Goal: Book appointment/travel/reservation

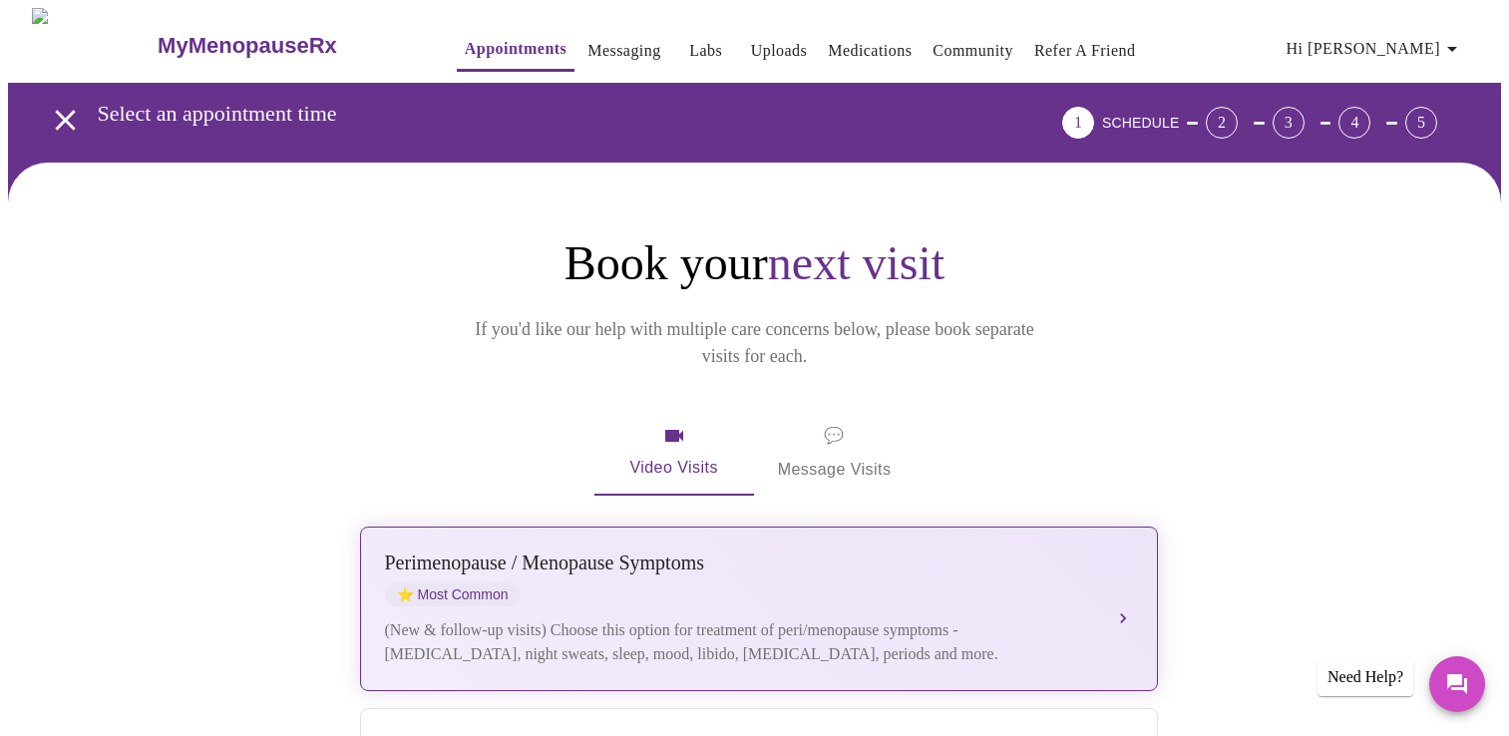
scroll to position [399, 0]
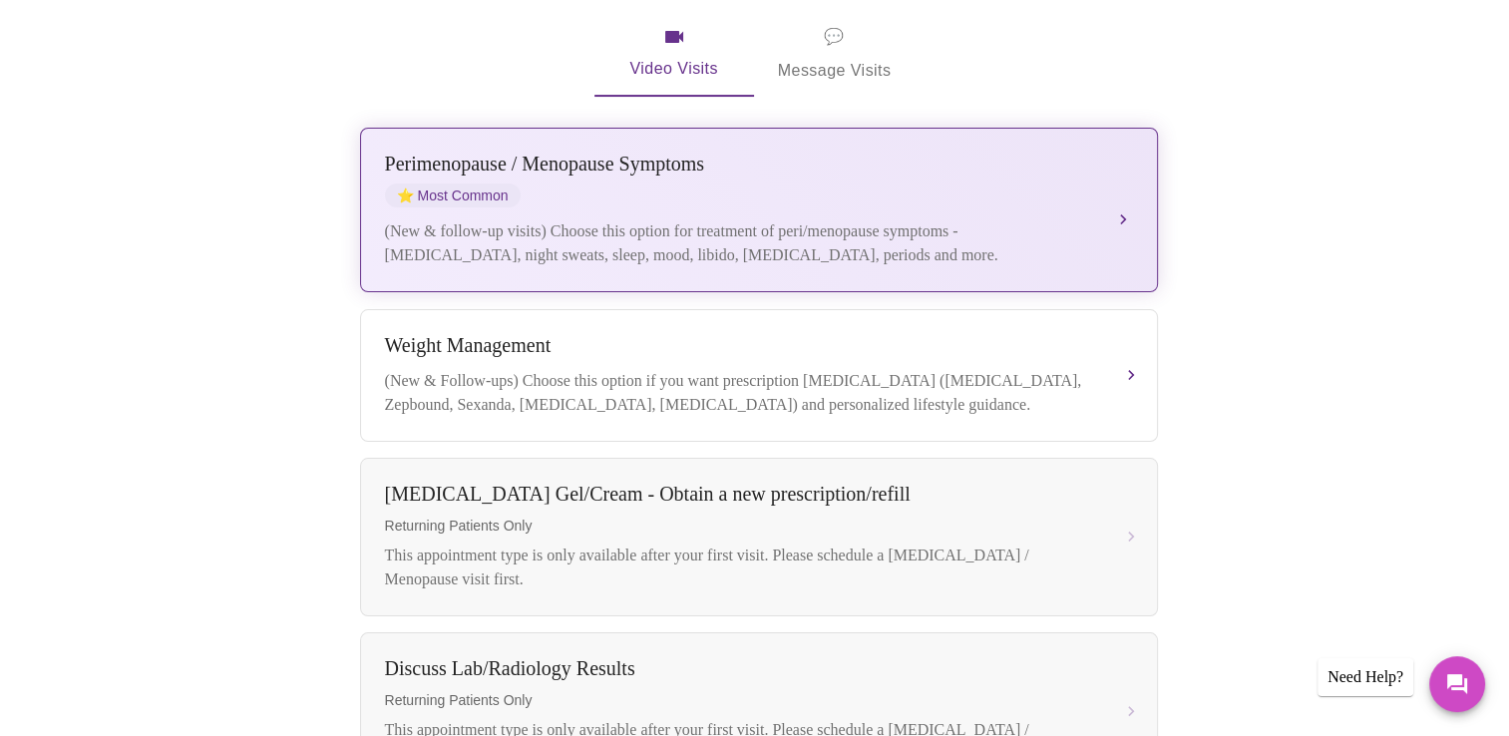
click at [679, 181] on div "Perimenopause / Menopause Symptoms ⭐ Most Common (New & follow-up visits) Choos…" at bounding box center [759, 210] width 748 height 115
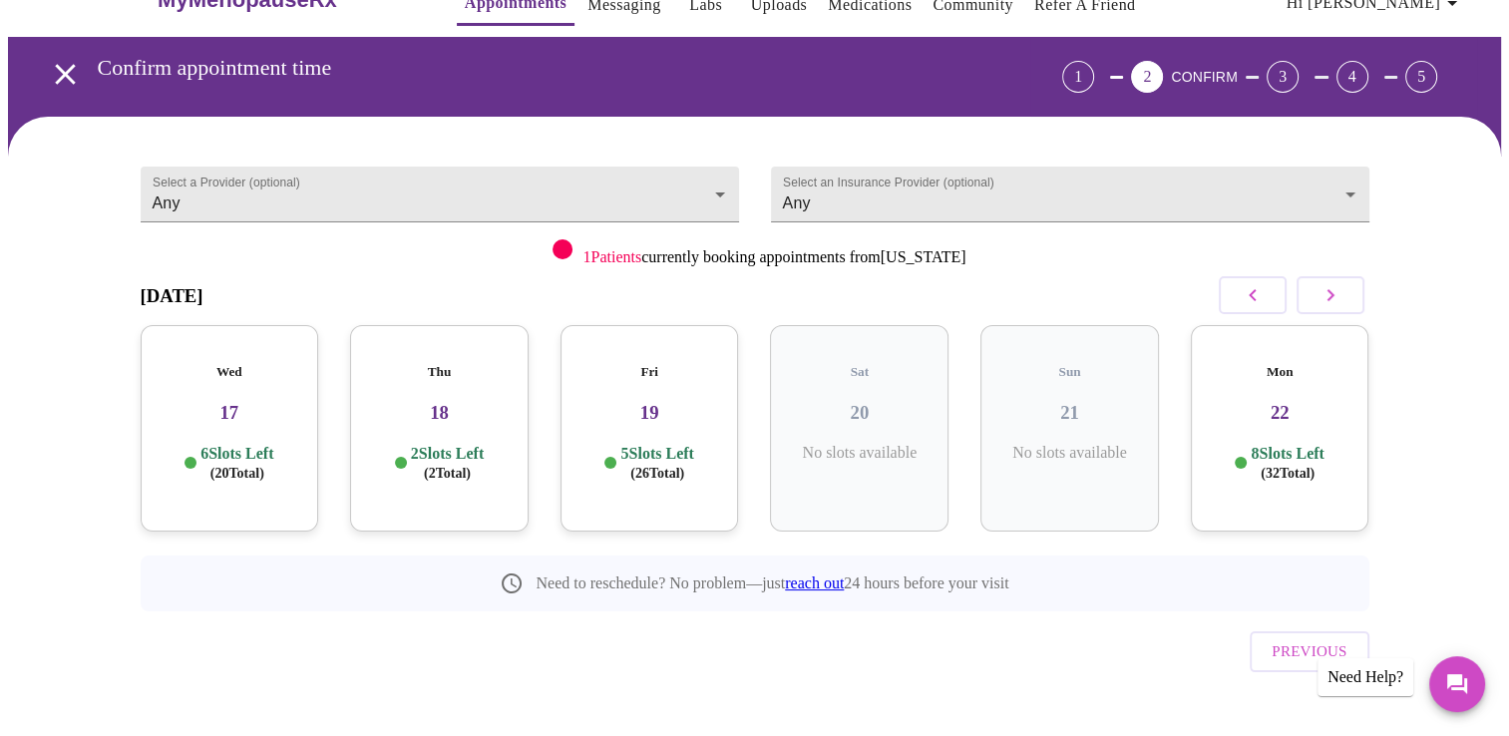
click at [440, 411] on div "Thu 18 2 Slots Left ( 2 Total)" at bounding box center [439, 428] width 179 height 206
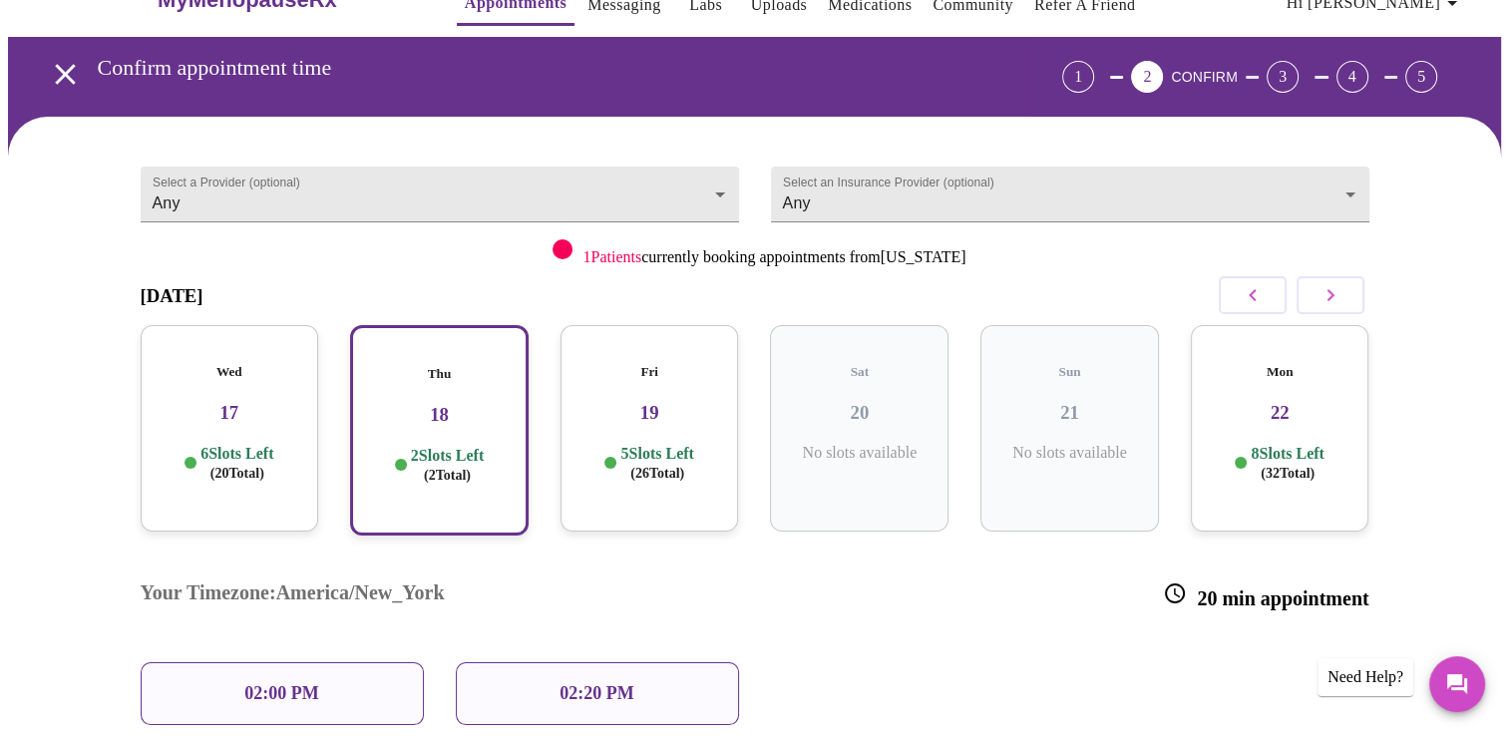
click at [307, 683] on p "02:00 PM" at bounding box center [281, 693] width 74 height 21
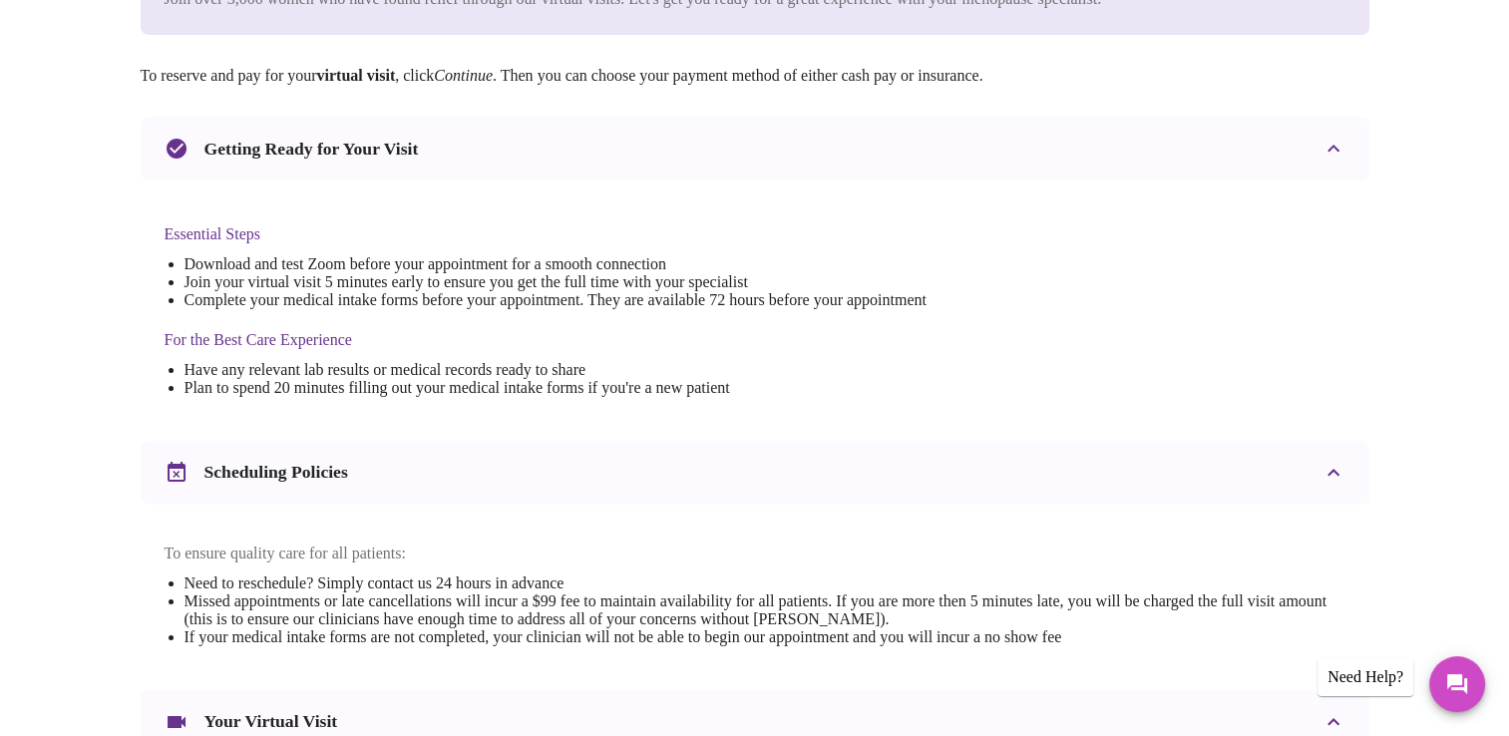
scroll to position [0, 0]
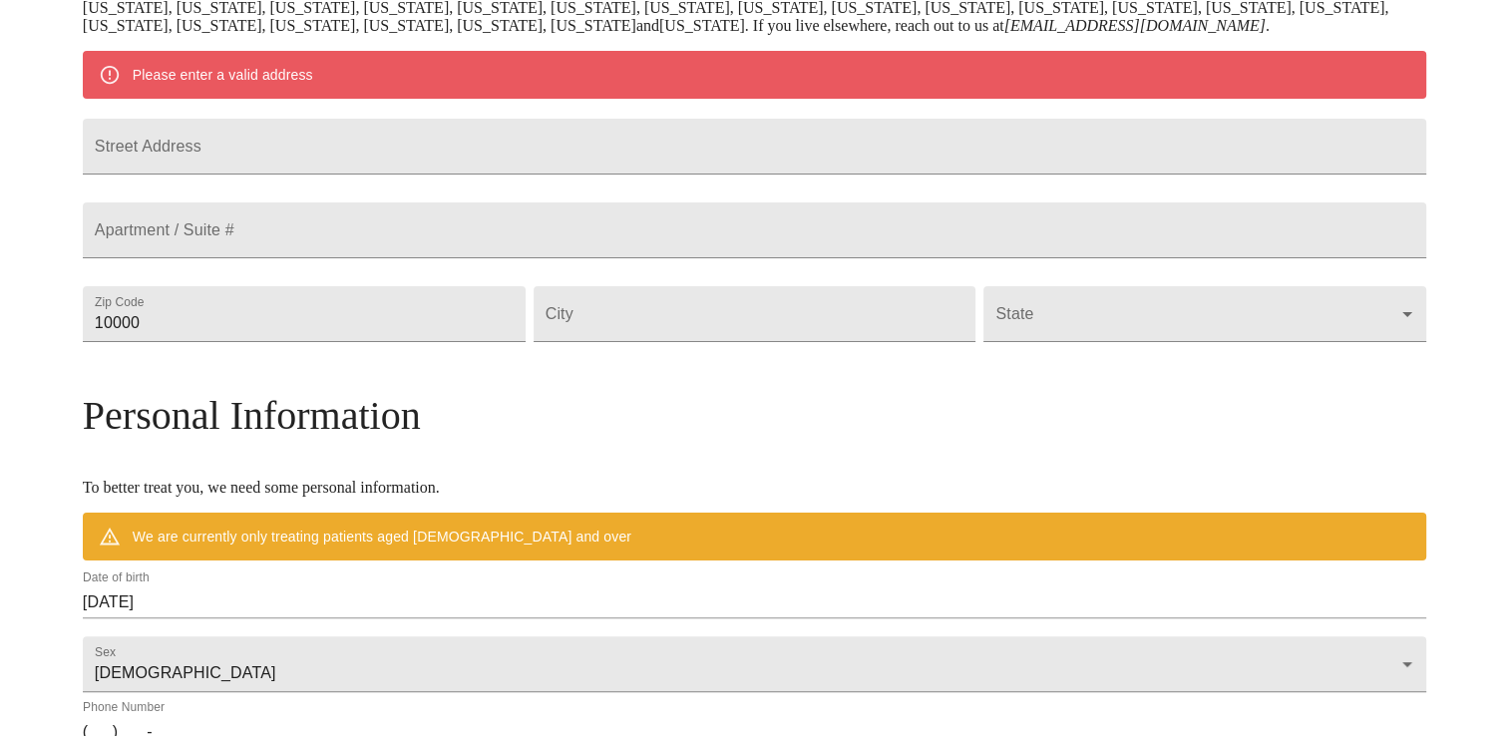
scroll to position [92, 0]
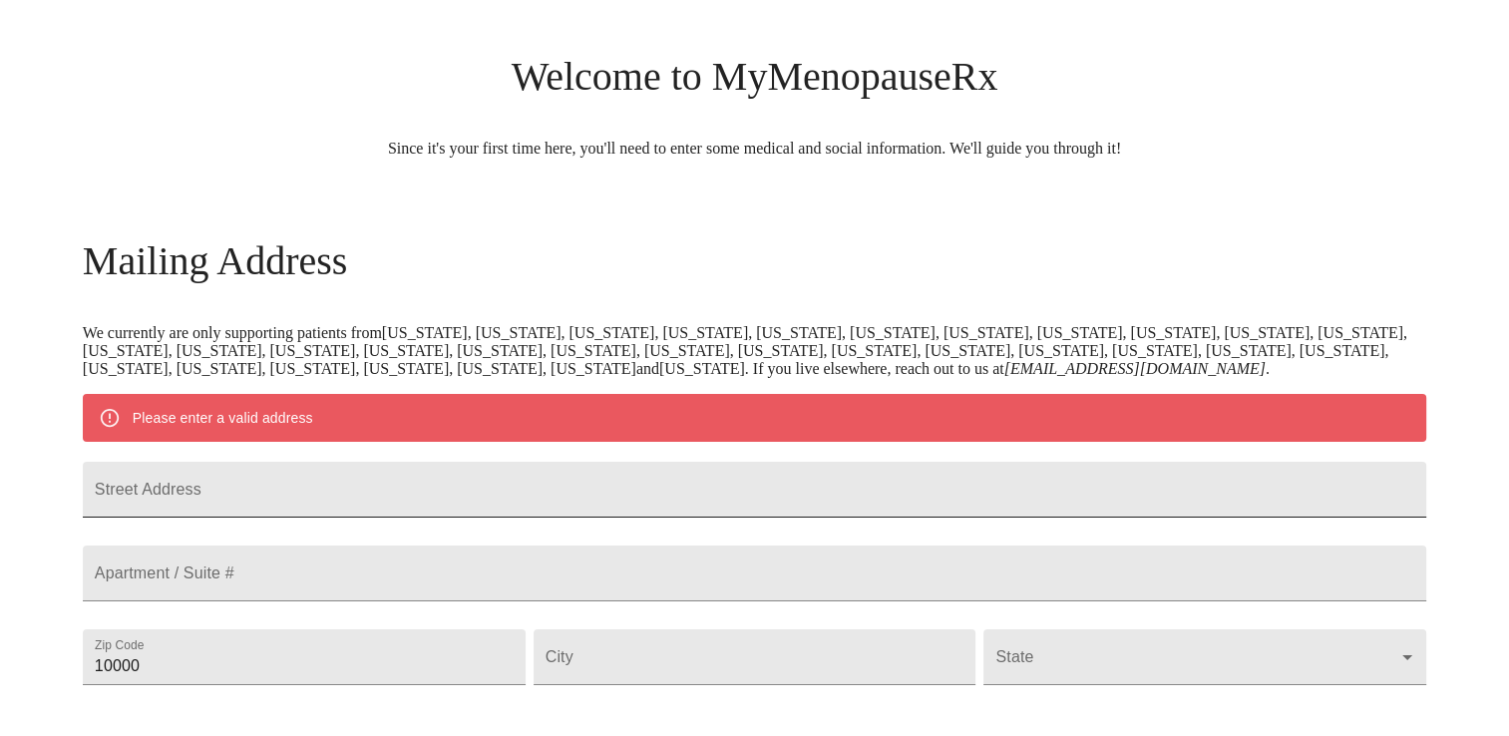
click at [370, 517] on input "Street Address" at bounding box center [755, 490] width 1344 height 56
type input "18 Stream Road"
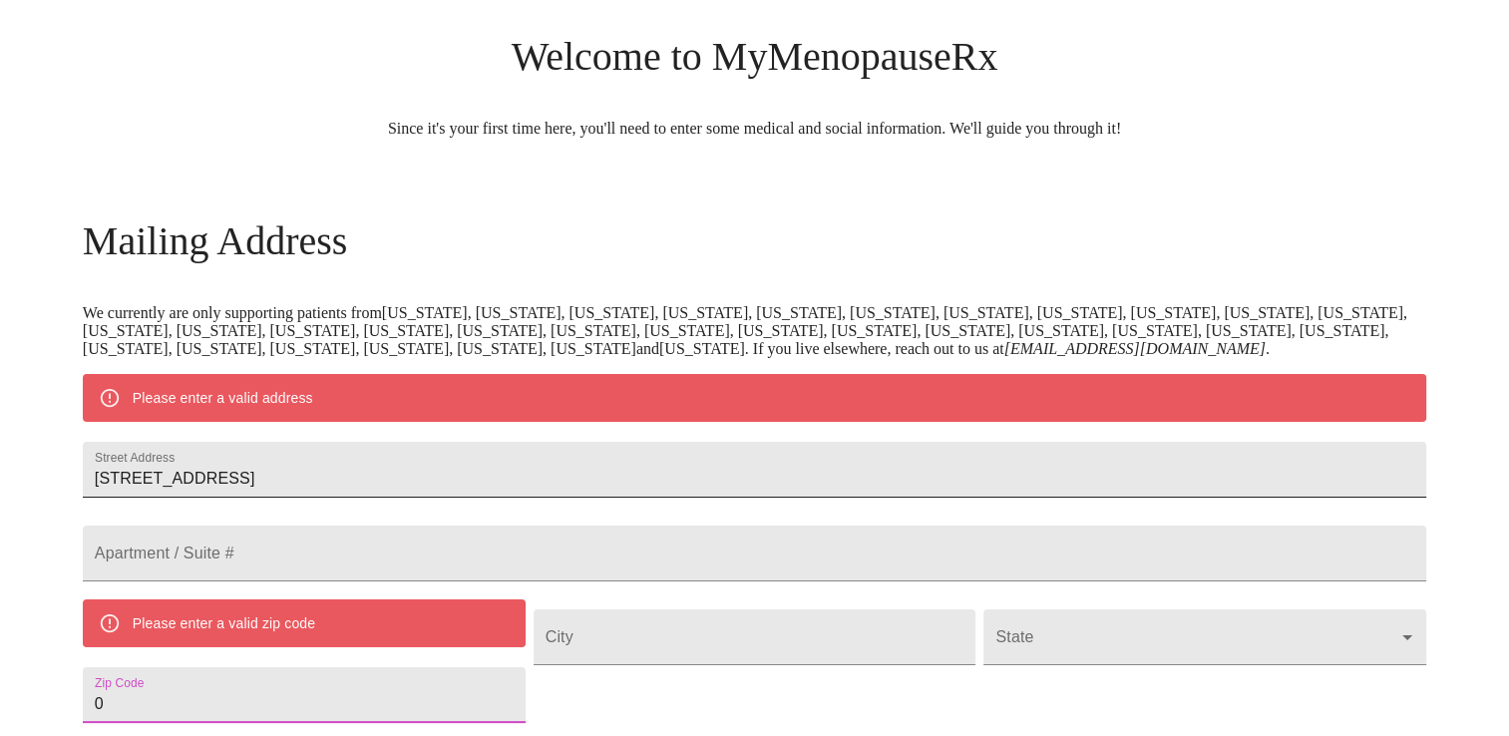
scroll to position [160, 0]
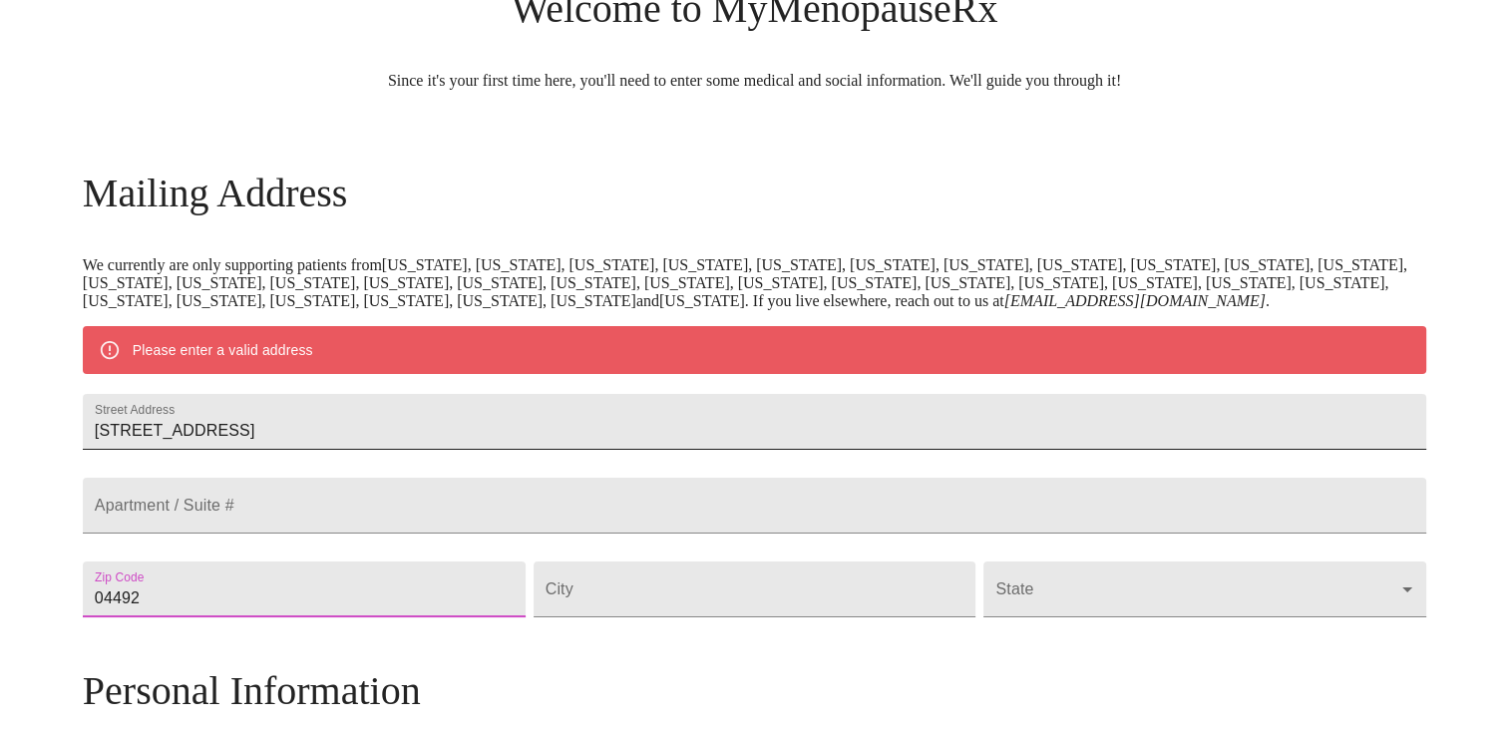
type input "04492"
type input "[PERSON_NAME]"
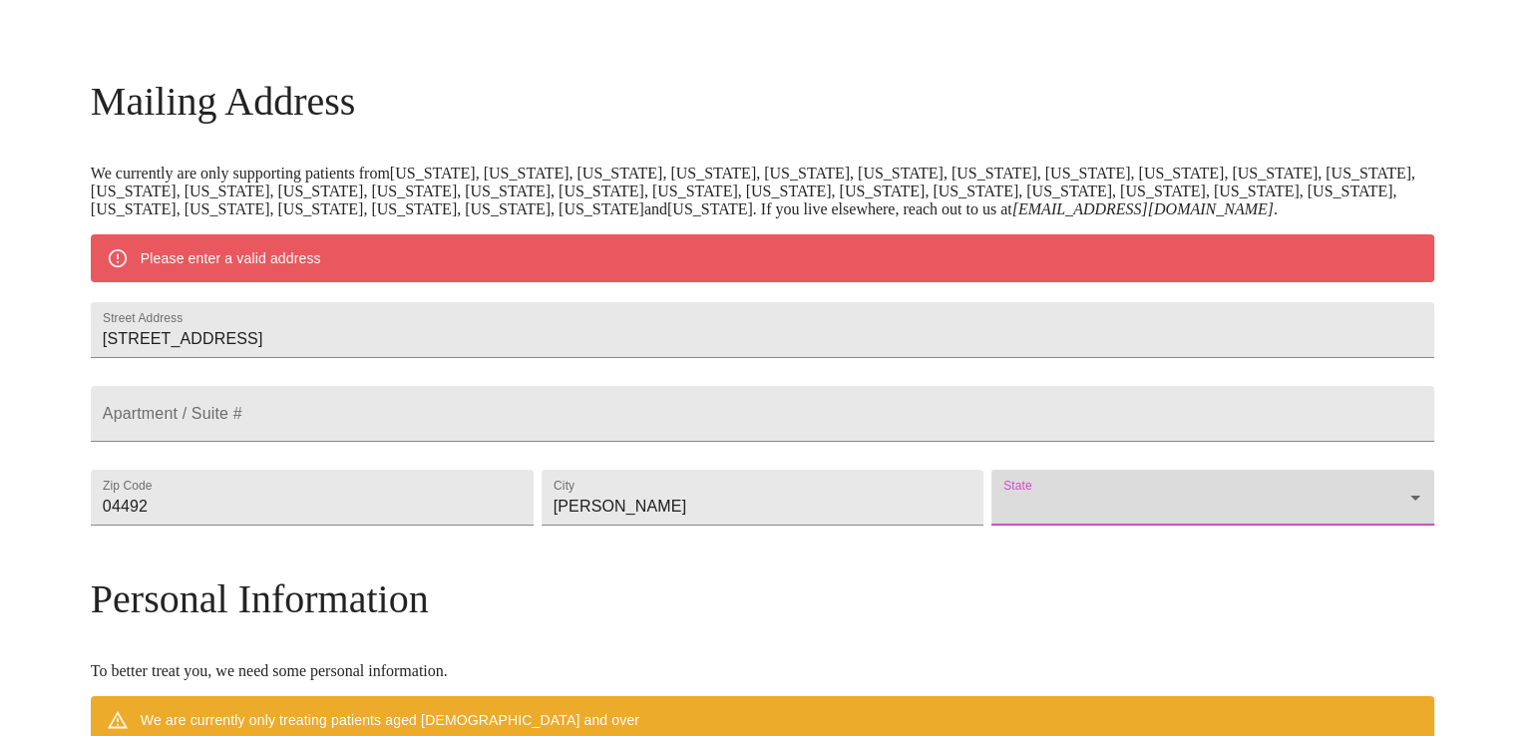
scroll to position [559, 0]
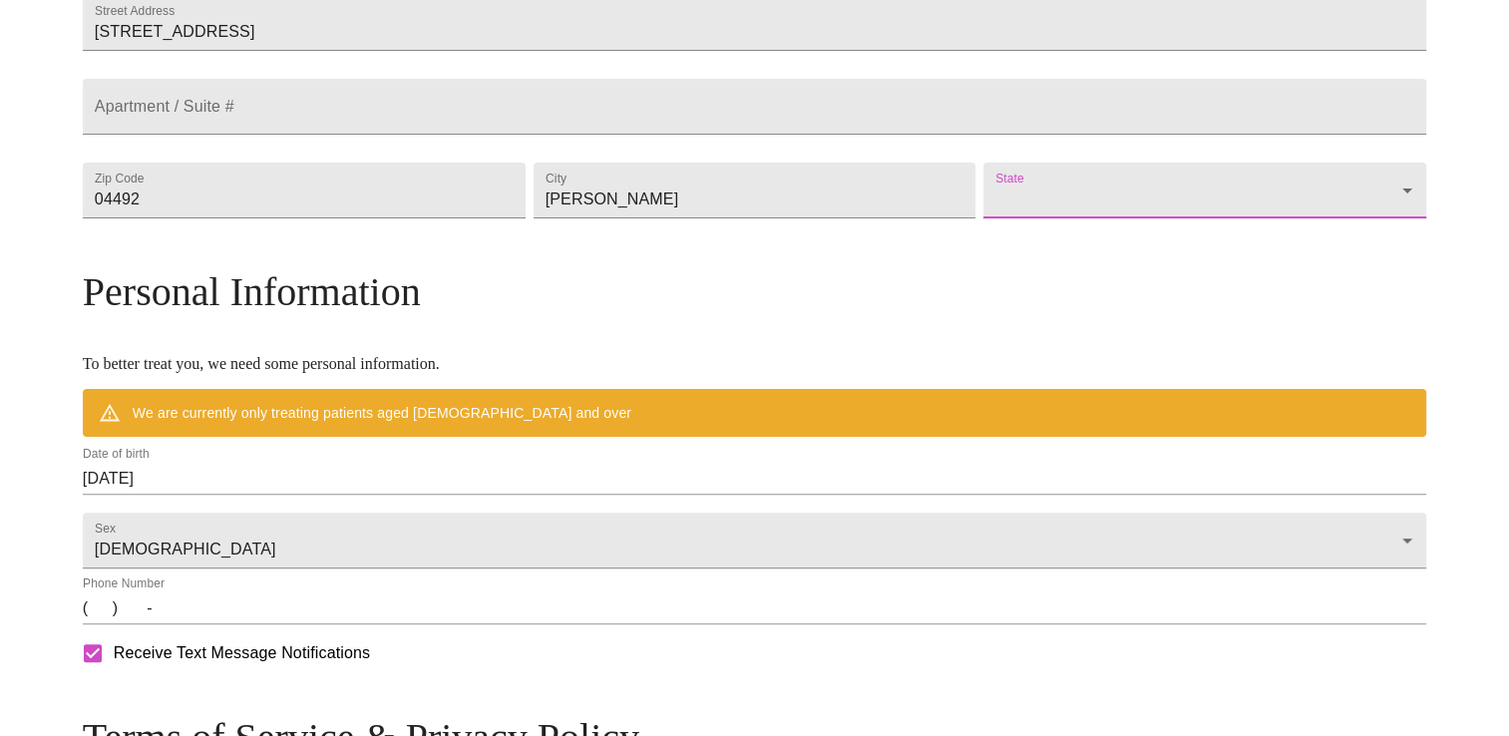
click at [1099, 237] on body "MyMenopauseRx Welcome to MyMenopauseRx Since it's your first time here, you'll …" at bounding box center [754, 226] width 1493 height 1555
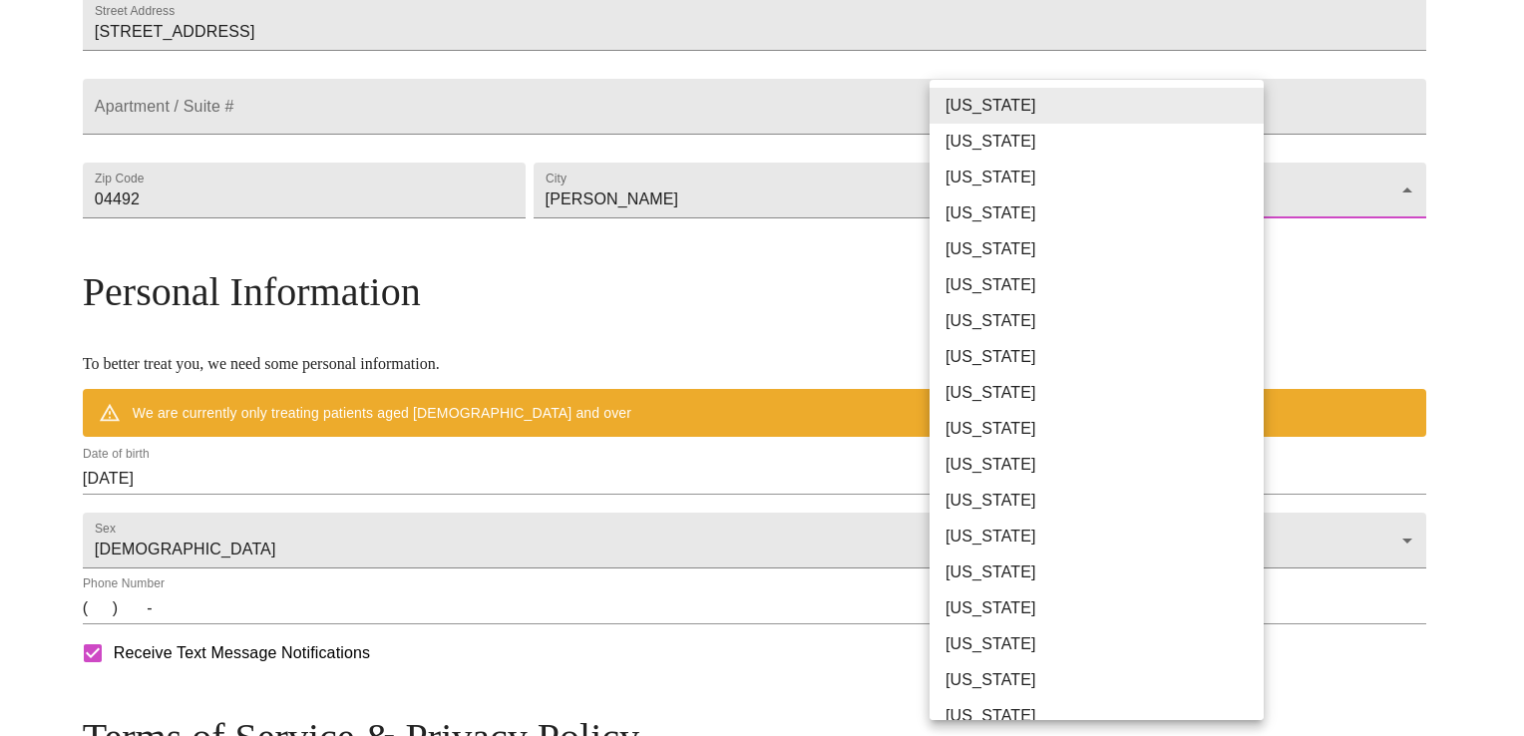
scroll to position [199, 0]
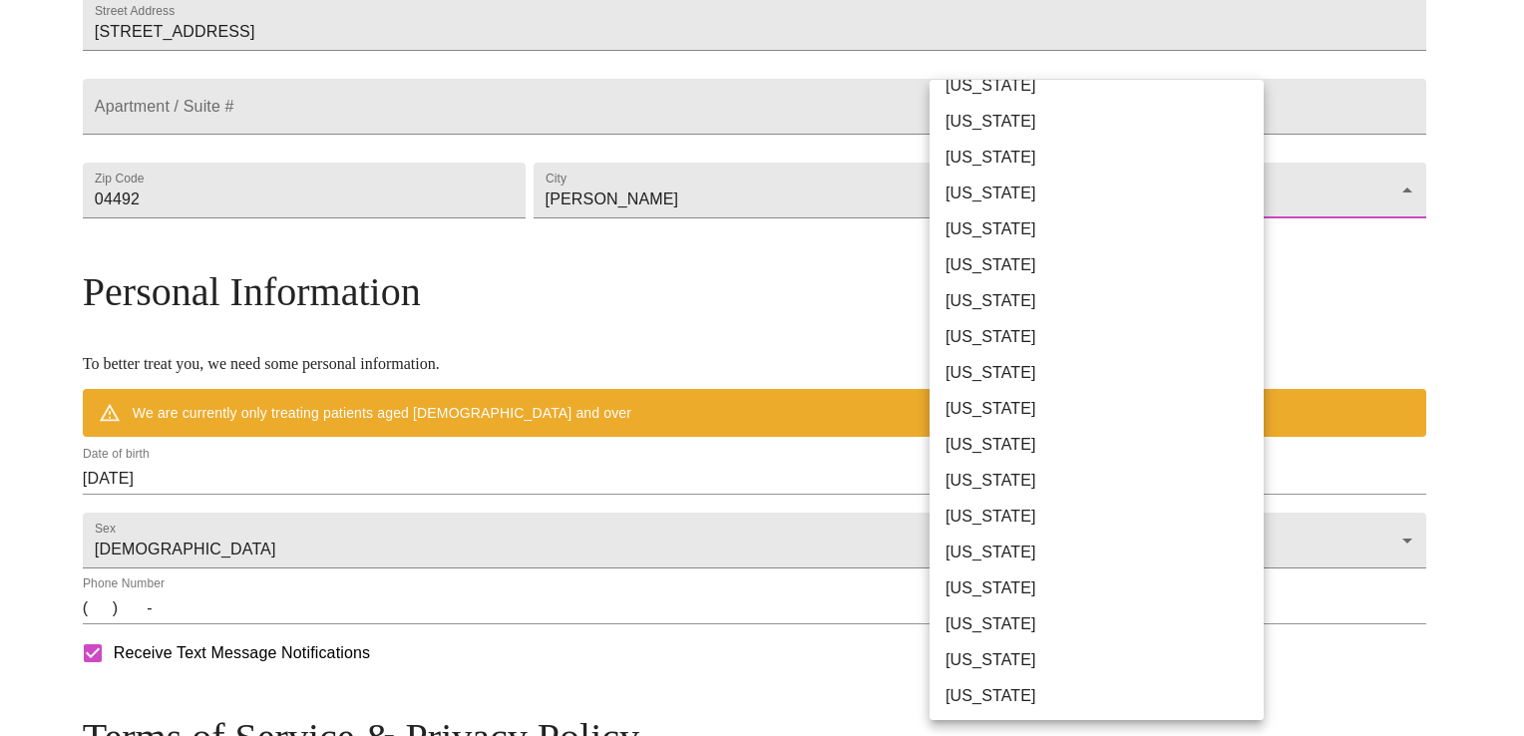
click at [1001, 554] on li "[US_STATE]" at bounding box center [1104, 553] width 349 height 36
type input "[US_STATE]"
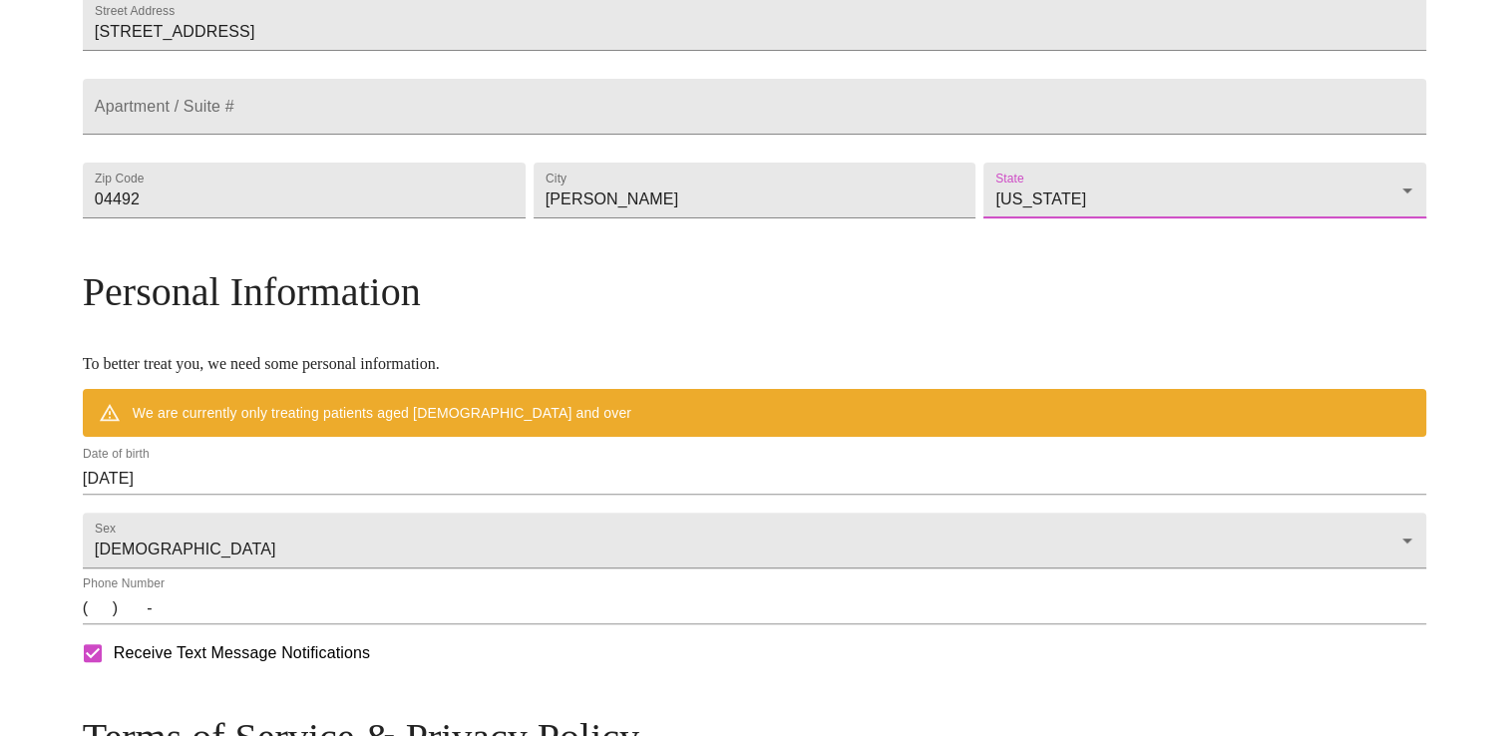
click at [496, 495] on input "09/17/2025" at bounding box center [755, 479] width 1344 height 32
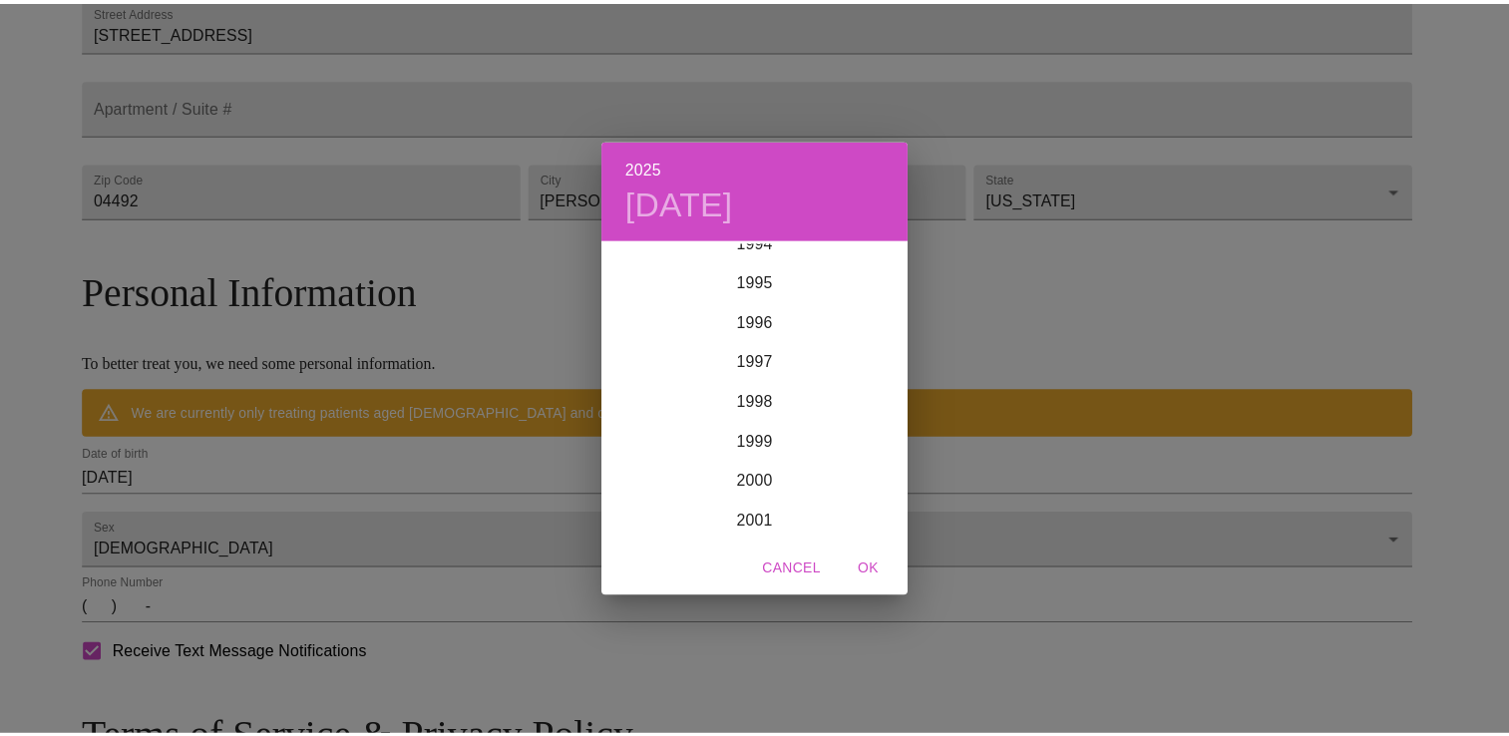
scroll to position [3311, 0]
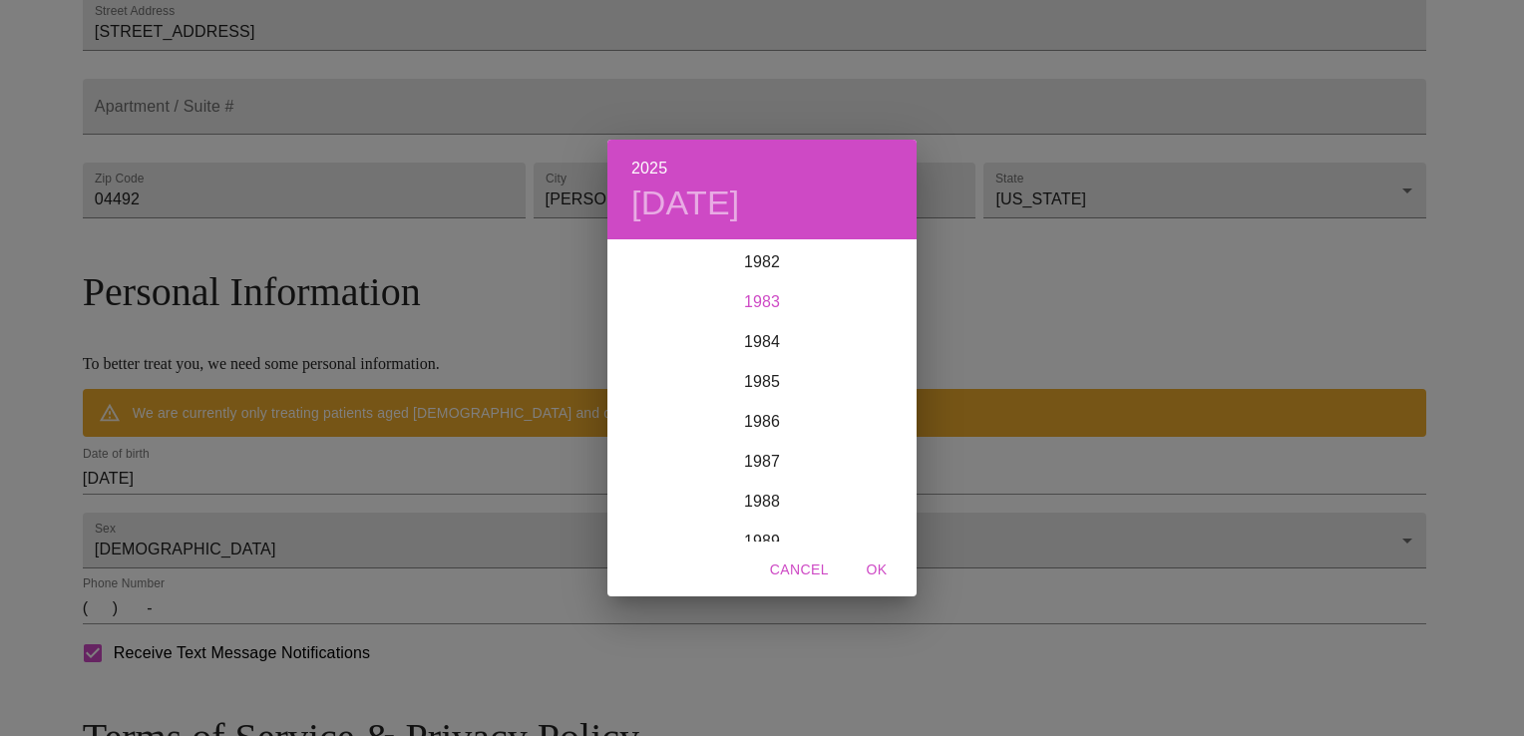
click at [774, 301] on div "1983" at bounding box center [761, 302] width 309 height 40
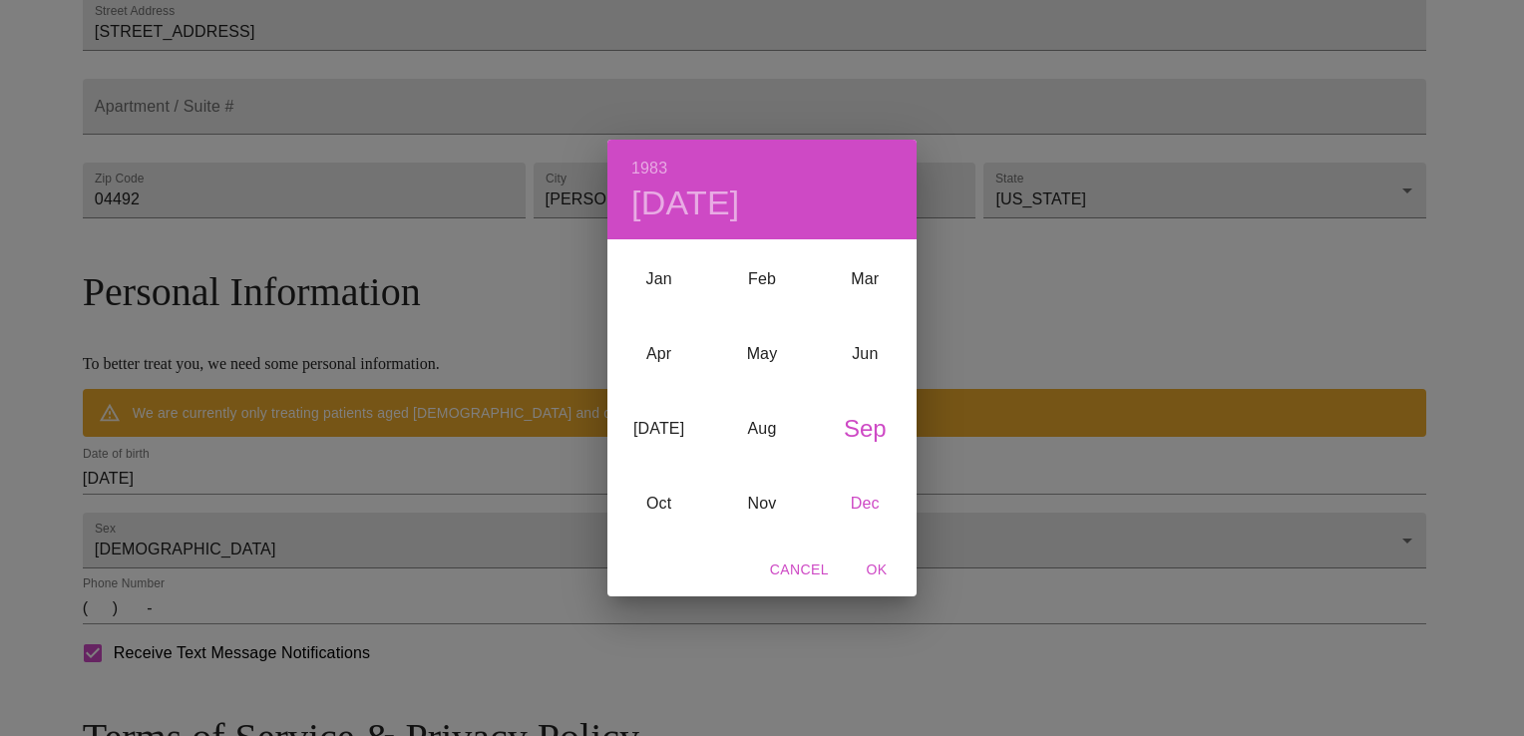
click at [879, 497] on div "Dec" at bounding box center [865, 504] width 103 height 75
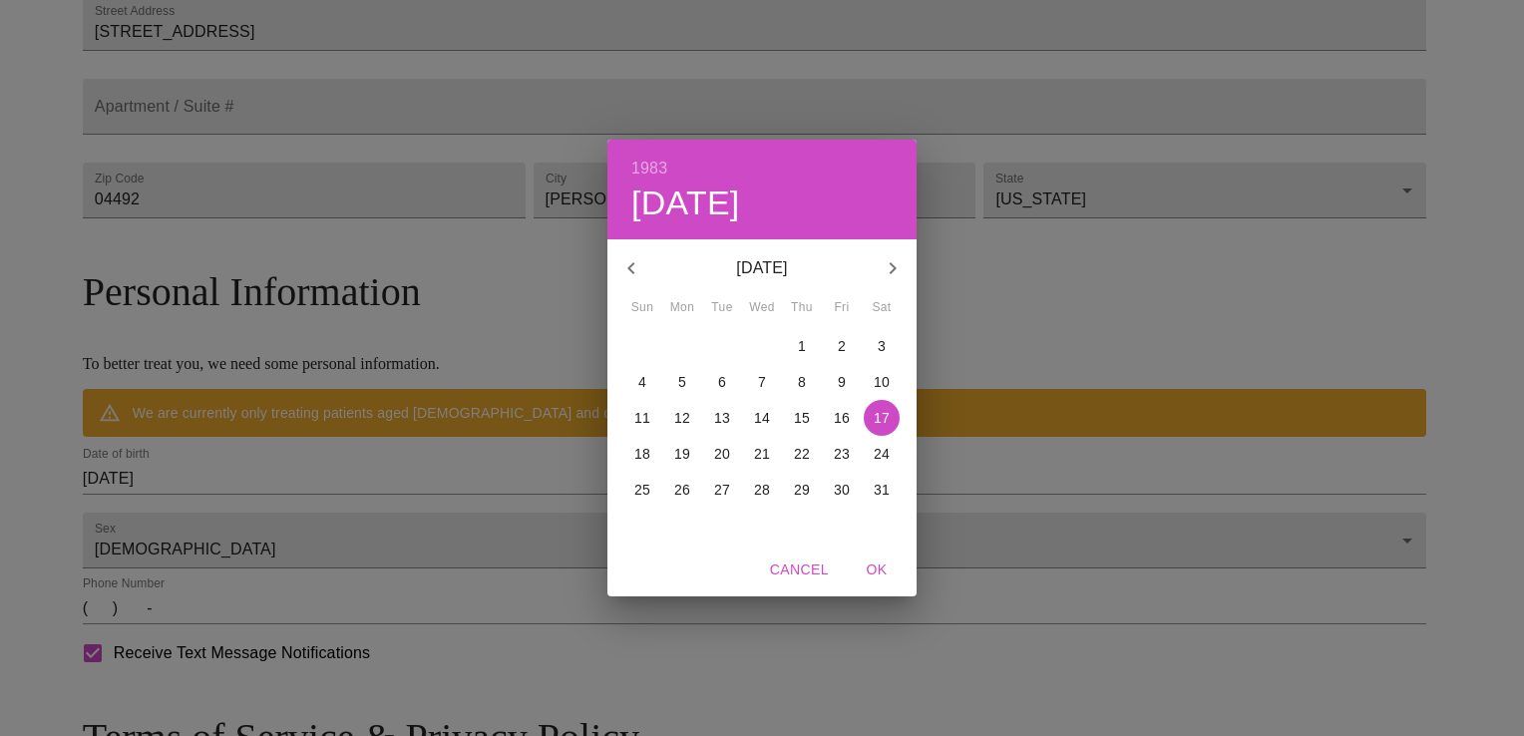
click at [639, 385] on p "4" at bounding box center [642, 382] width 8 height 20
click at [881, 565] on span "OK" at bounding box center [877, 570] width 48 height 25
type input "[DATE]"
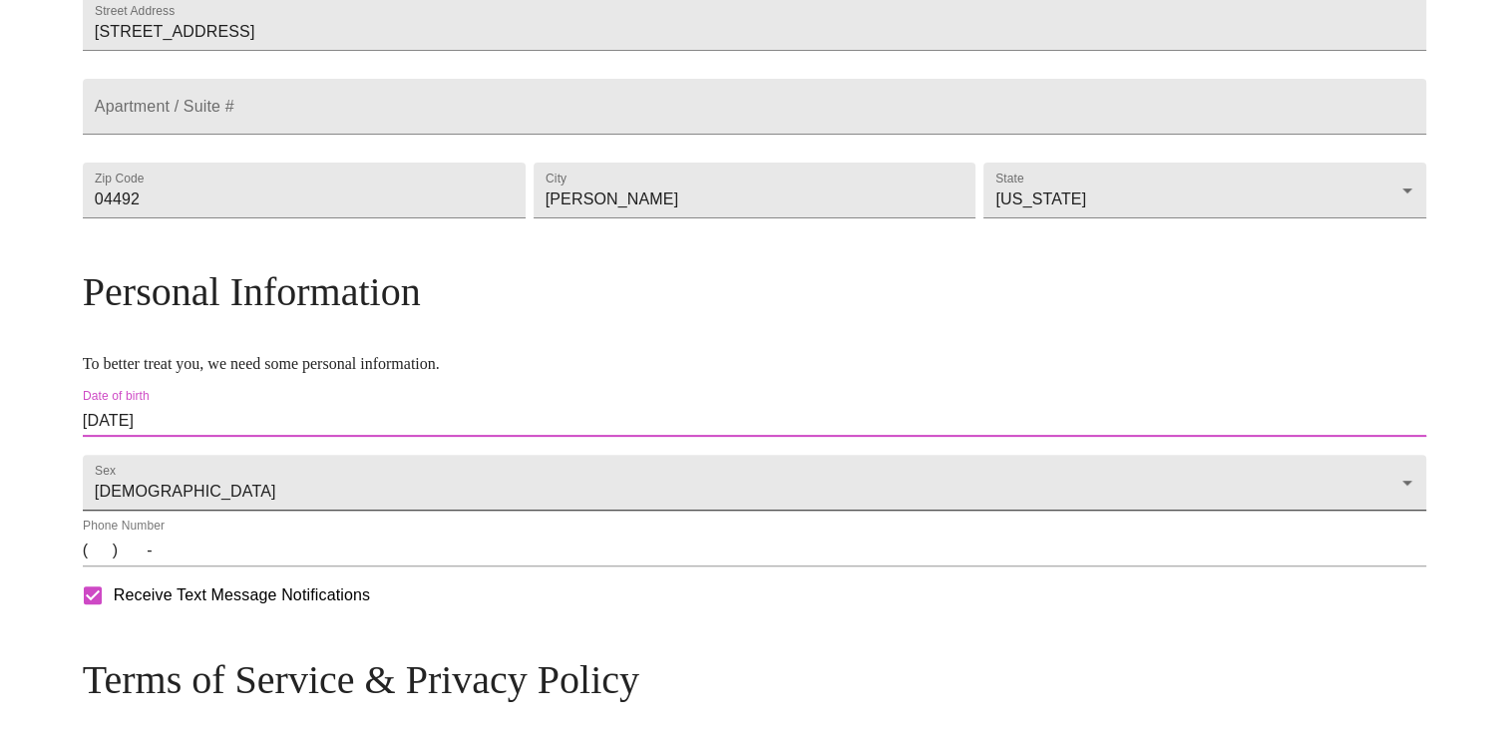
scroll to position [700, 0]
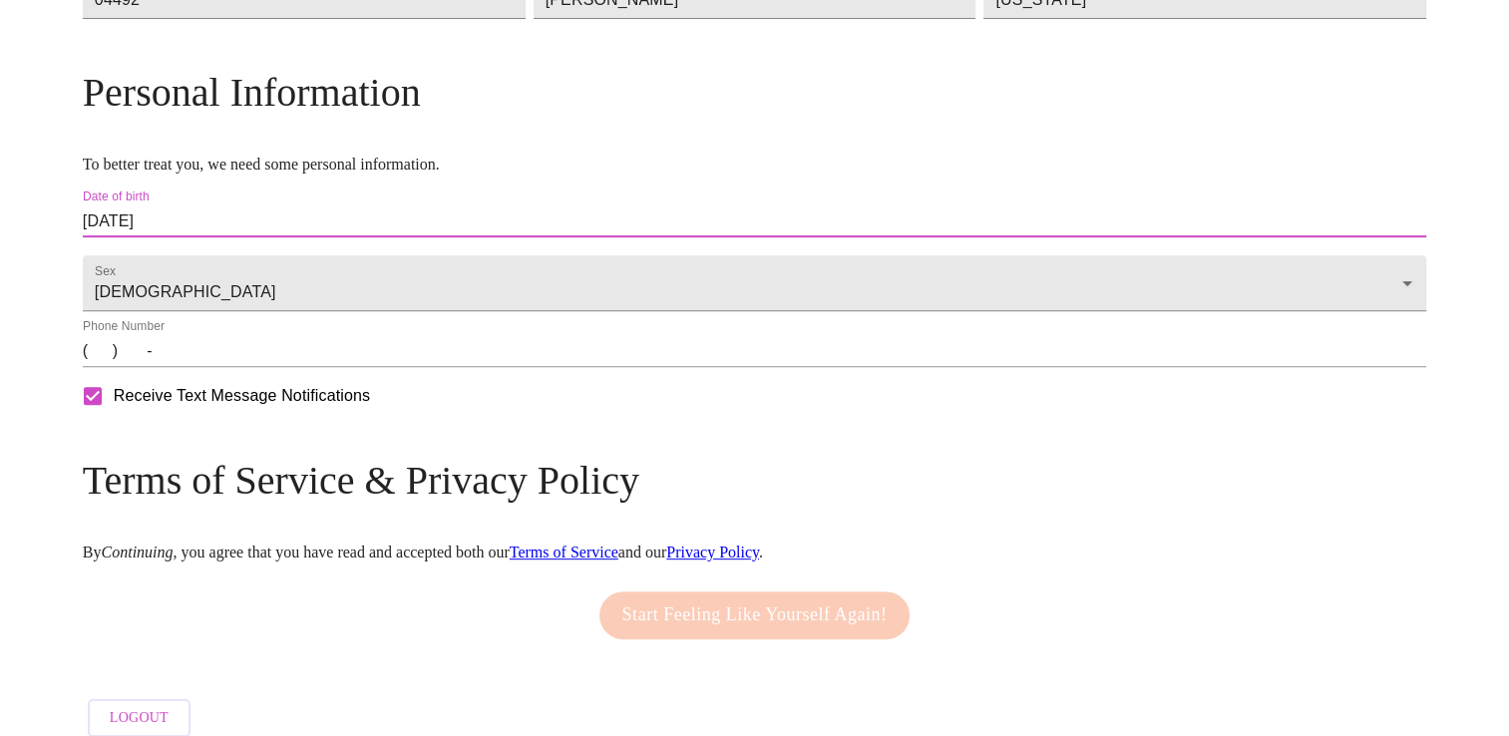
click at [262, 367] on input "(   )    -" at bounding box center [755, 351] width 1344 height 32
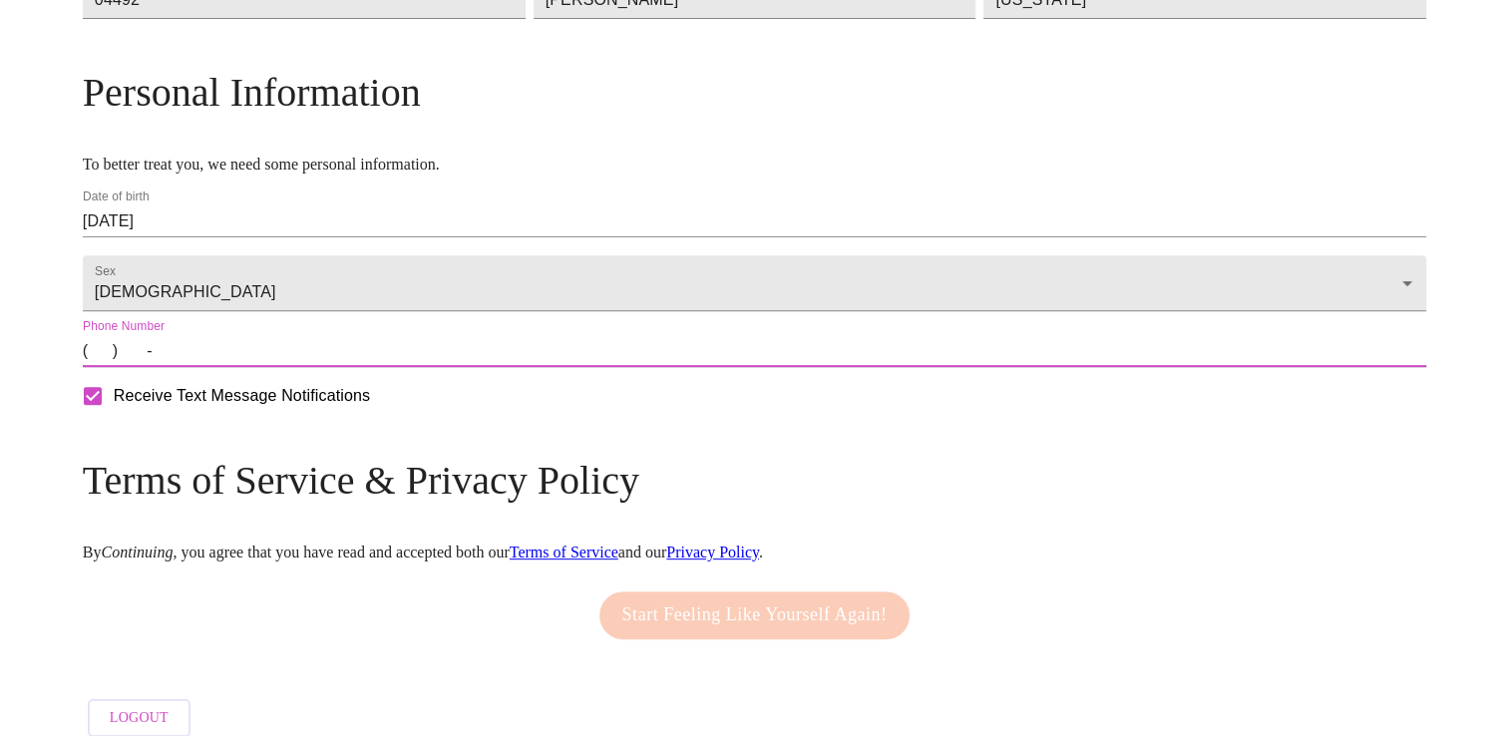
type input "[PHONE_NUMBER]"
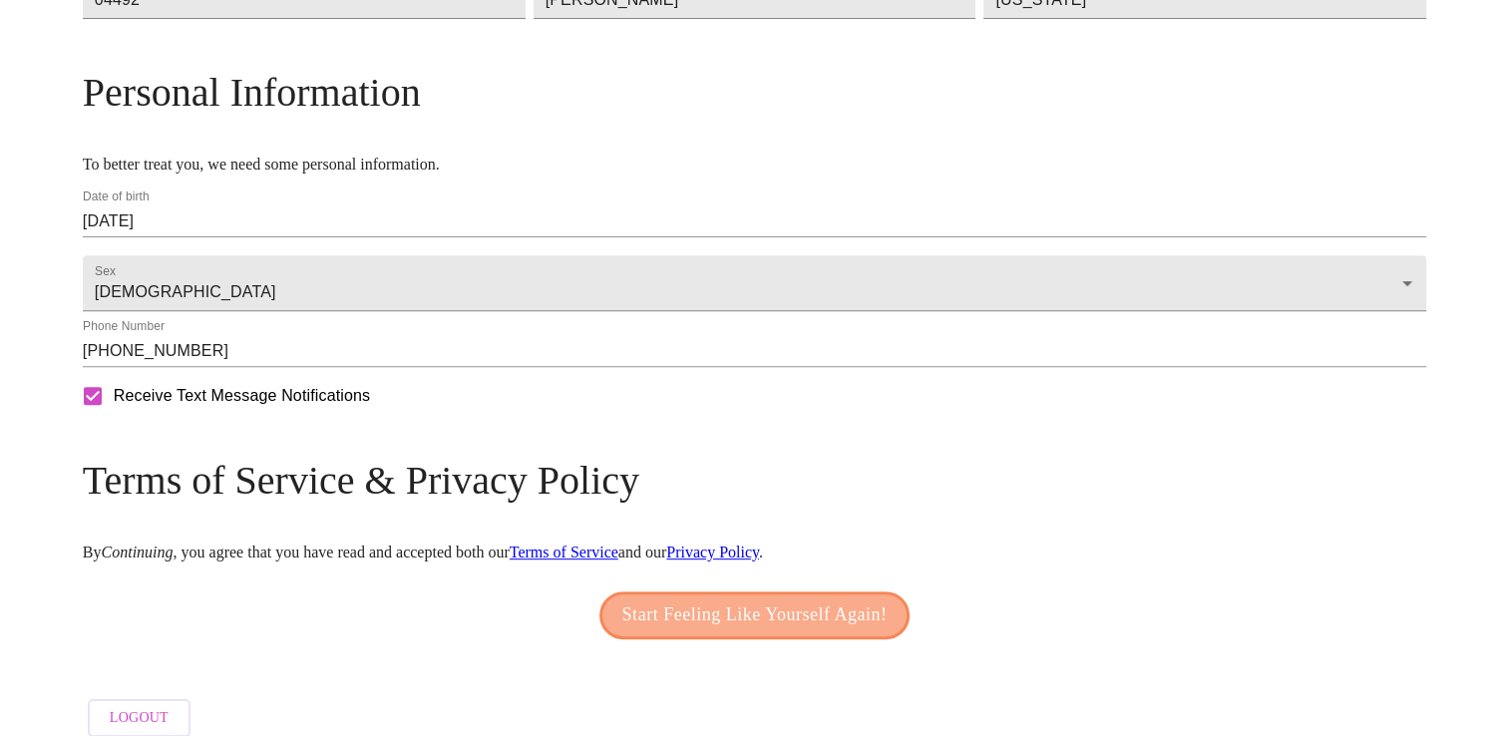
click at [721, 631] on span "Start Feeling Like Yourself Again!" at bounding box center [754, 615] width 265 height 32
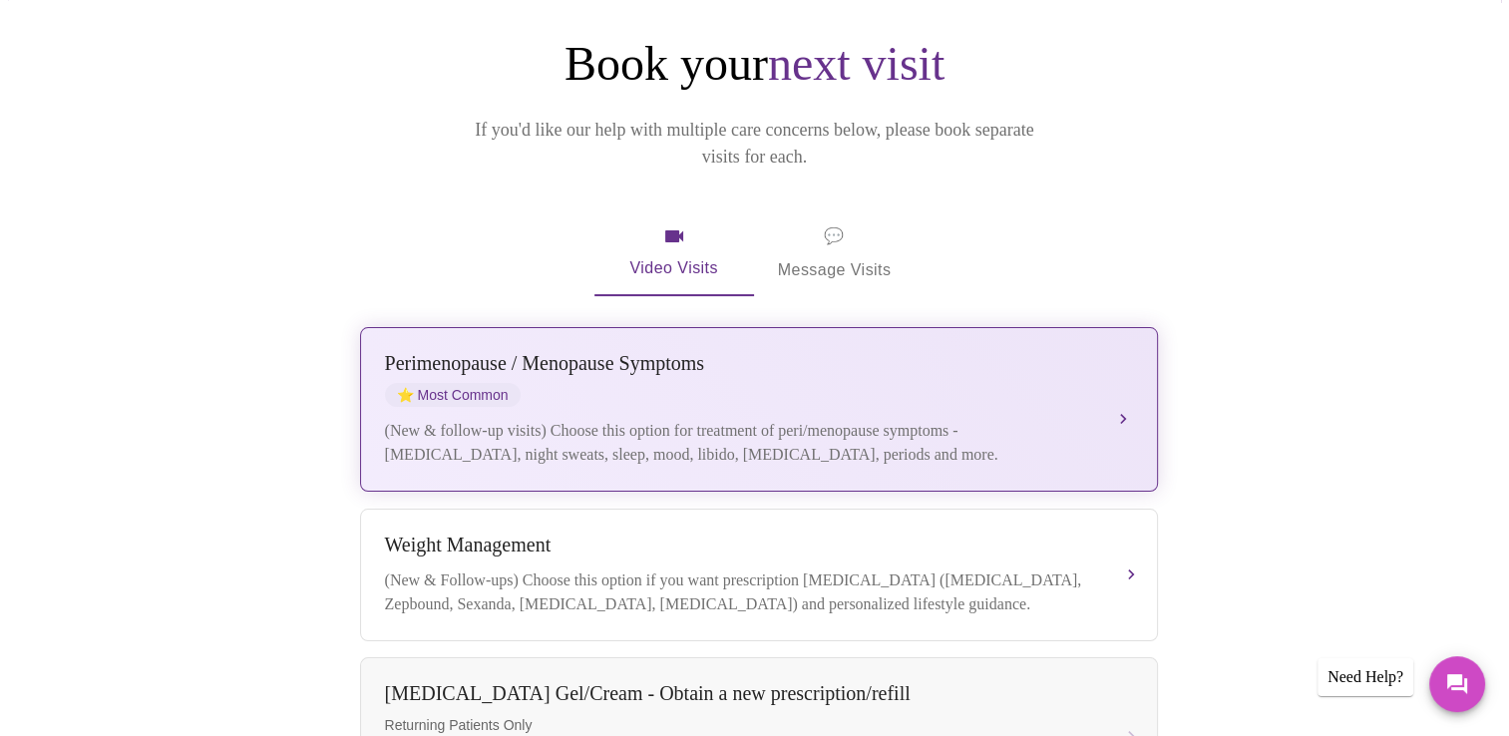
click at [948, 358] on div "Perimenopause / Menopause Symptoms ⭐ Most Common" at bounding box center [739, 379] width 708 height 55
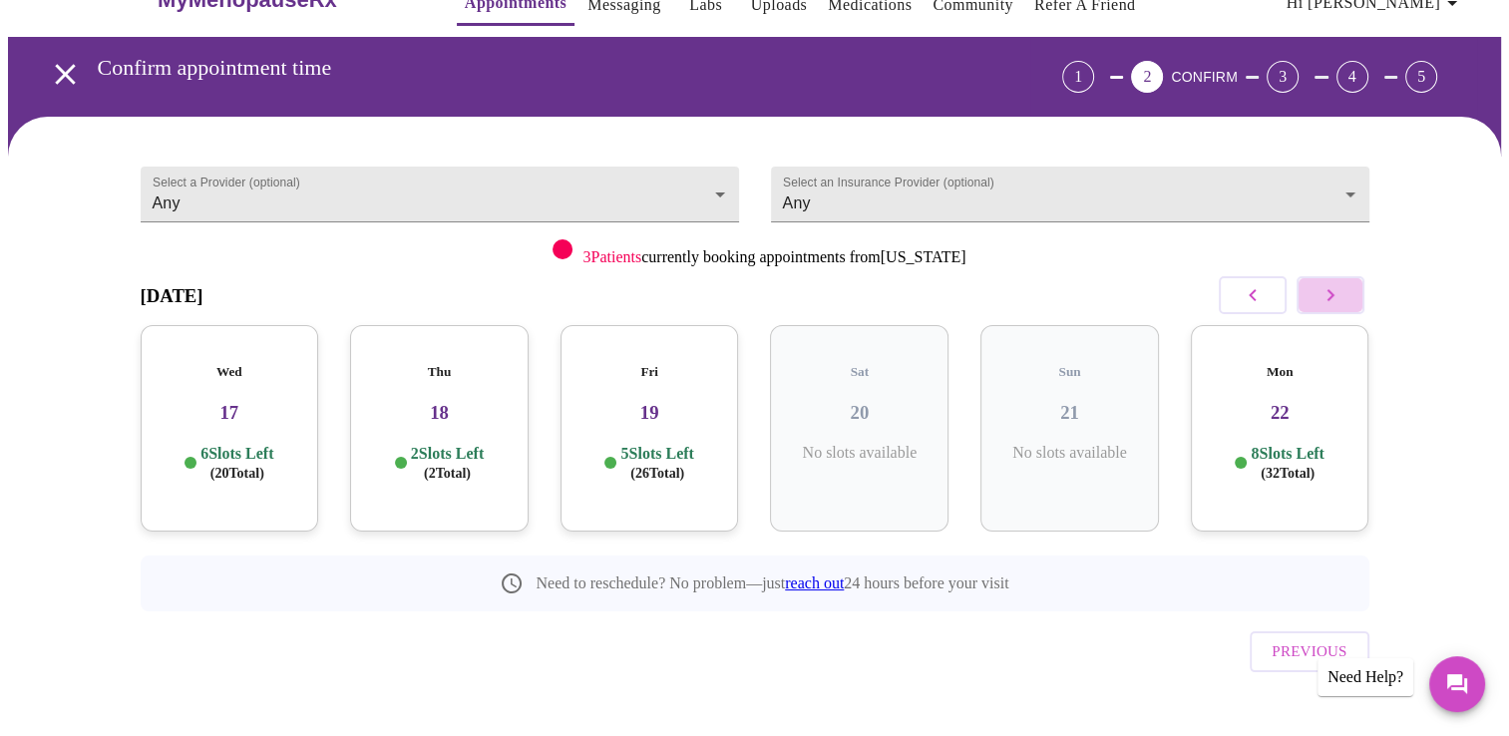
click at [1342, 292] on icon "button" at bounding box center [1331, 295] width 24 height 24
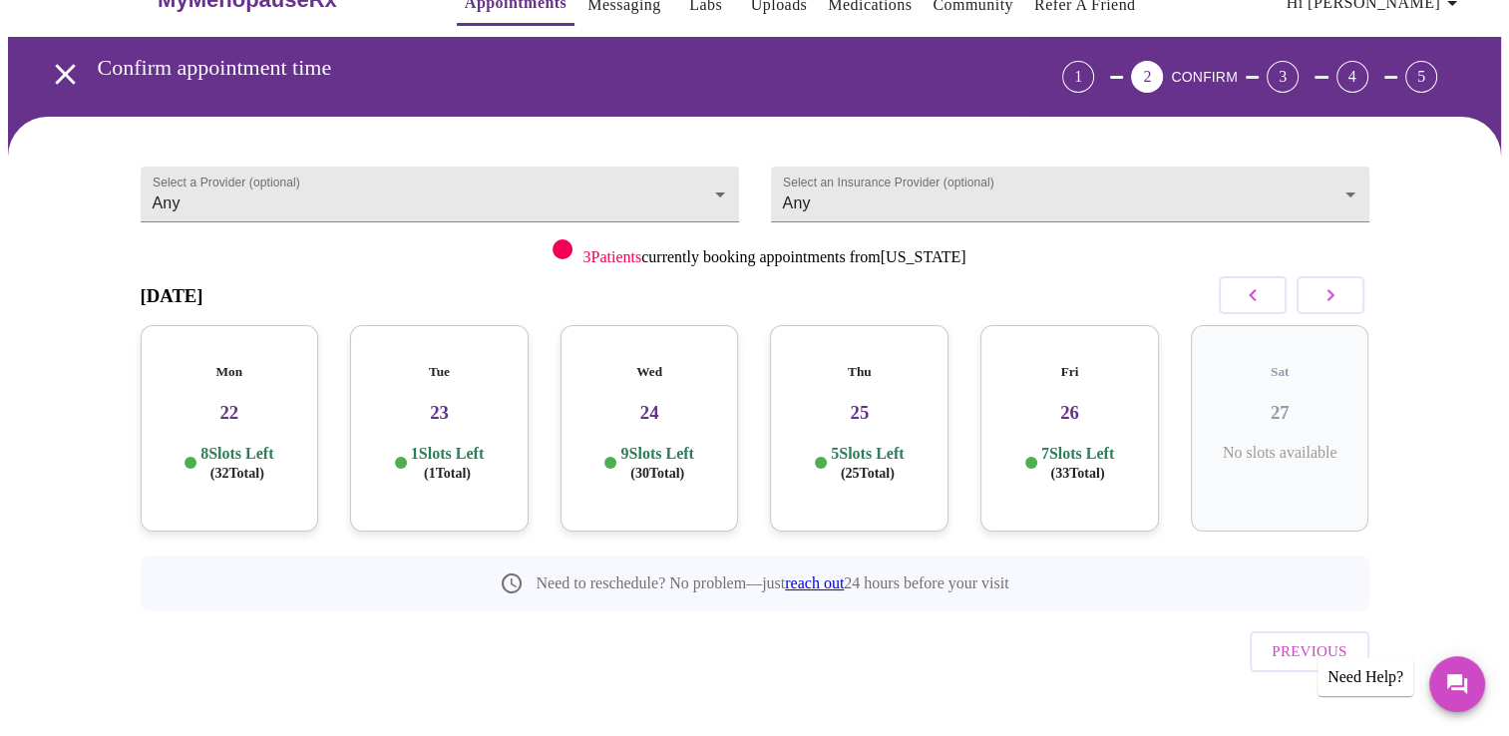
click at [447, 409] on div "Tue 23 1 Slots Left ( 1 Total)" at bounding box center [439, 428] width 179 height 206
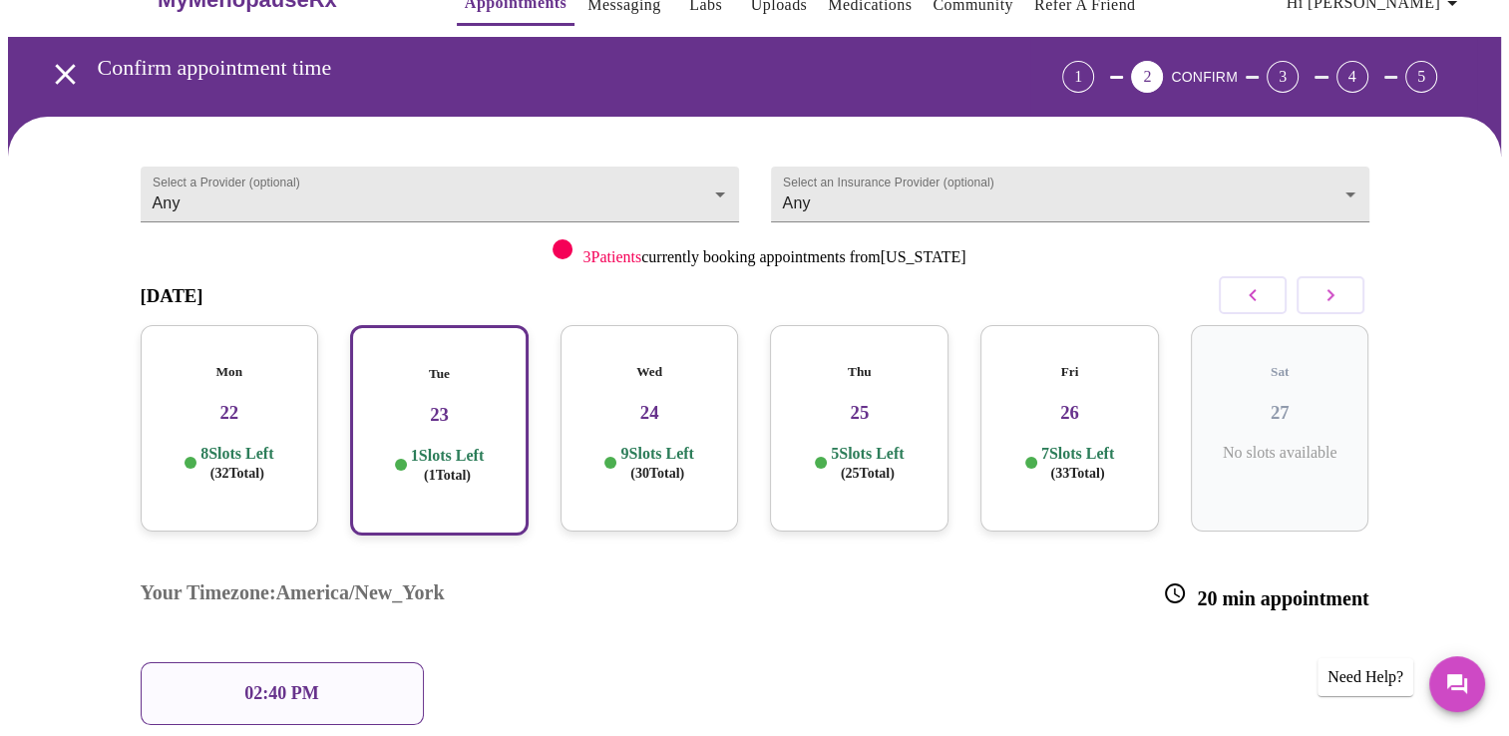
click at [641, 402] on h3 "24" at bounding box center [650, 413] width 147 height 22
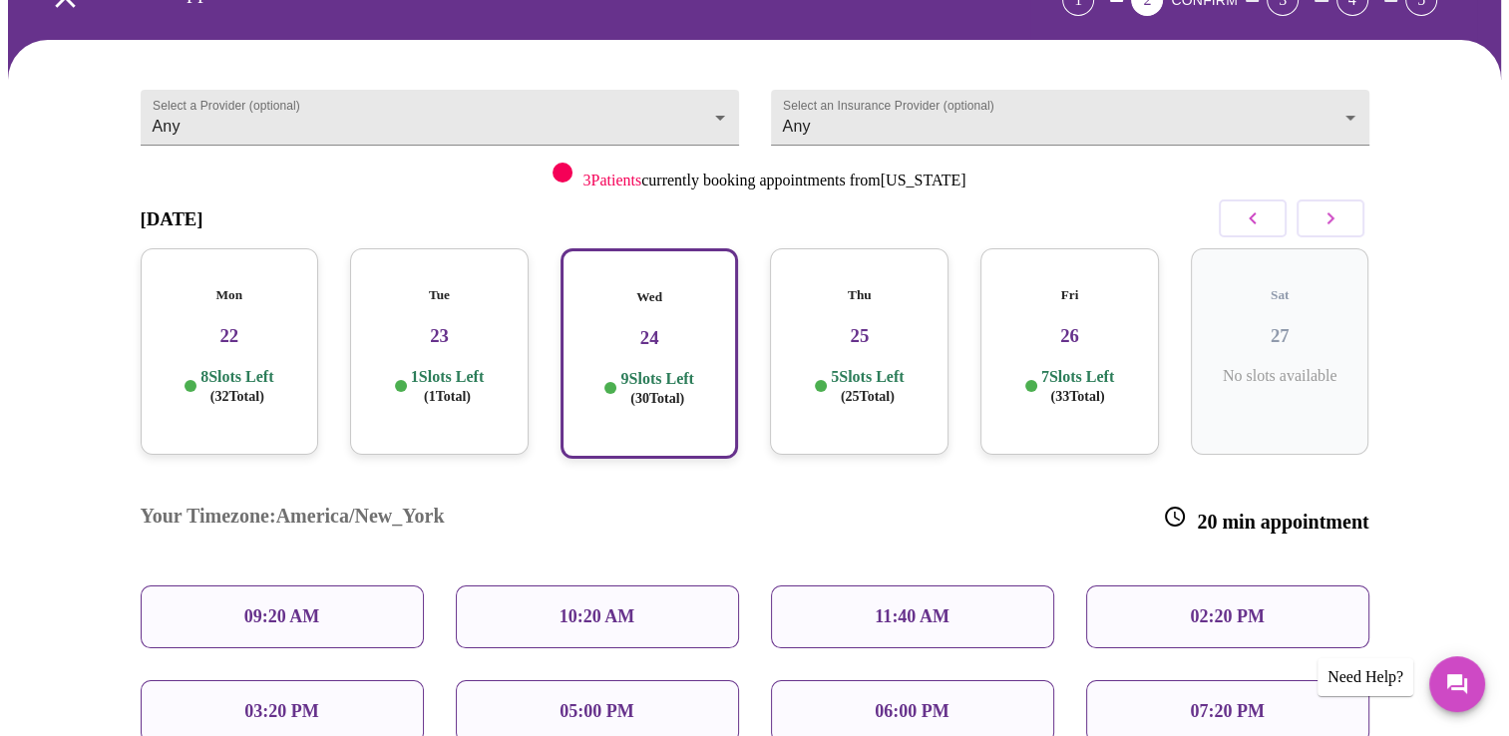
scroll to position [245, 0]
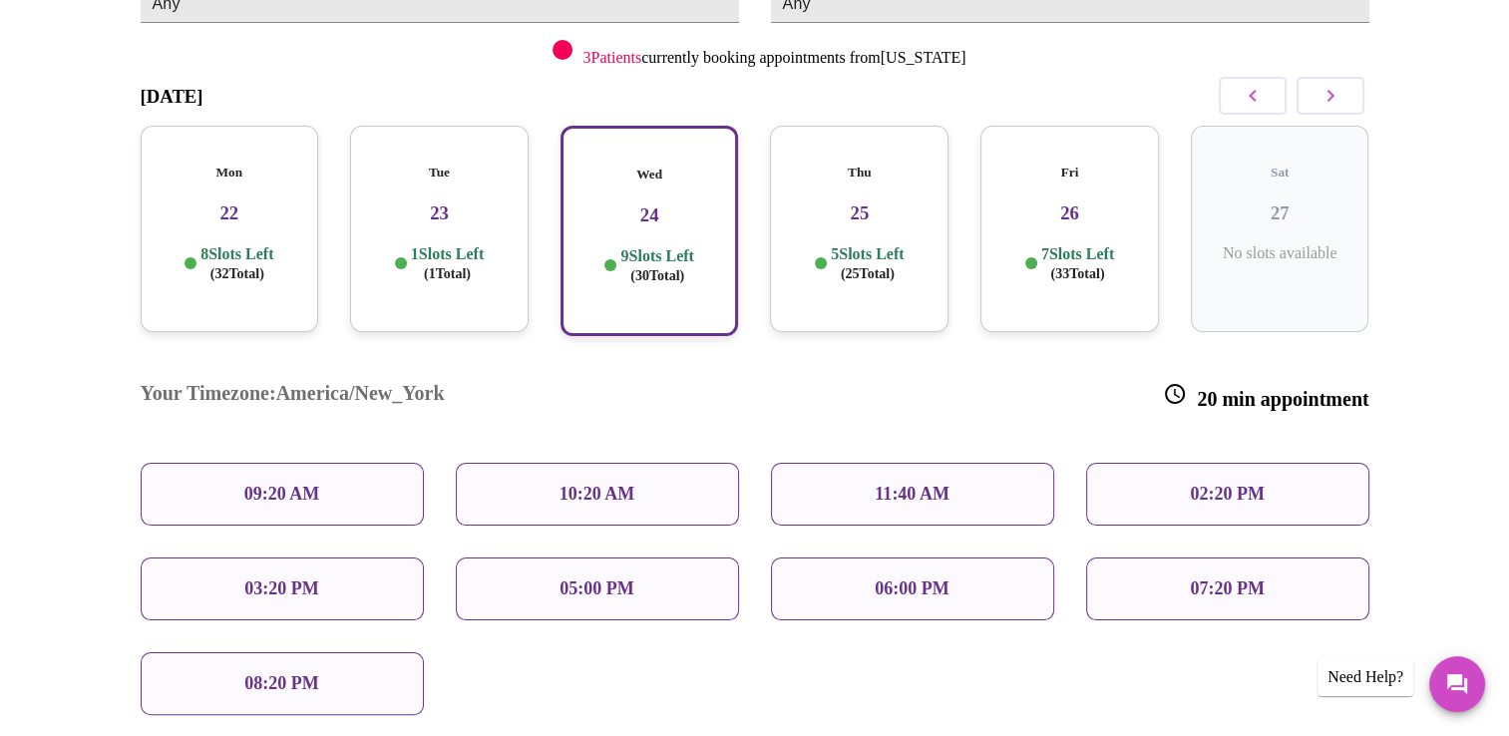
click at [615, 484] on p "10:20 AM" at bounding box center [598, 494] width 76 height 21
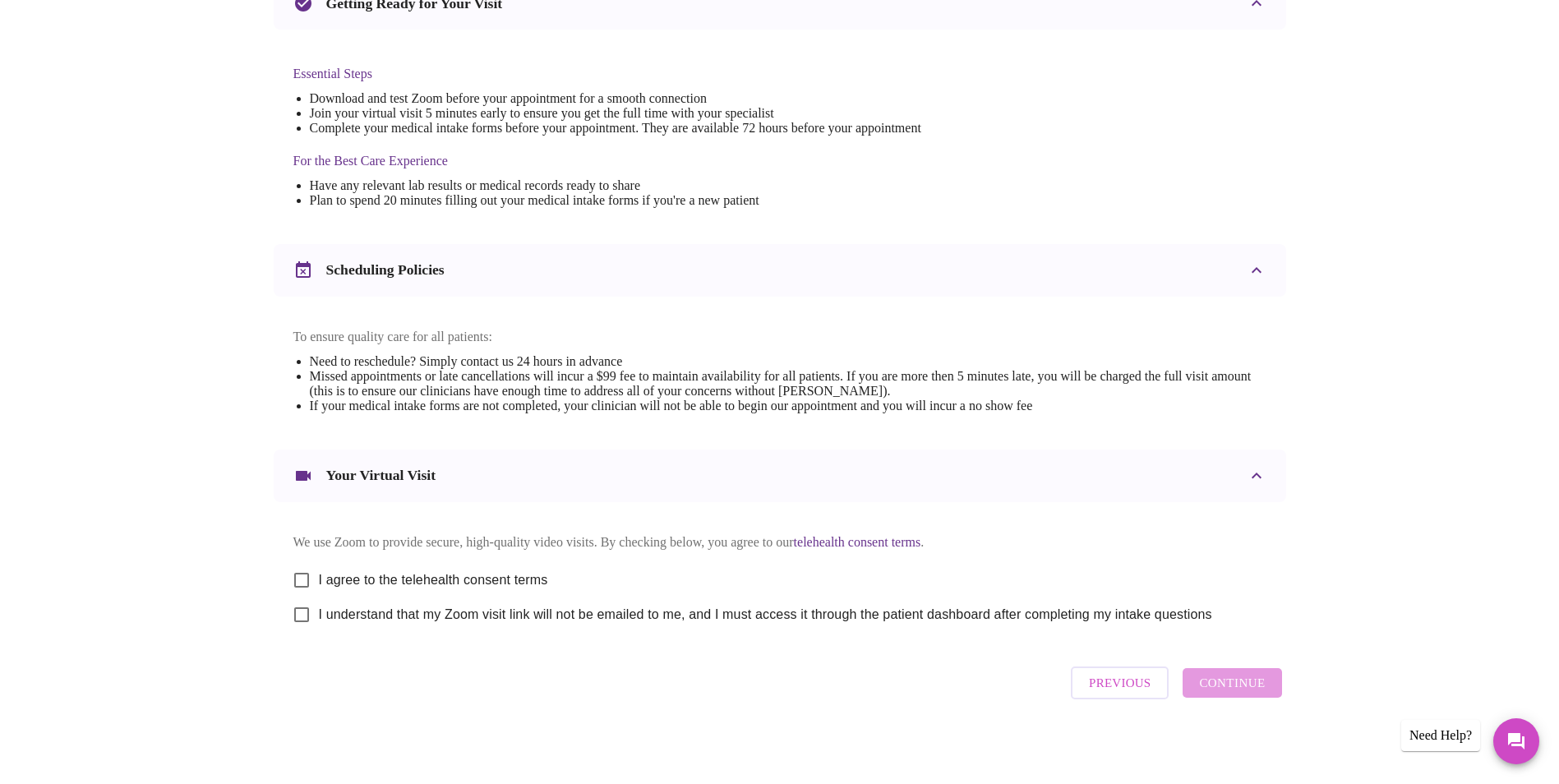
scroll to position [408, 0]
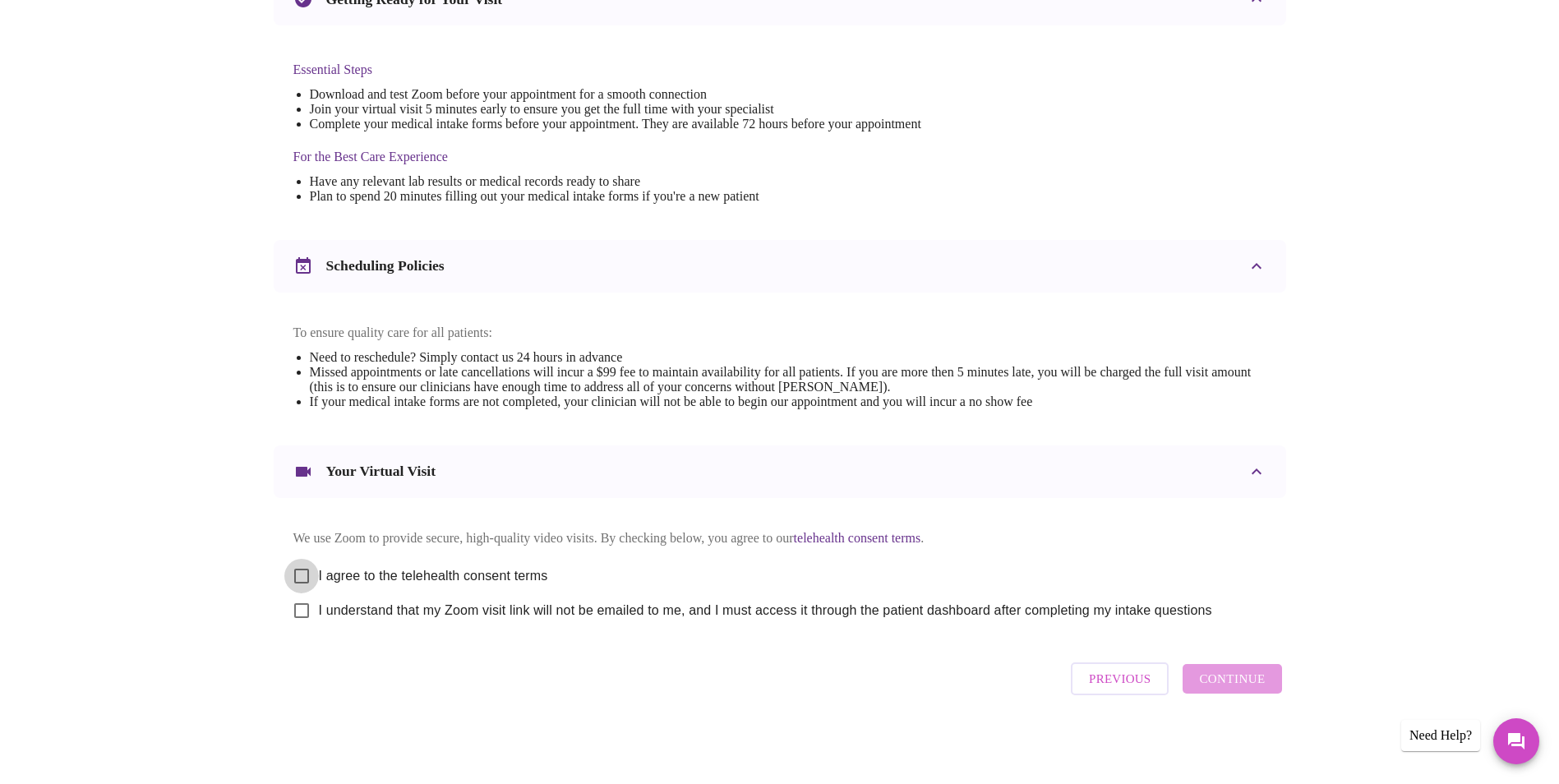
click at [301, 568] on input "I agree to the telehealth consent terms" at bounding box center [302, 576] width 35 height 35
checkbox input "true"
click at [307, 603] on input "I understand that my Zoom visit link will not be emailed to me, and I must acce…" at bounding box center [302, 610] width 35 height 35
checkbox input "true"
click at [1231, 605] on span "Continue" at bounding box center [1232, 679] width 66 height 21
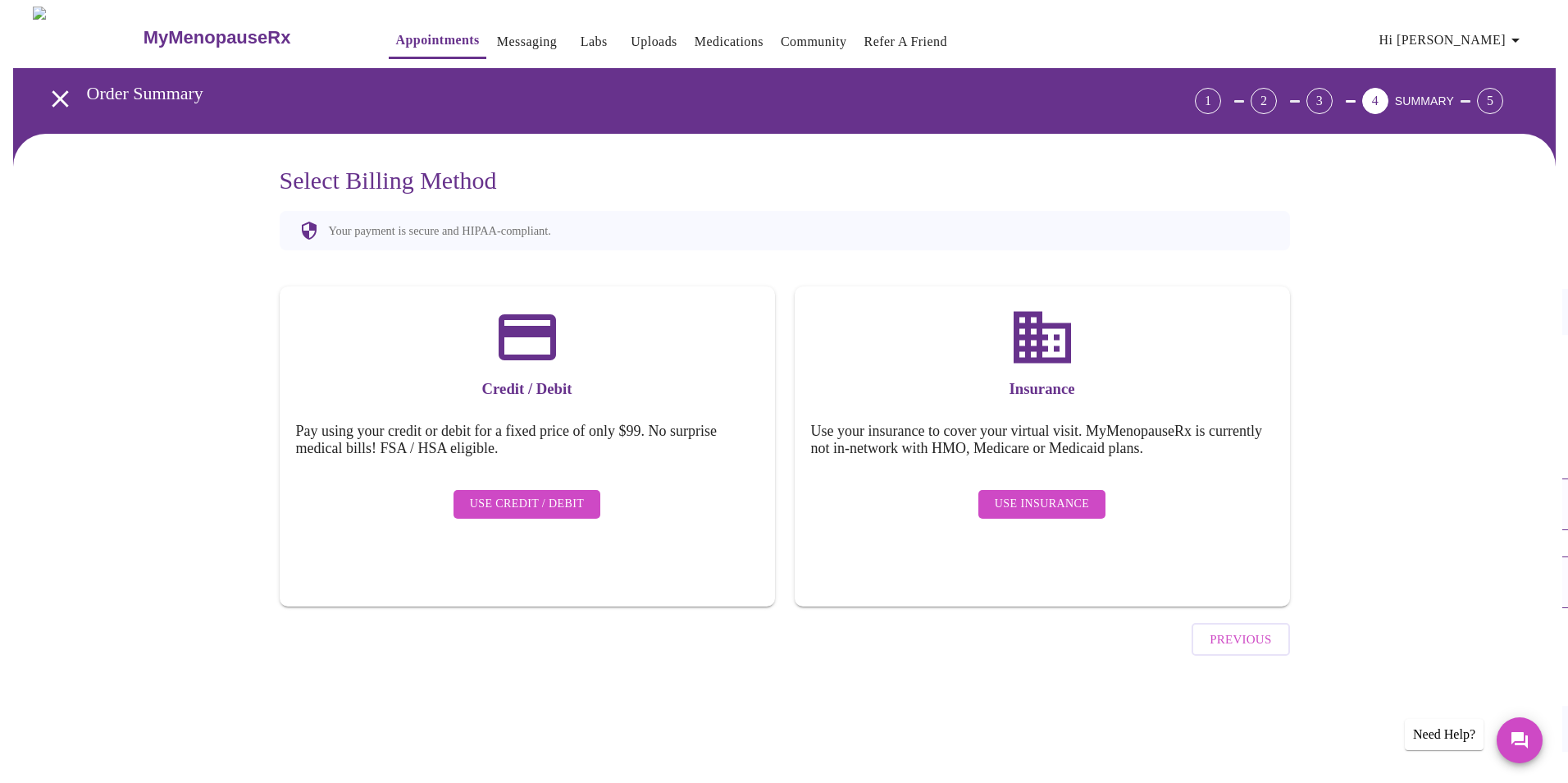
scroll to position [0, 0]
click at [1056, 493] on span "Use Insurance" at bounding box center [1041, 503] width 95 height 21
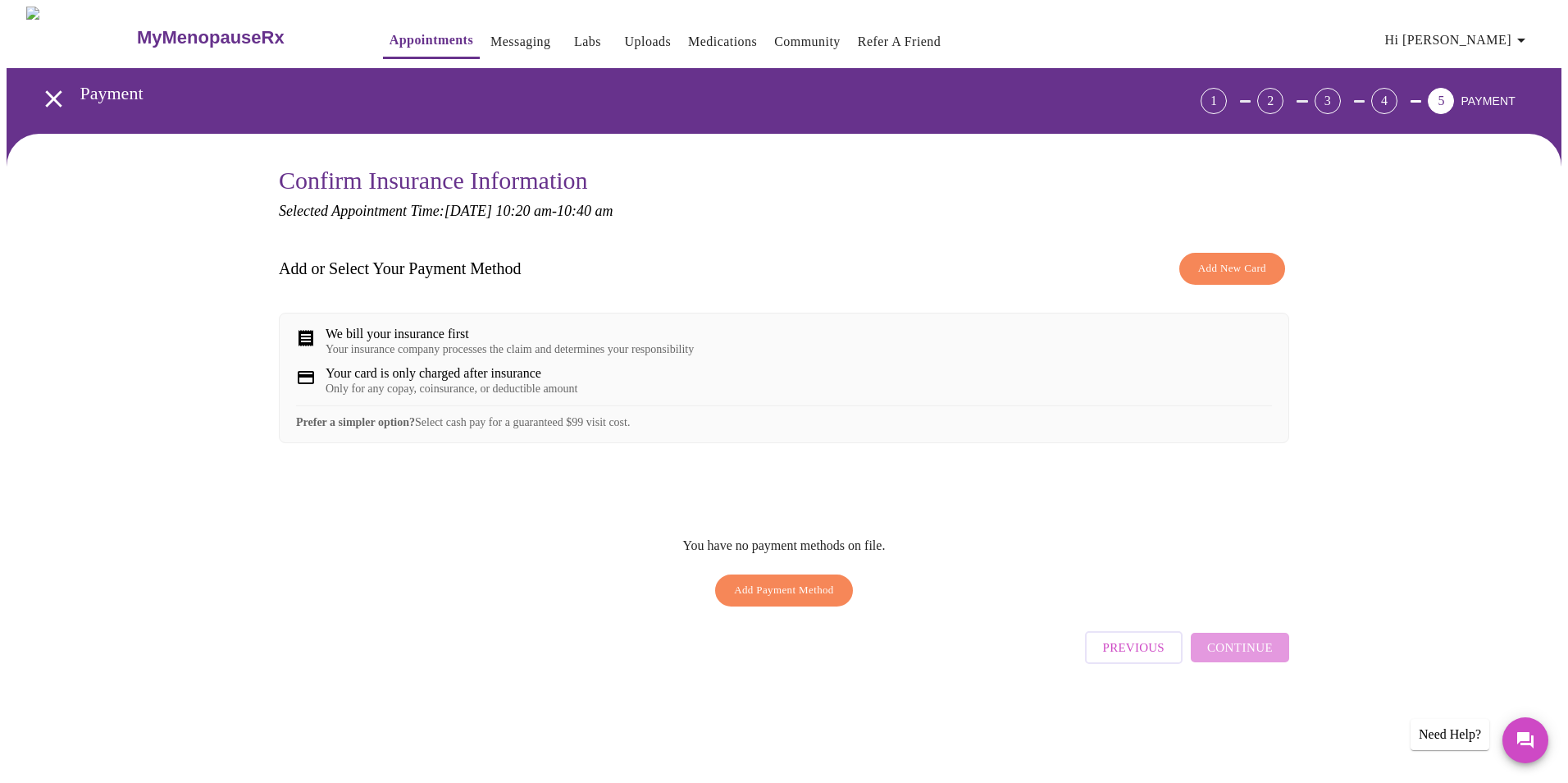
click at [1240, 259] on span "Add New Card" at bounding box center [1232, 268] width 68 height 19
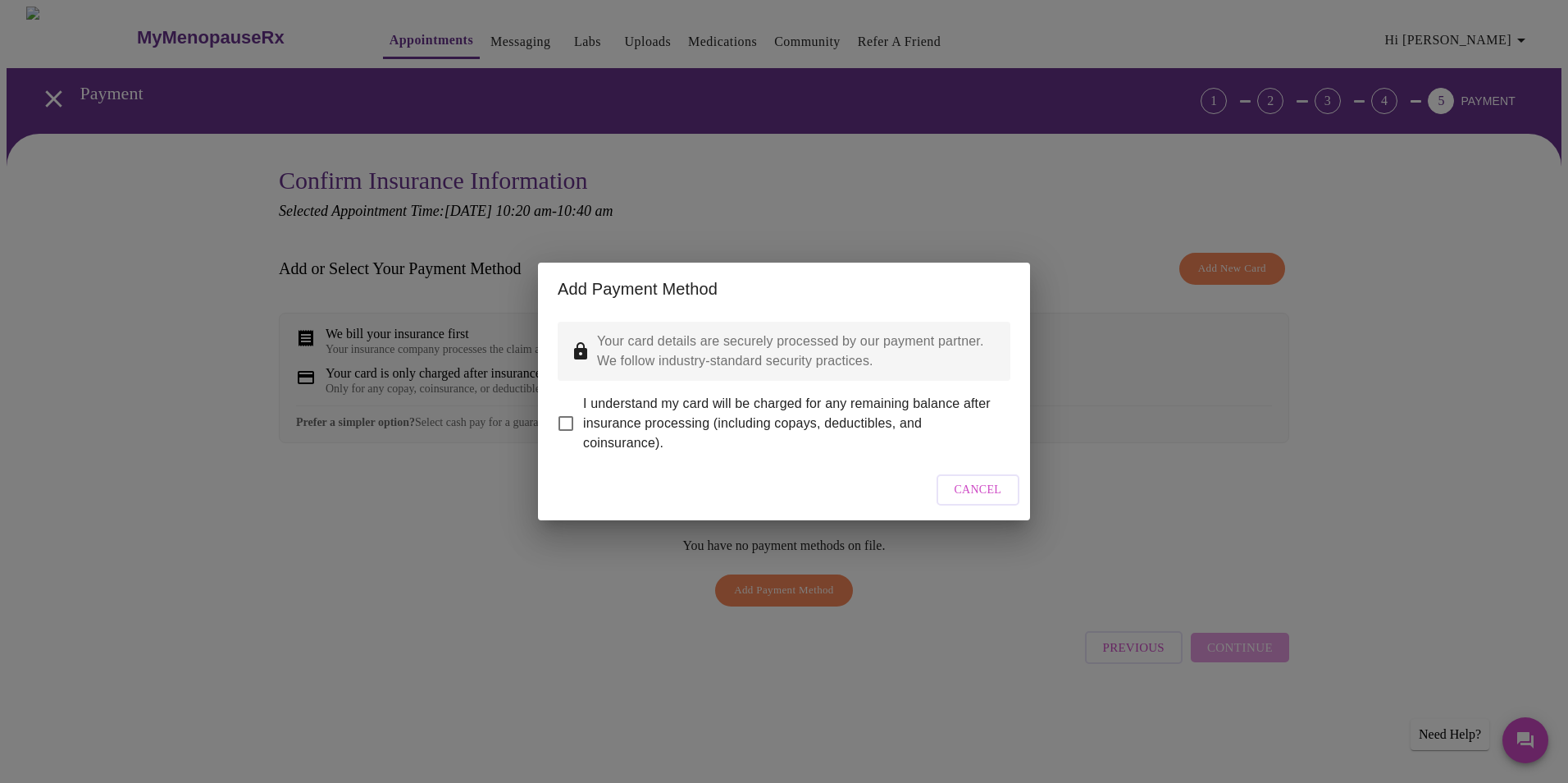
click at [568, 417] on input "I understand my card will be charged for any remaining balance after insurance …" at bounding box center [566, 424] width 35 height 35
checkbox input "true"
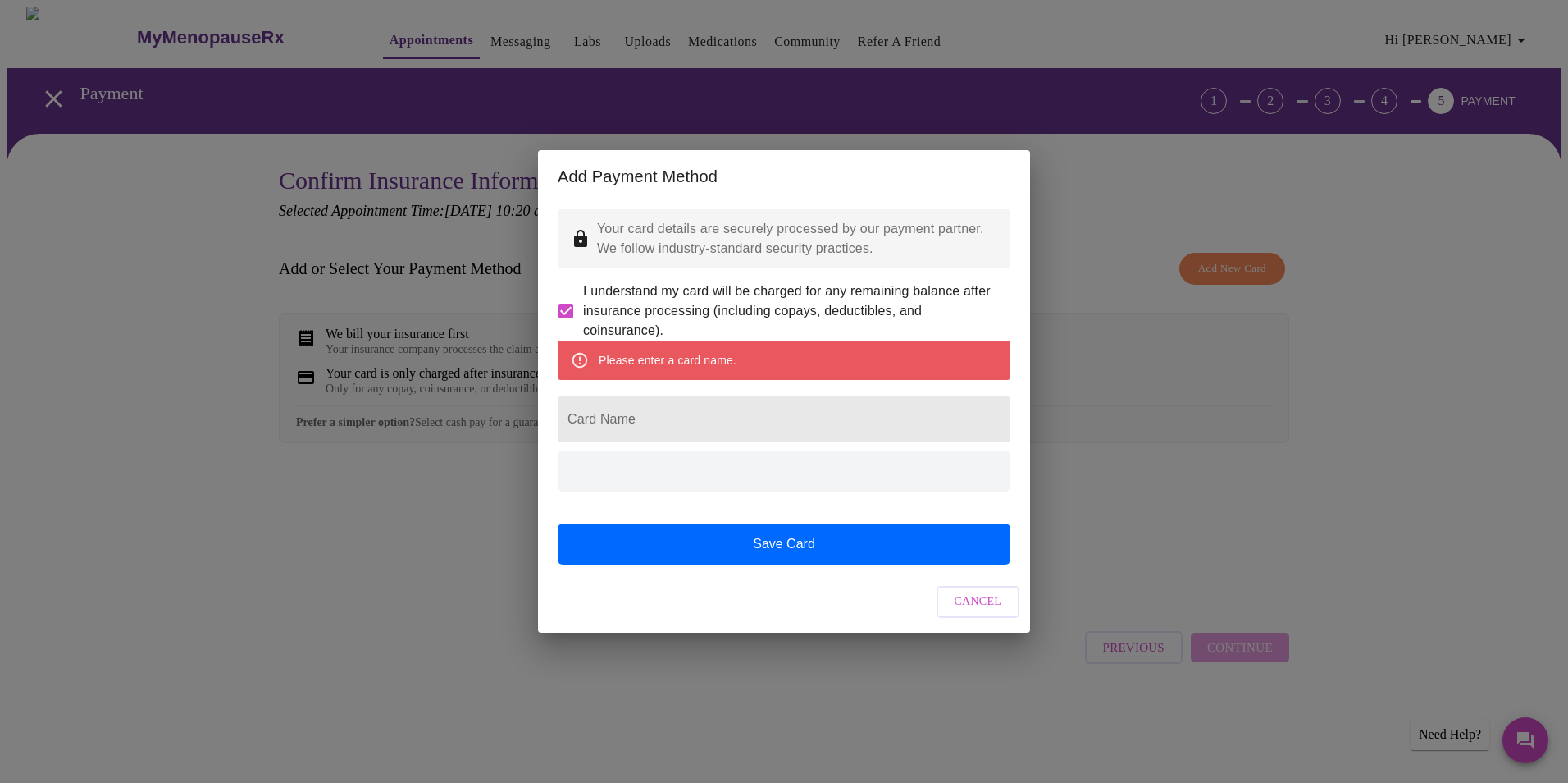
click at [676, 418] on input "Card Name" at bounding box center [784, 419] width 453 height 46
click at [691, 427] on input "Card Name" at bounding box center [784, 419] width 453 height 46
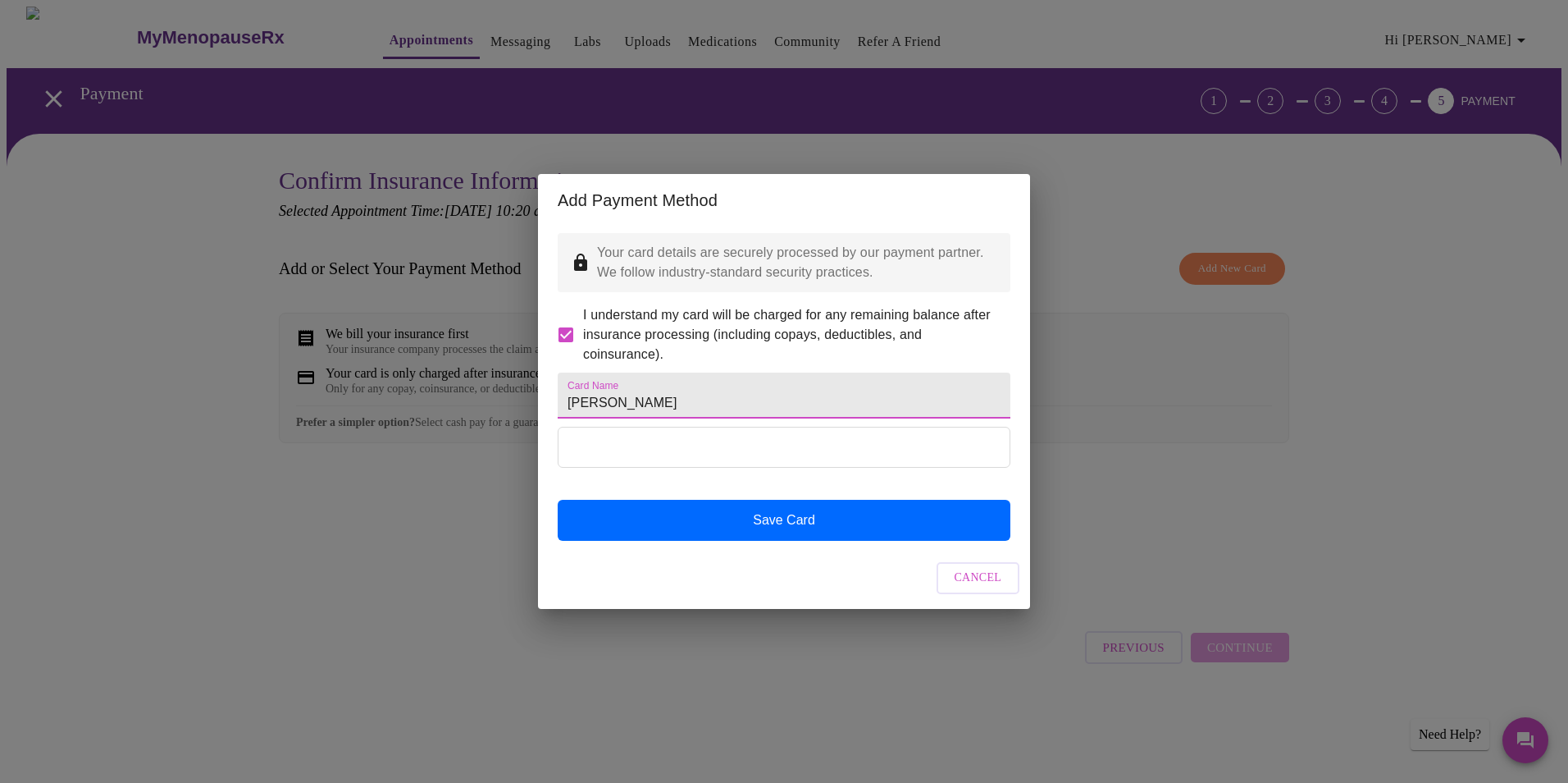
type input "Brianna Wheaton"
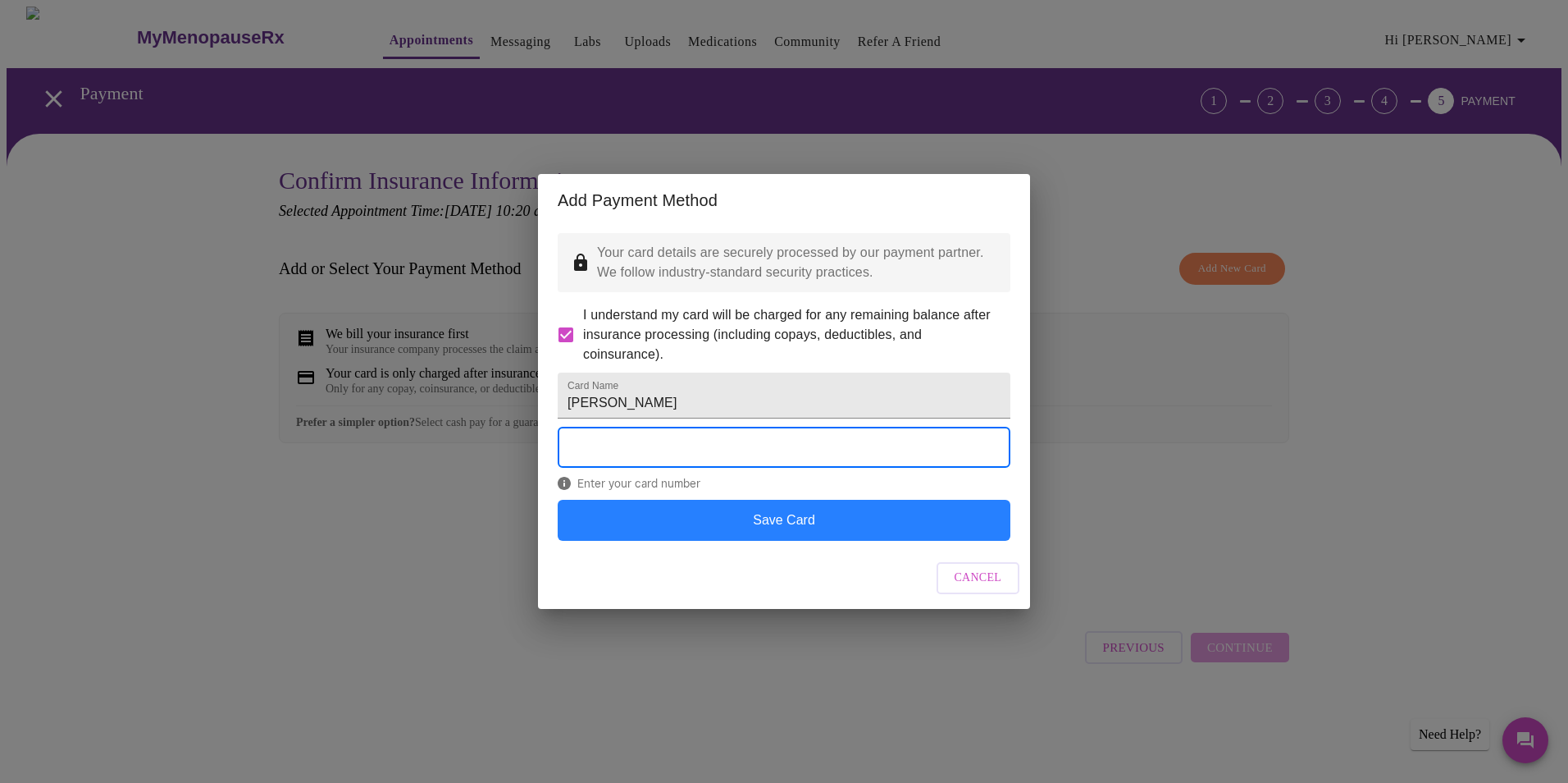
click at [749, 540] on button "Save Card" at bounding box center [784, 520] width 453 height 41
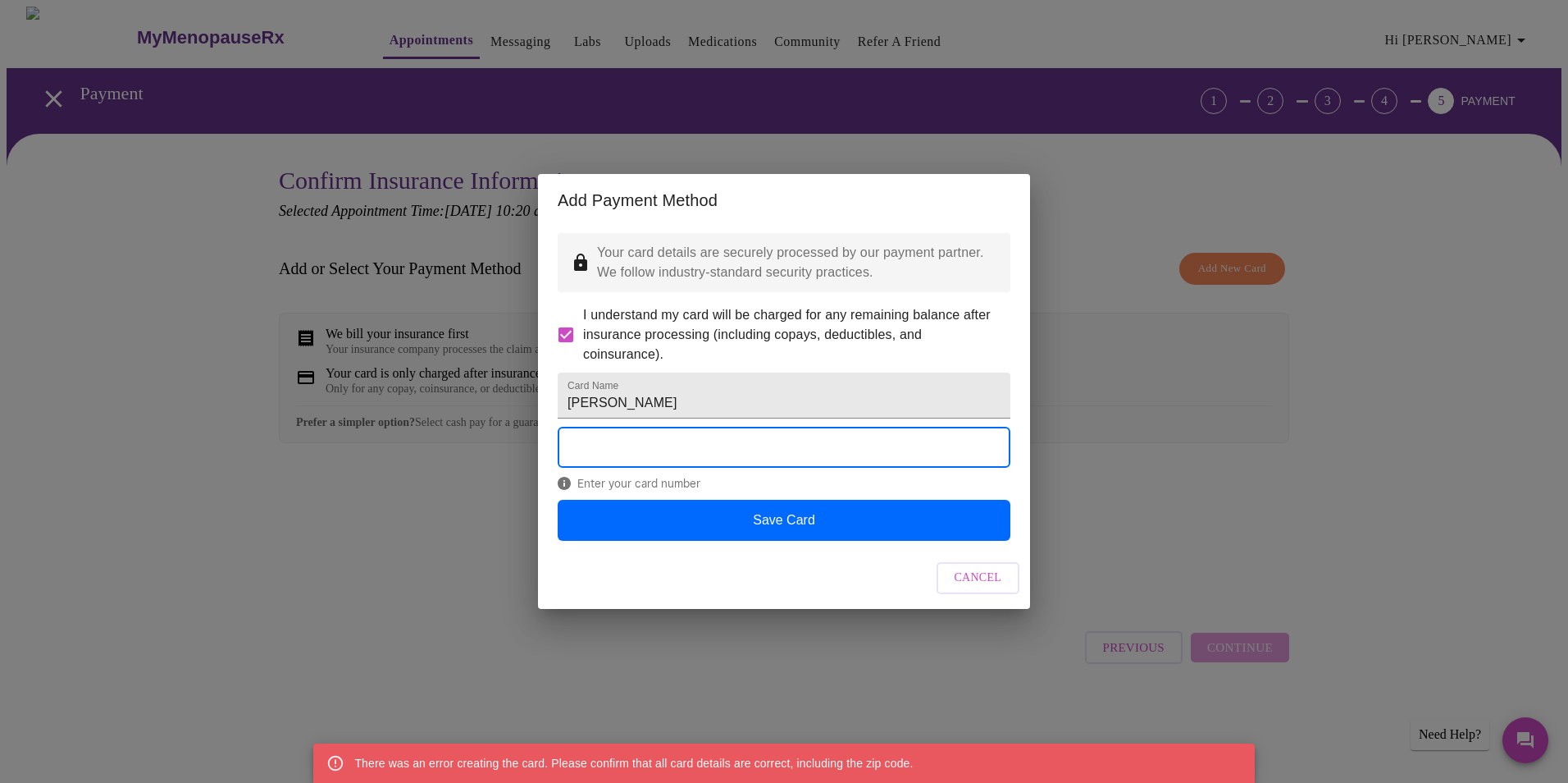
click at [971, 588] on span "Cancel" at bounding box center [978, 577] width 48 height 21
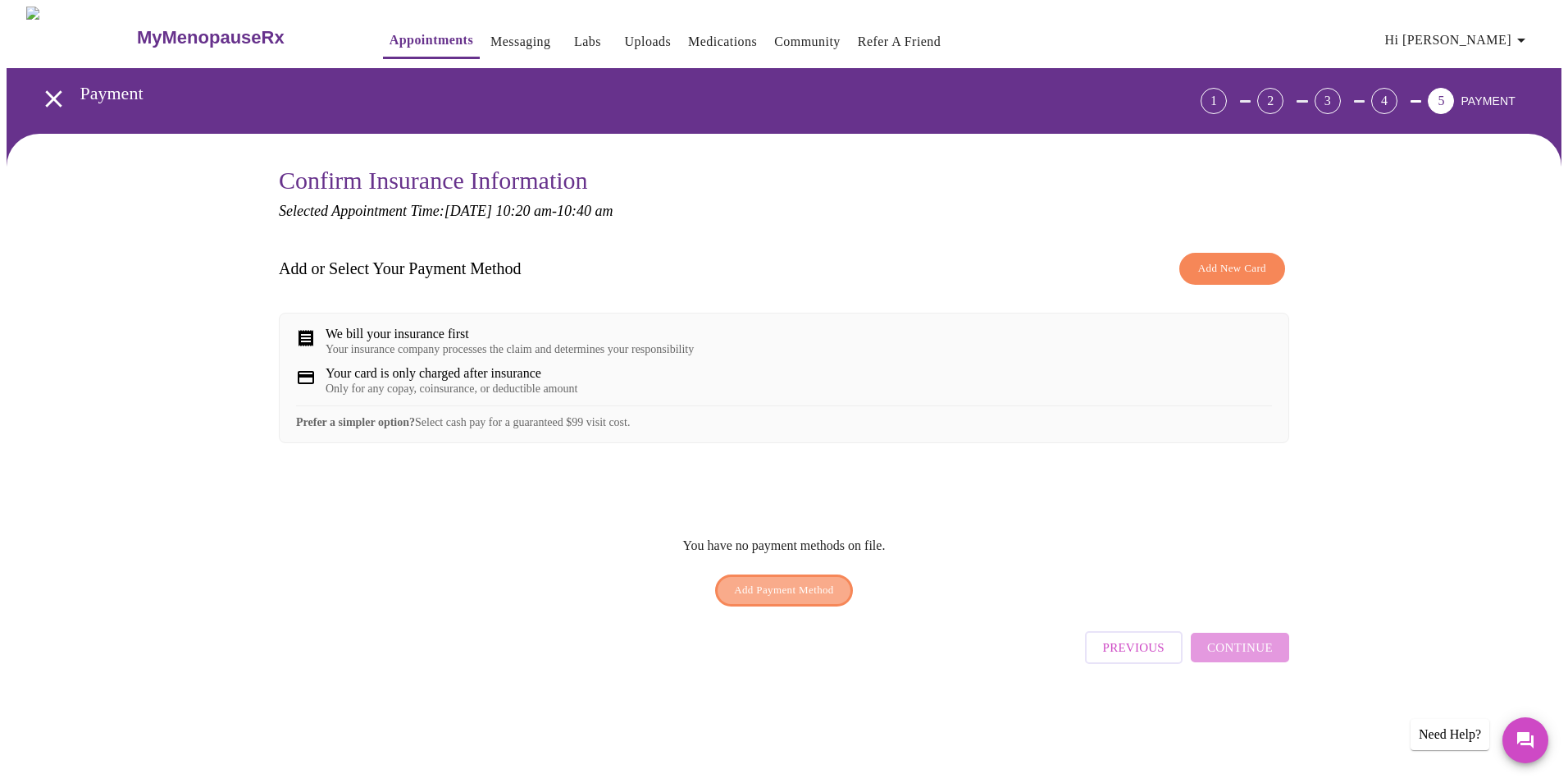
click at [771, 600] on span "Add Payment Method" at bounding box center [784, 590] width 100 height 19
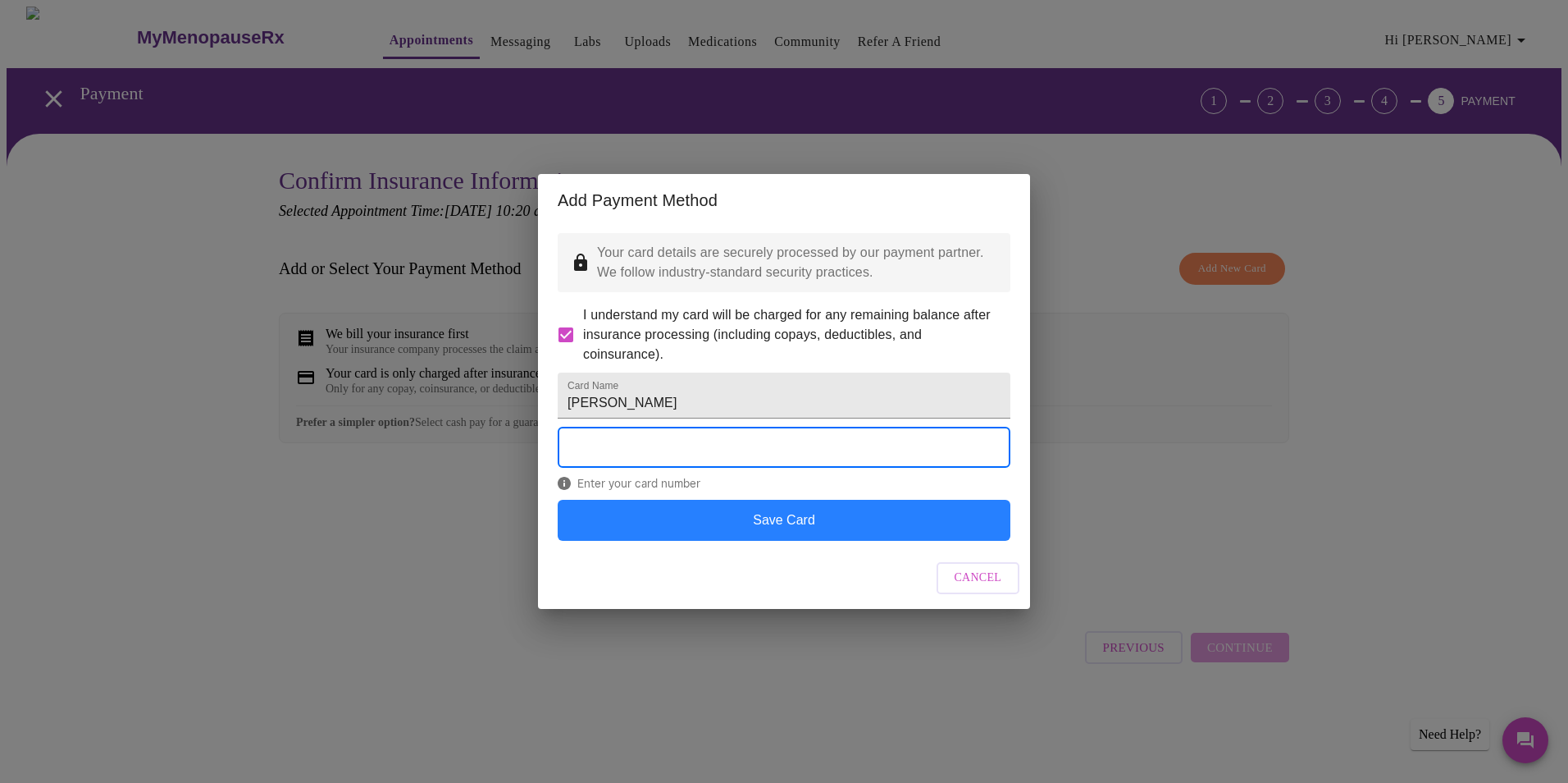
click at [726, 535] on button "Save Card" at bounding box center [784, 520] width 453 height 41
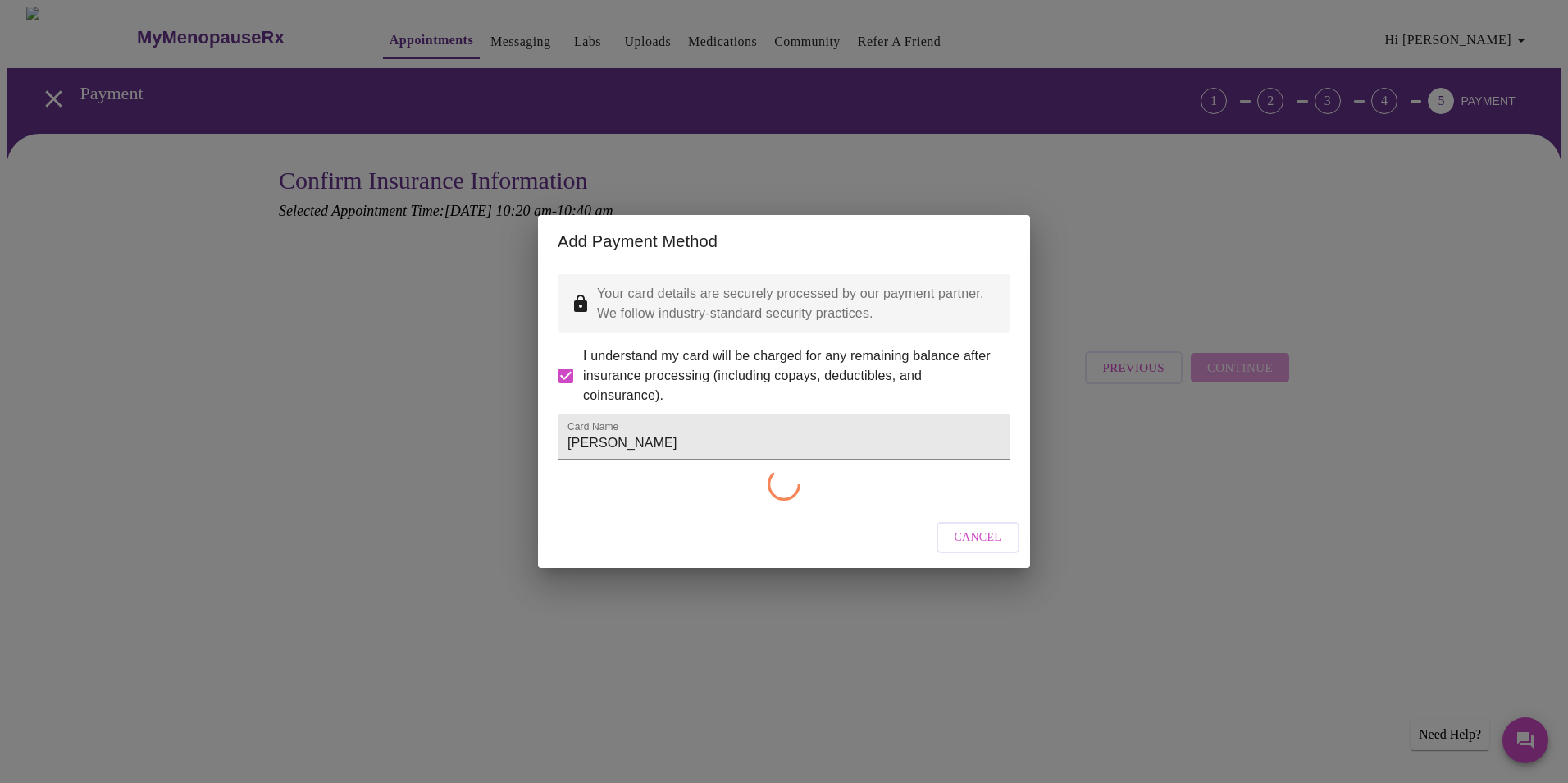
checkbox input "false"
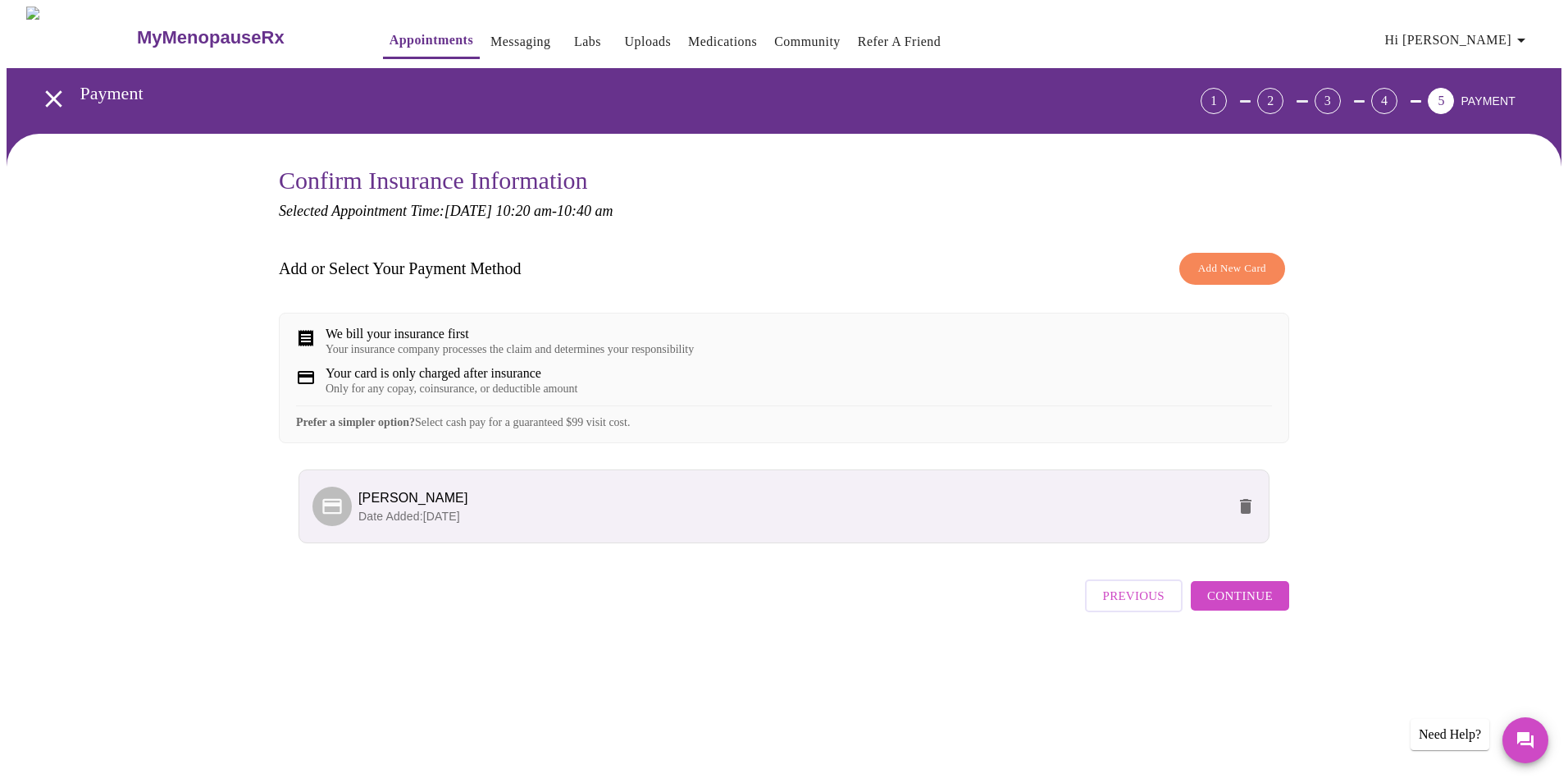
click at [1228, 605] on span "Continue" at bounding box center [1240, 595] width 66 height 21
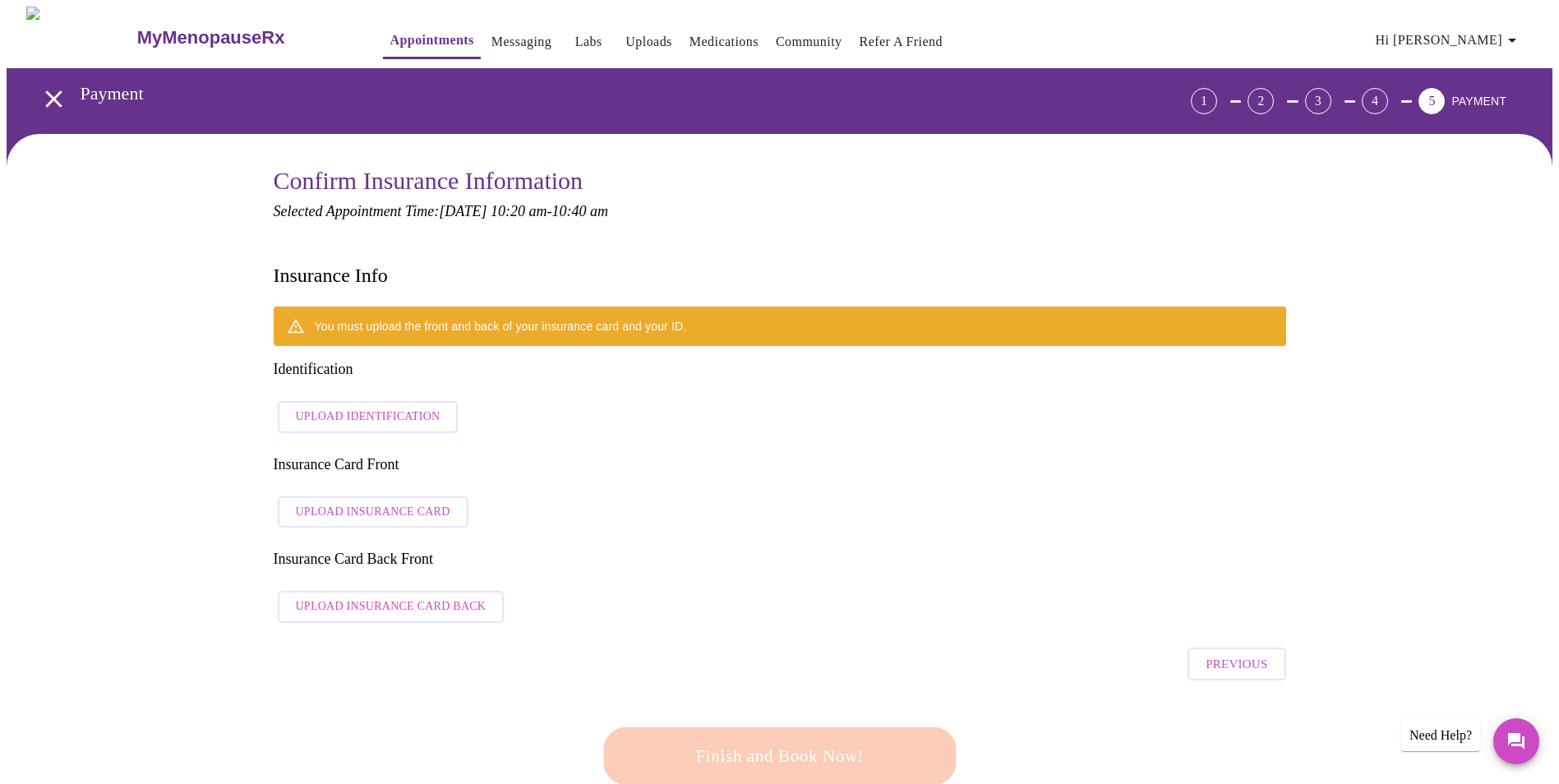
click at [350, 407] on span "Upload Identification" at bounding box center [368, 417] width 145 height 21
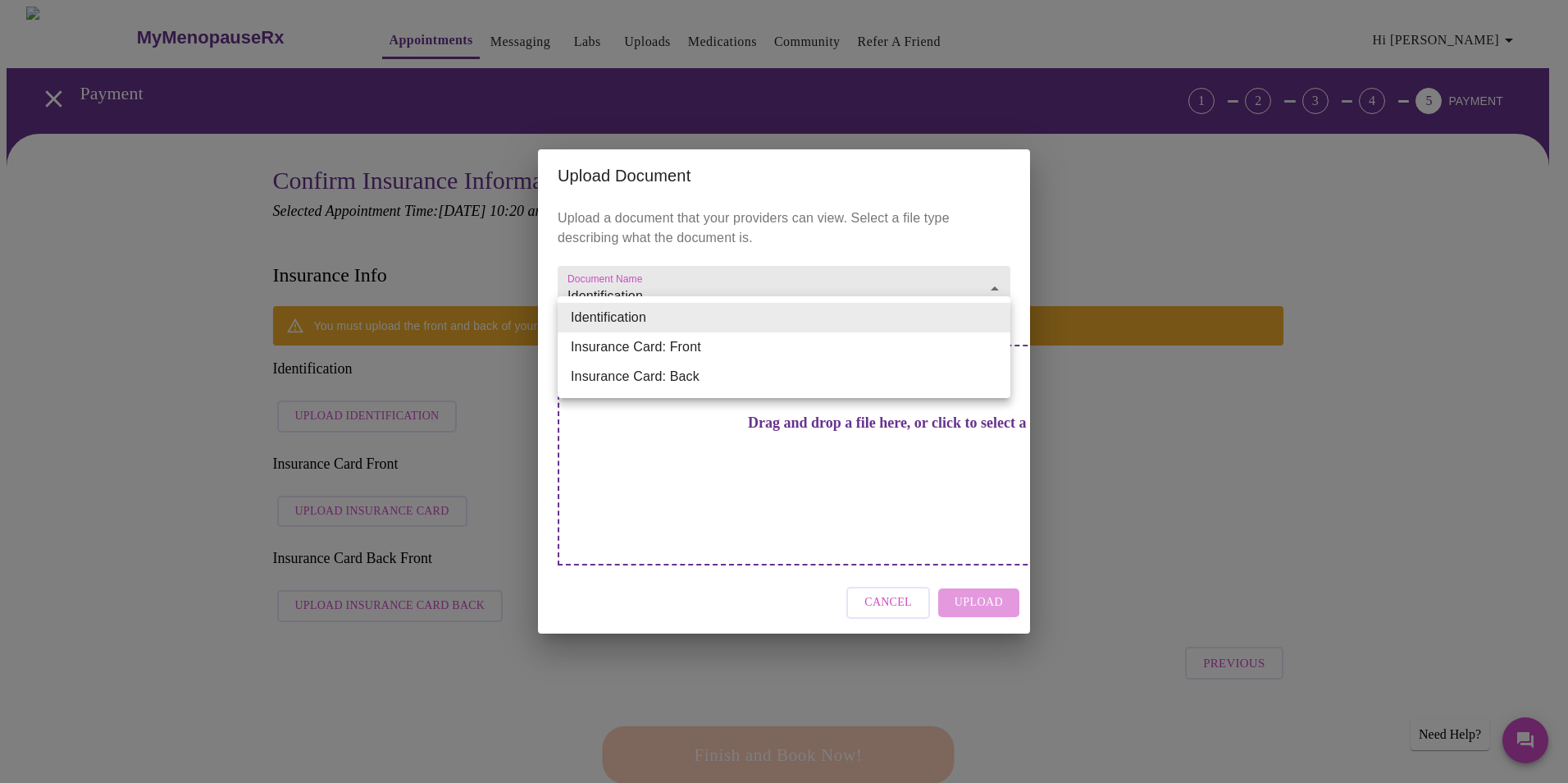
click at [654, 348] on li "Insurance Card: Front" at bounding box center [784, 347] width 453 height 30
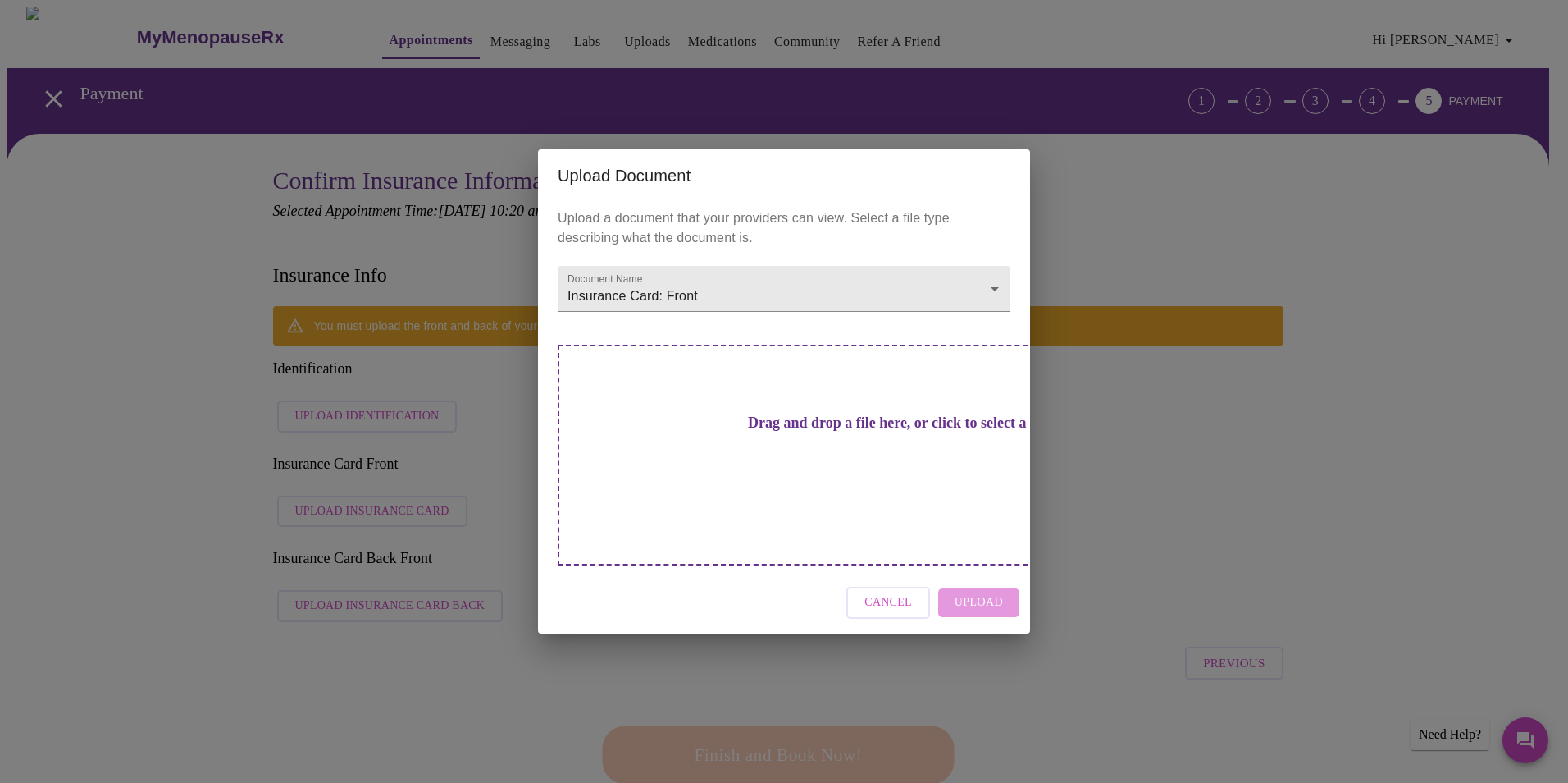
click at [806, 432] on h3 "Drag and drop a file here, or click to select a file" at bounding box center [899, 423] width 453 height 17
click at [797, 432] on h3 "Drag and drop a file here, or click to select a file" at bounding box center [899, 423] width 453 height 17
click at [803, 432] on h3 "Drag and drop a file here, or click to select a file" at bounding box center [899, 423] width 453 height 17
click at [864, 432] on h3 "Drag and drop a file here, or click to select a file" at bounding box center [899, 423] width 453 height 17
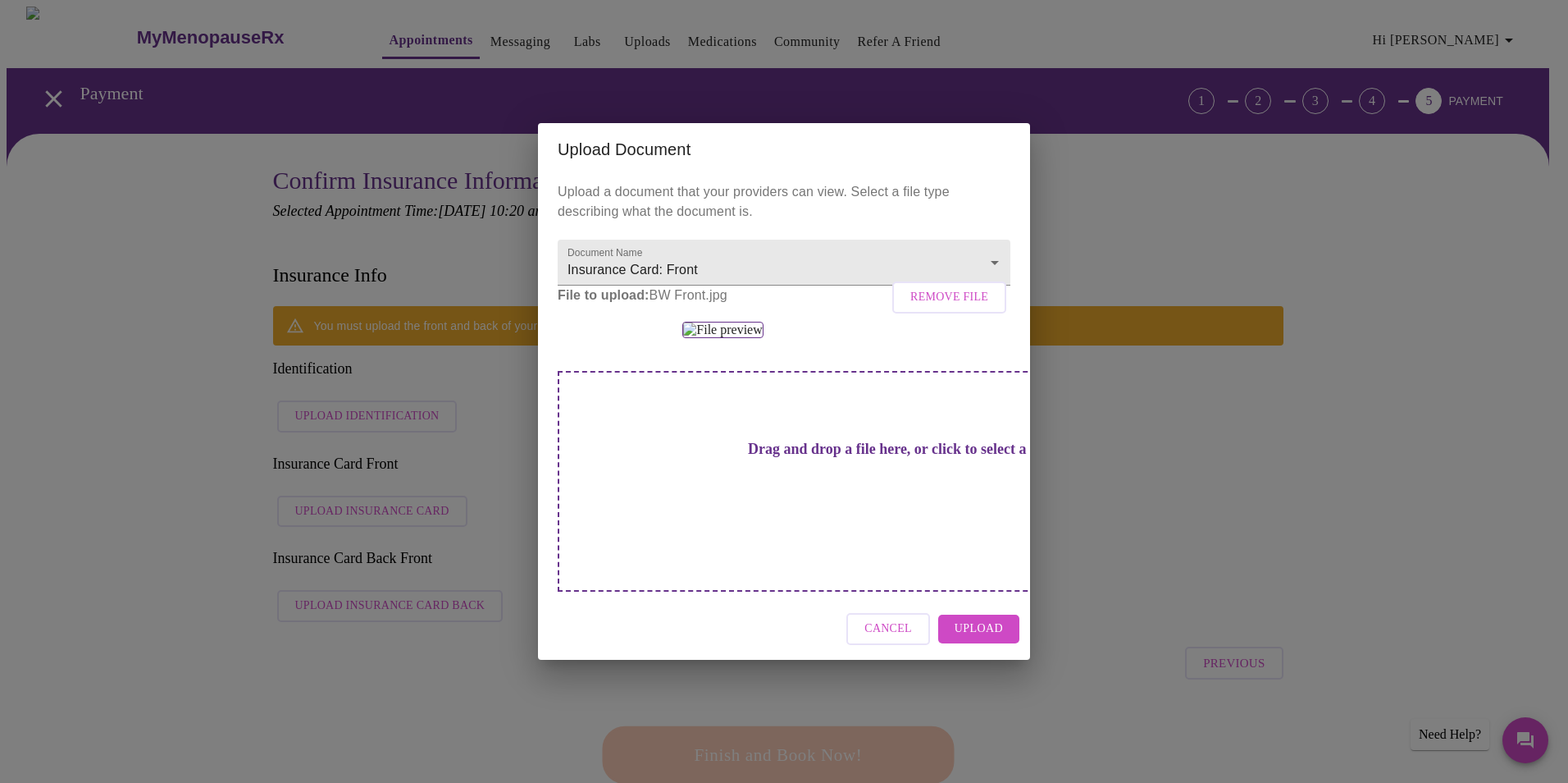
scroll to position [36, 0]
click at [999, 605] on span "Upload" at bounding box center [978, 628] width 49 height 21
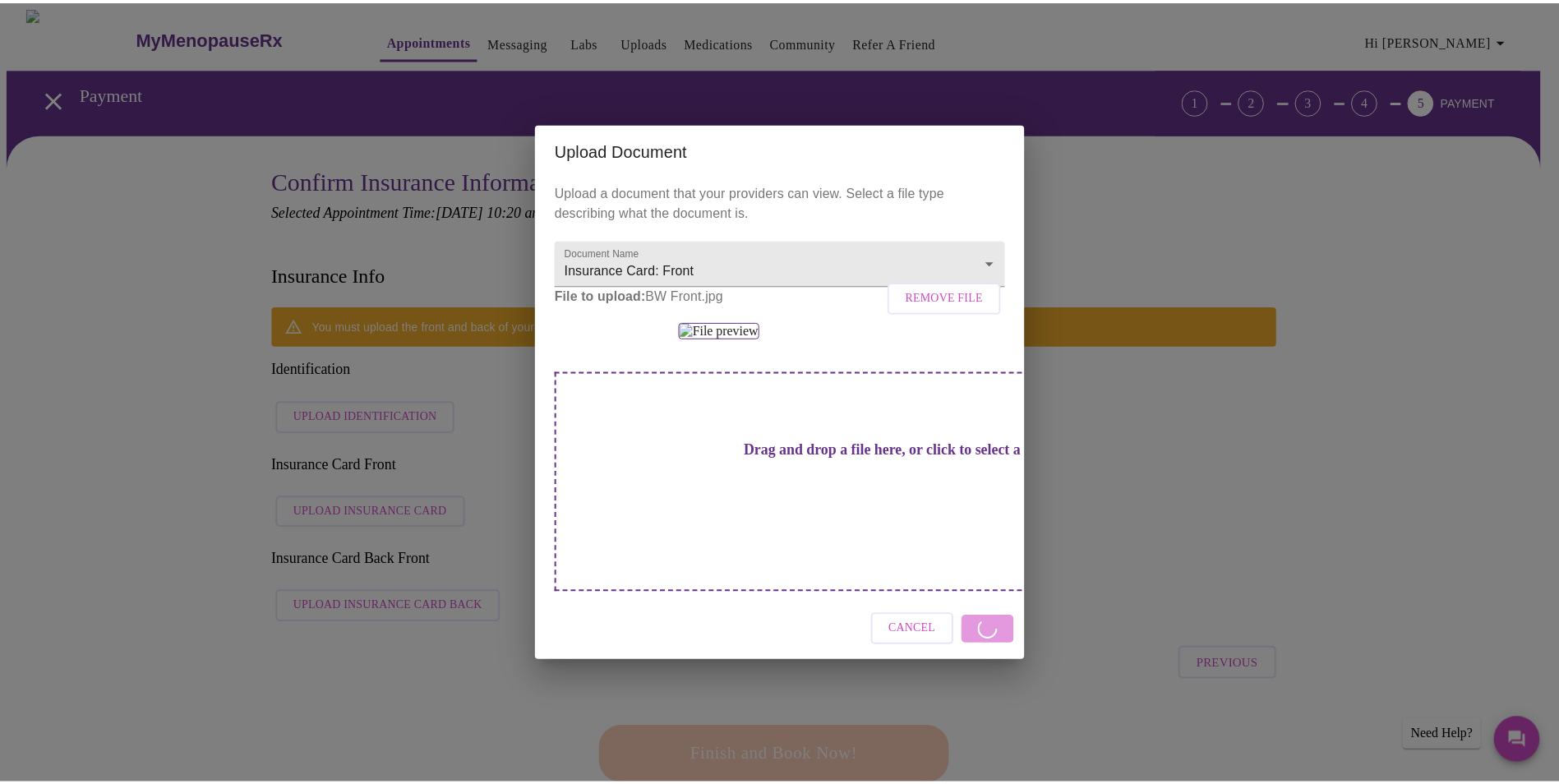
scroll to position [0, 0]
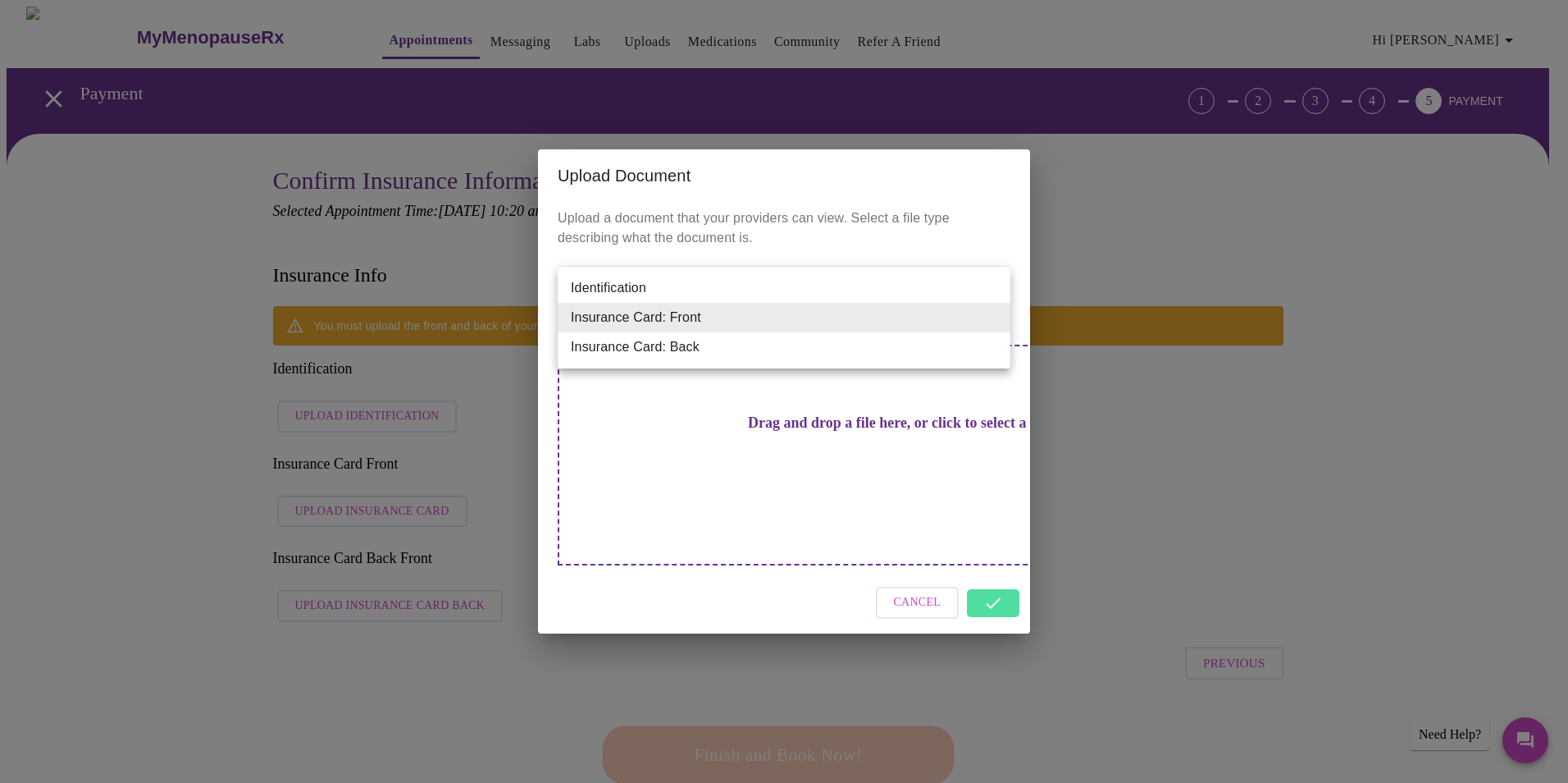
click at [671, 350] on li "Insurance Card: Back" at bounding box center [784, 347] width 453 height 30
type input "Insurance Card: Back"
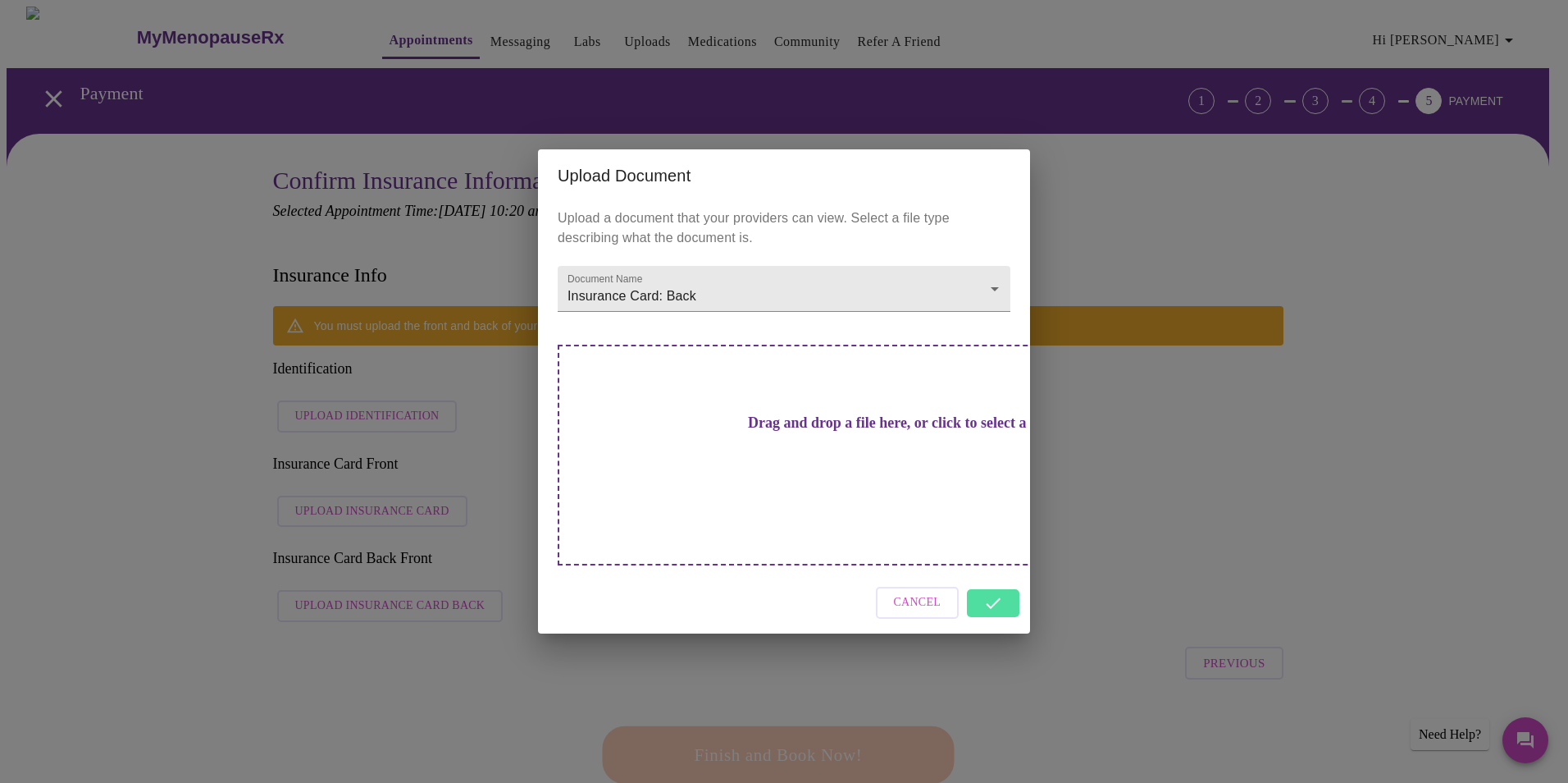
click at [788, 432] on h3 "Drag and drop a file here, or click to select a file" at bounding box center [899, 423] width 453 height 17
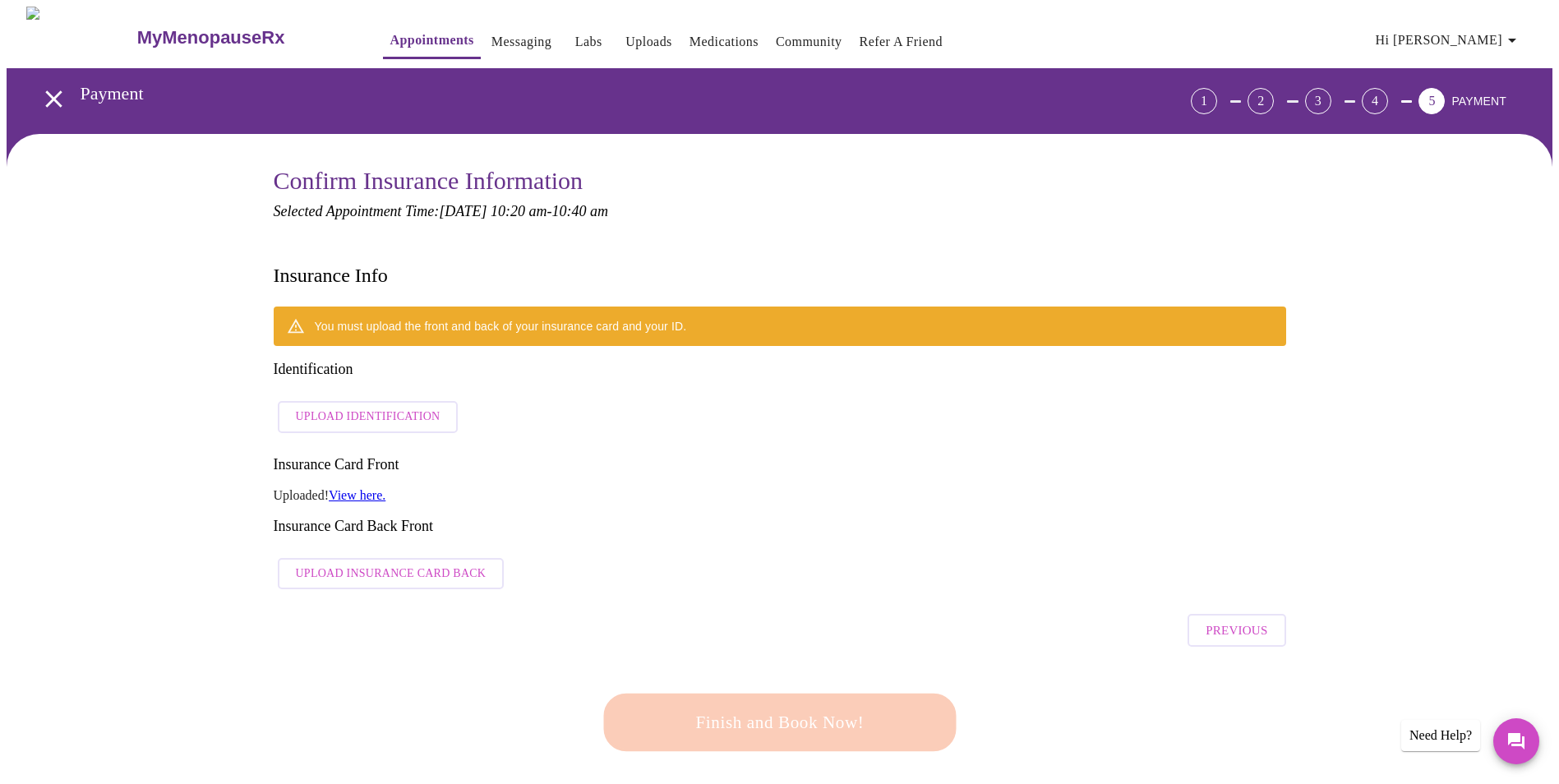
click at [369, 563] on span "Upload Insurance Card Back" at bounding box center [391, 573] width 190 height 21
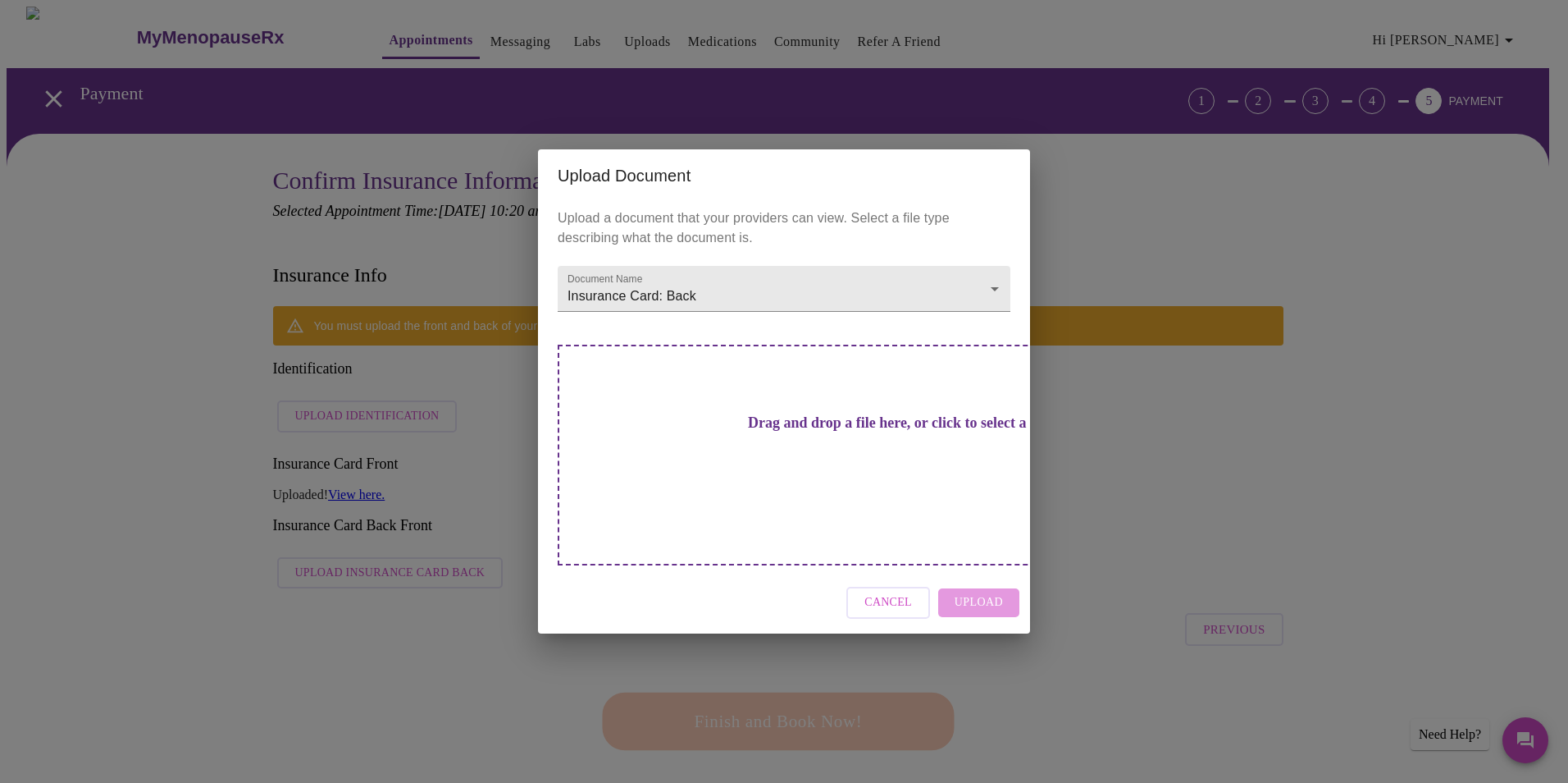
click at [779, 432] on h3 "Drag and drop a file here, or click to select a file" at bounding box center [899, 423] width 453 height 17
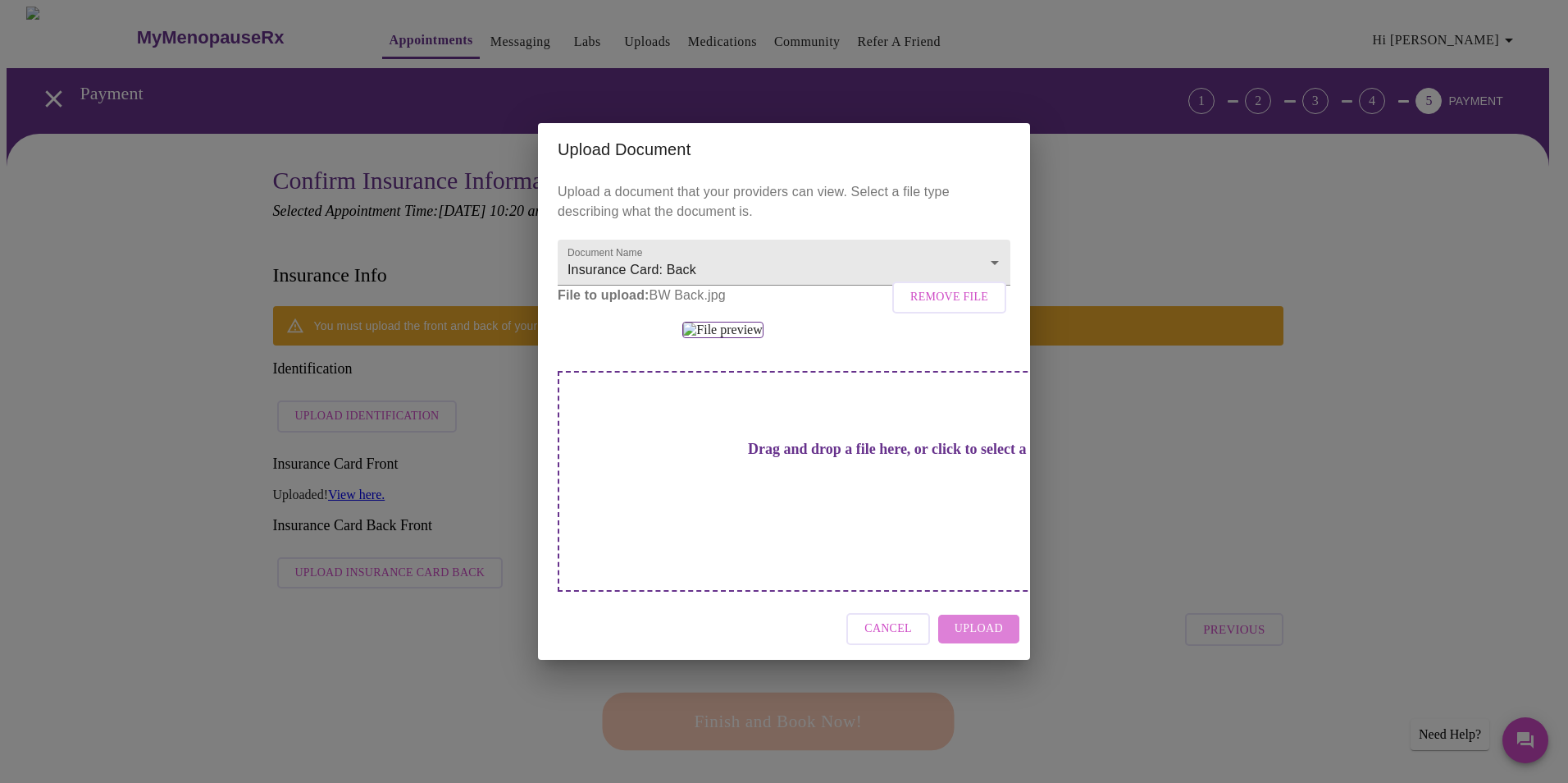
click at [979, 605] on span "Upload" at bounding box center [978, 628] width 49 height 21
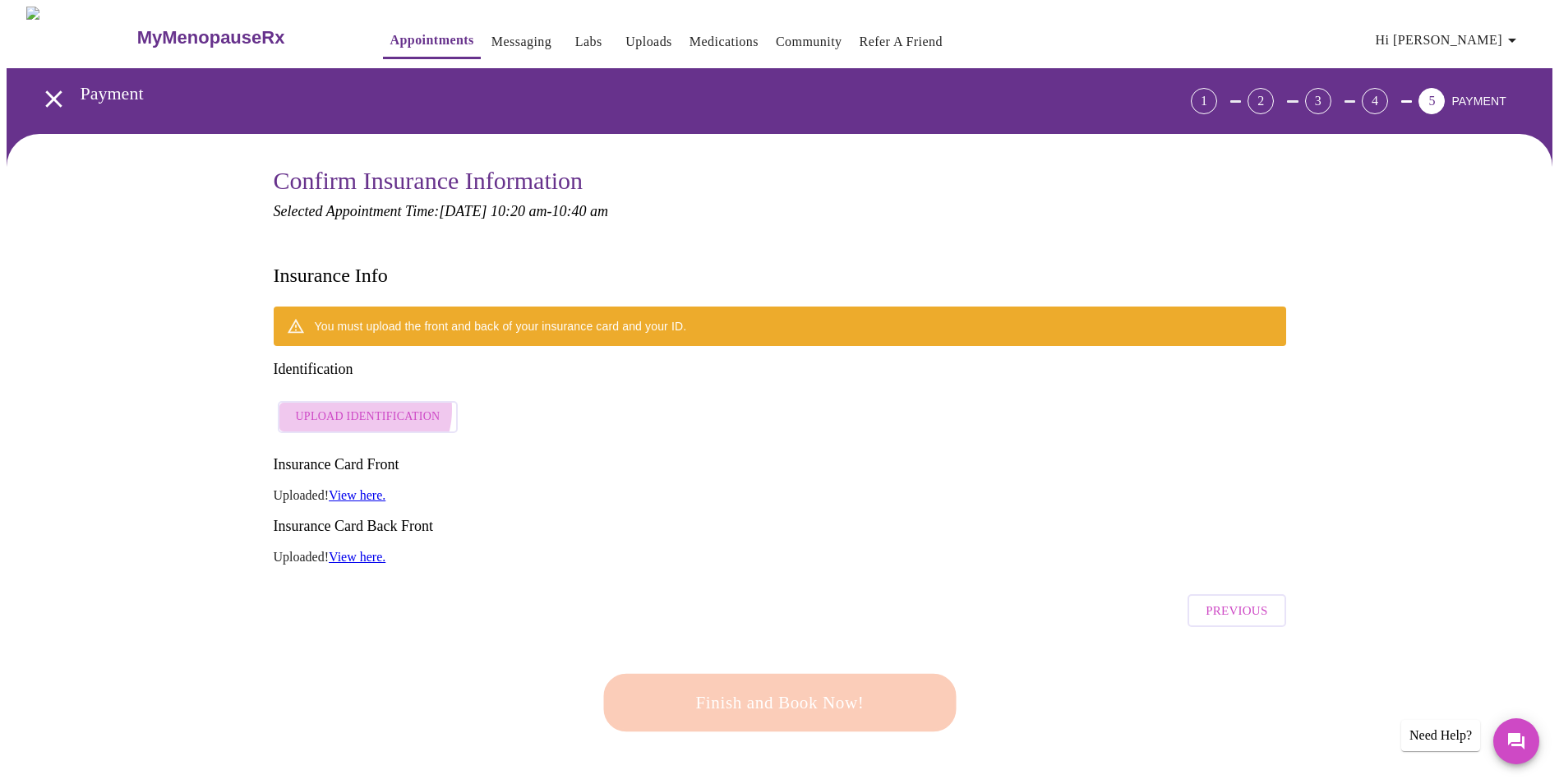
click at [363, 407] on span "Upload Identification" at bounding box center [368, 417] width 145 height 21
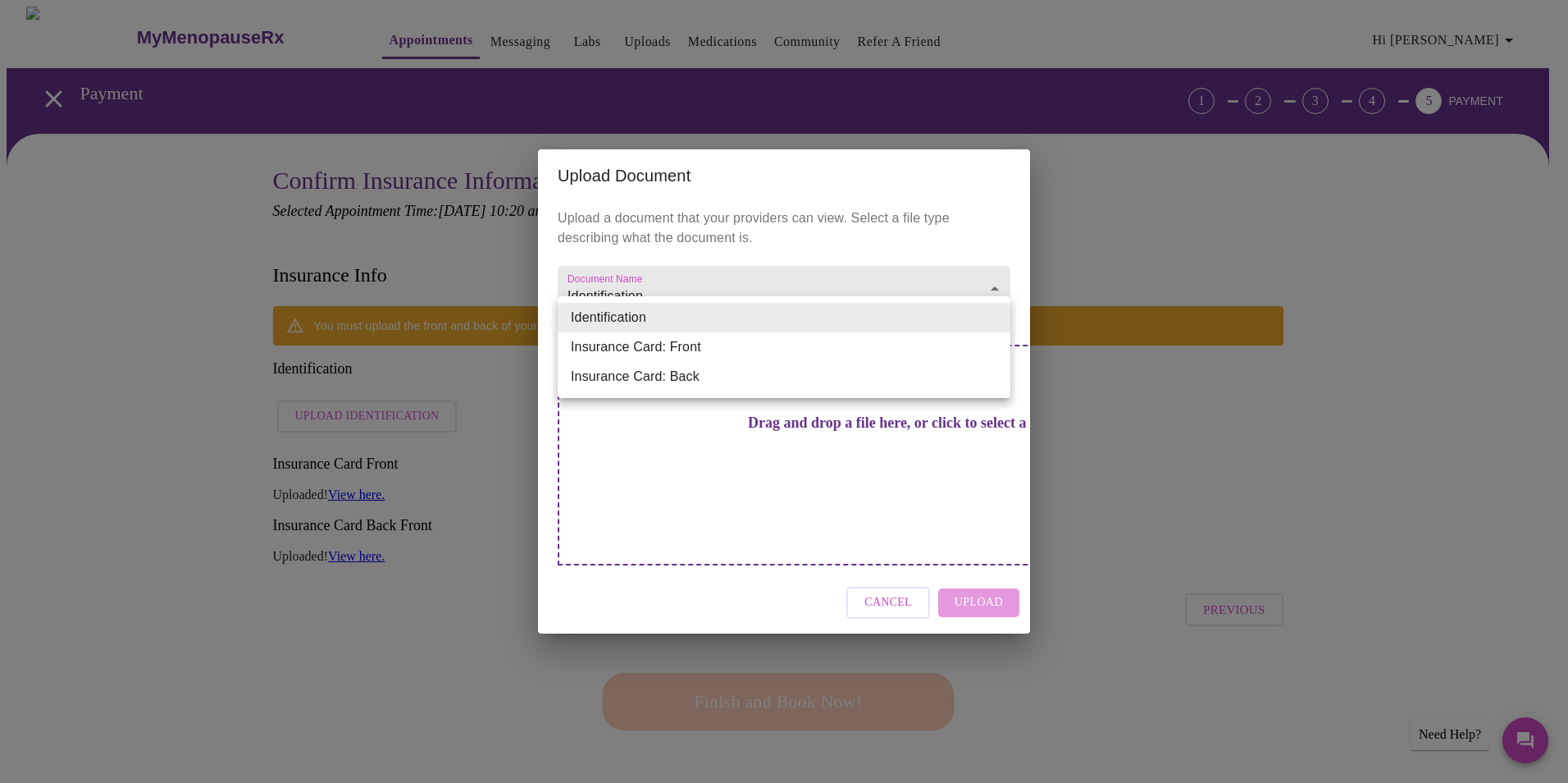
click at [665, 318] on li "Identification" at bounding box center [784, 317] width 453 height 30
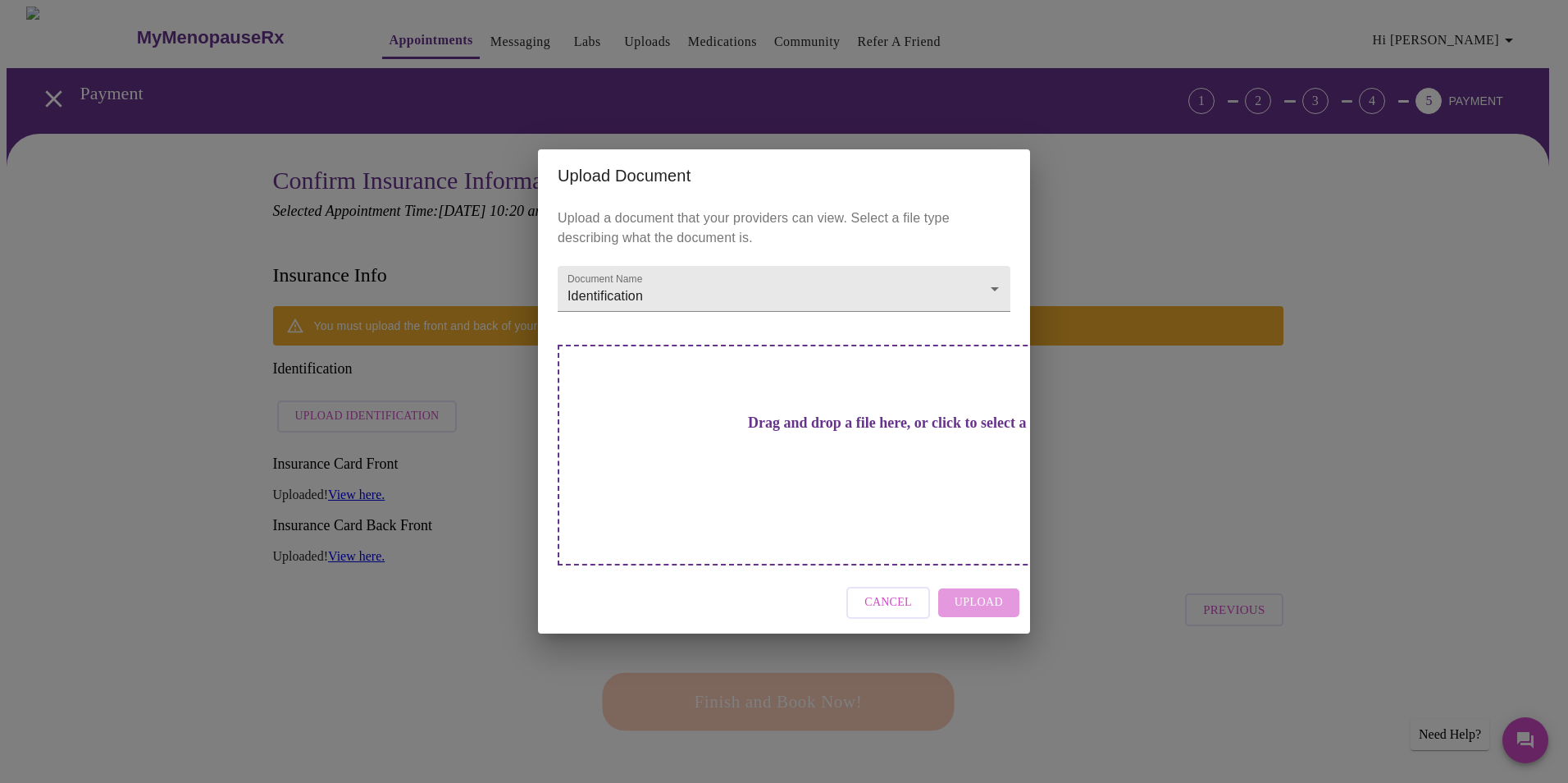
click at [761, 429] on h3 "Drag and drop a file here, or click to select a file" at bounding box center [899, 423] width 453 height 17
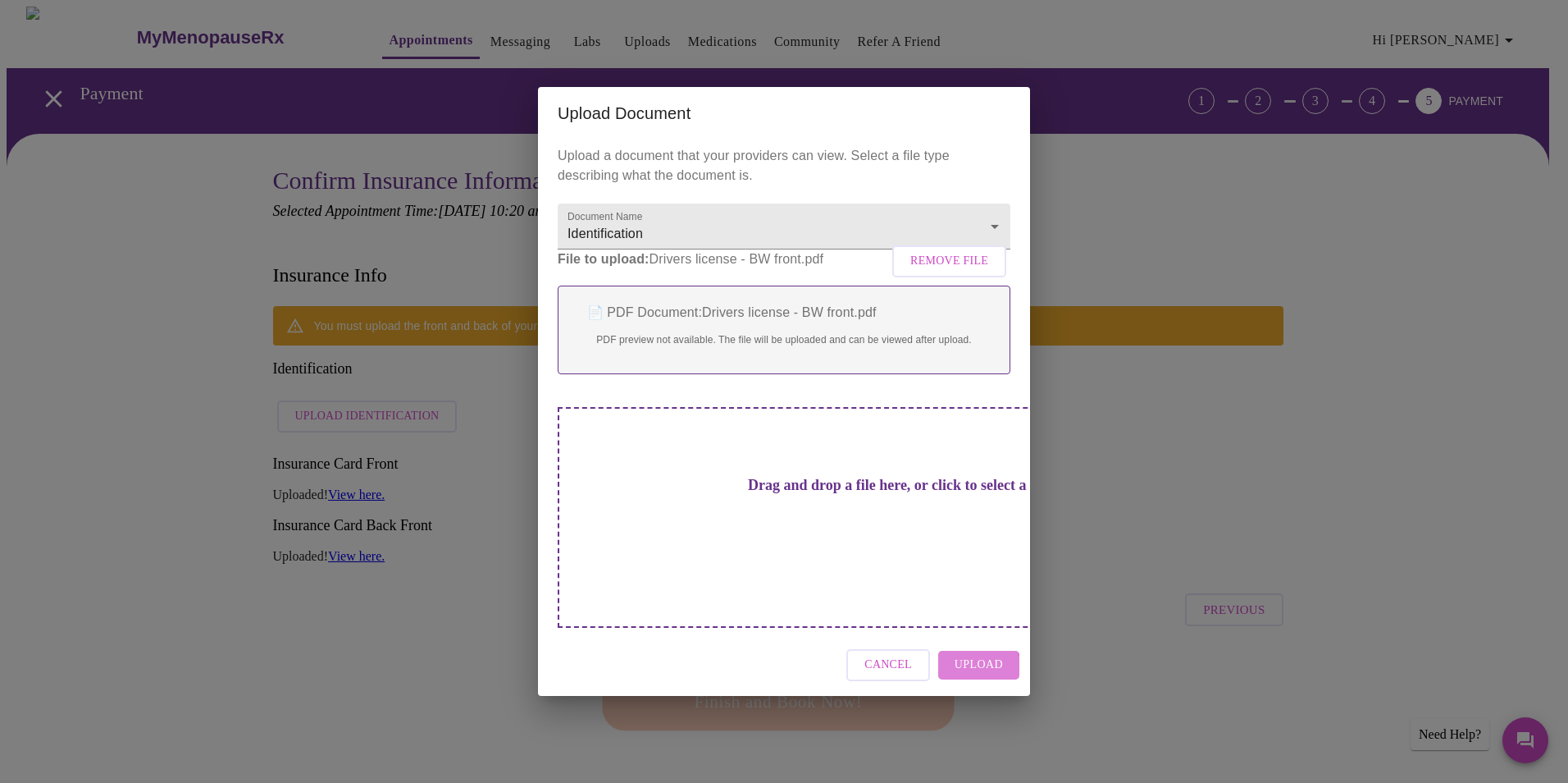
click at [960, 605] on span "Upload" at bounding box center [978, 665] width 49 height 21
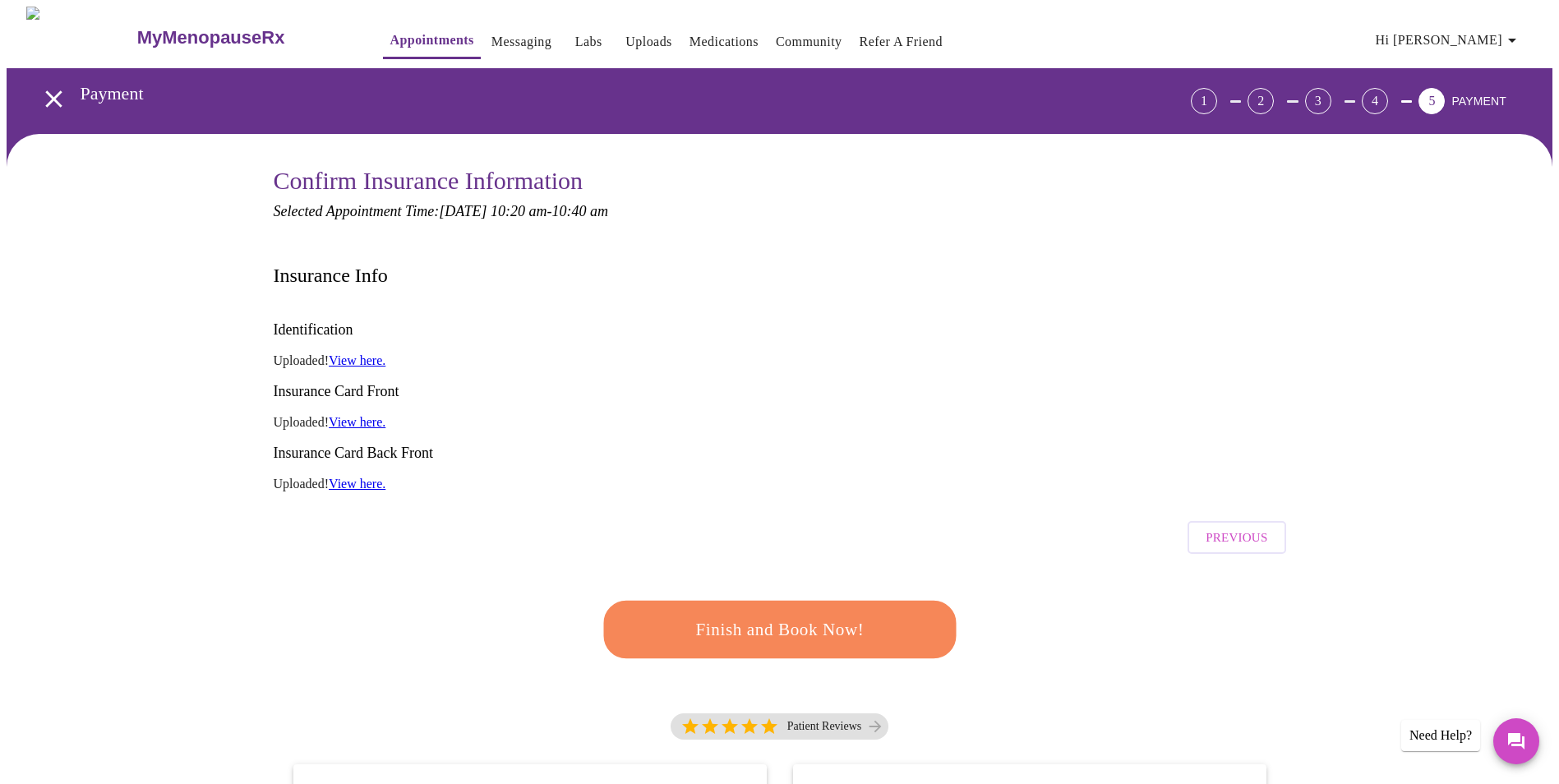
click at [386, 353] on link "View here." at bounding box center [357, 360] width 57 height 14
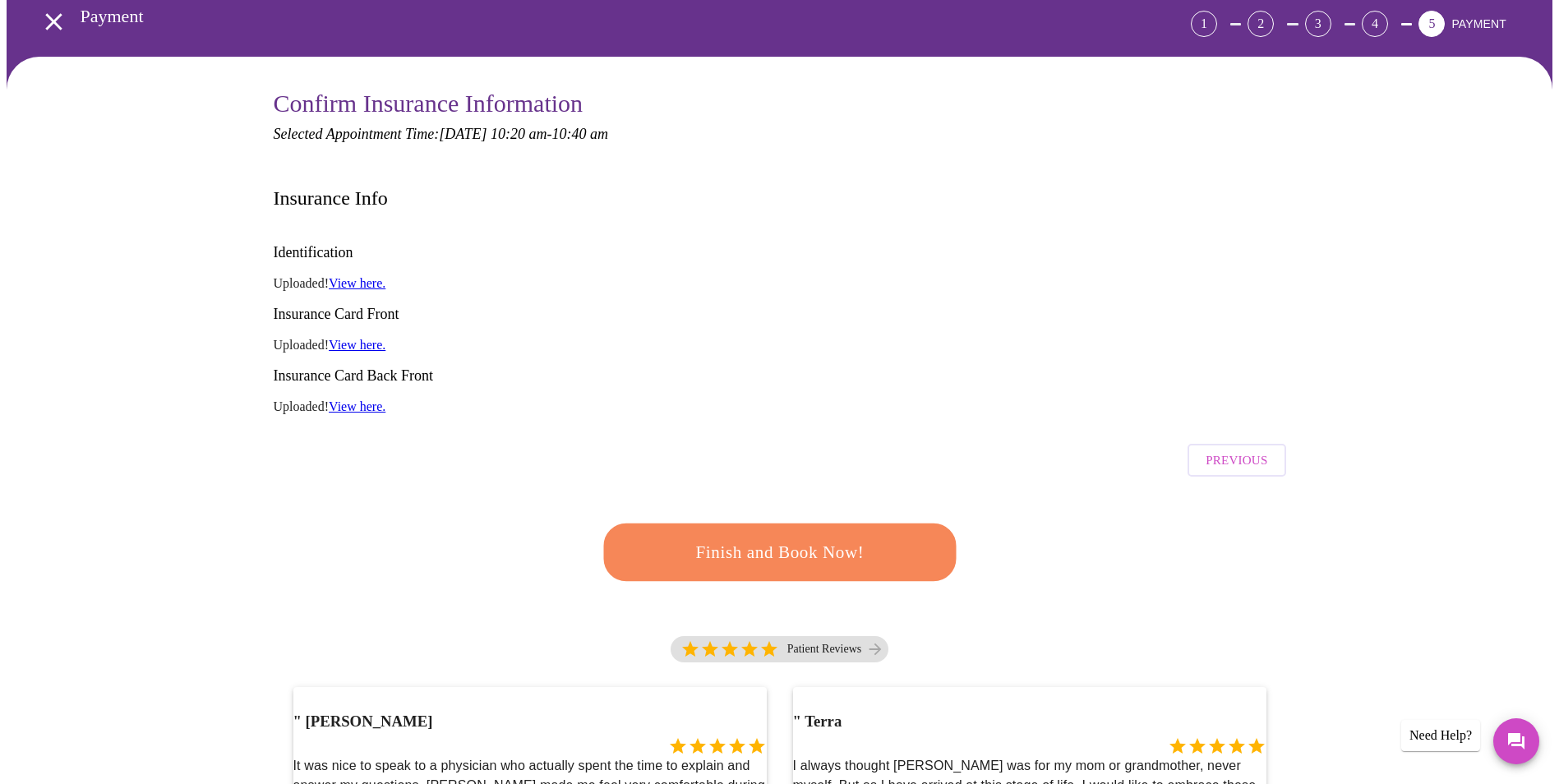
scroll to position [246, 0]
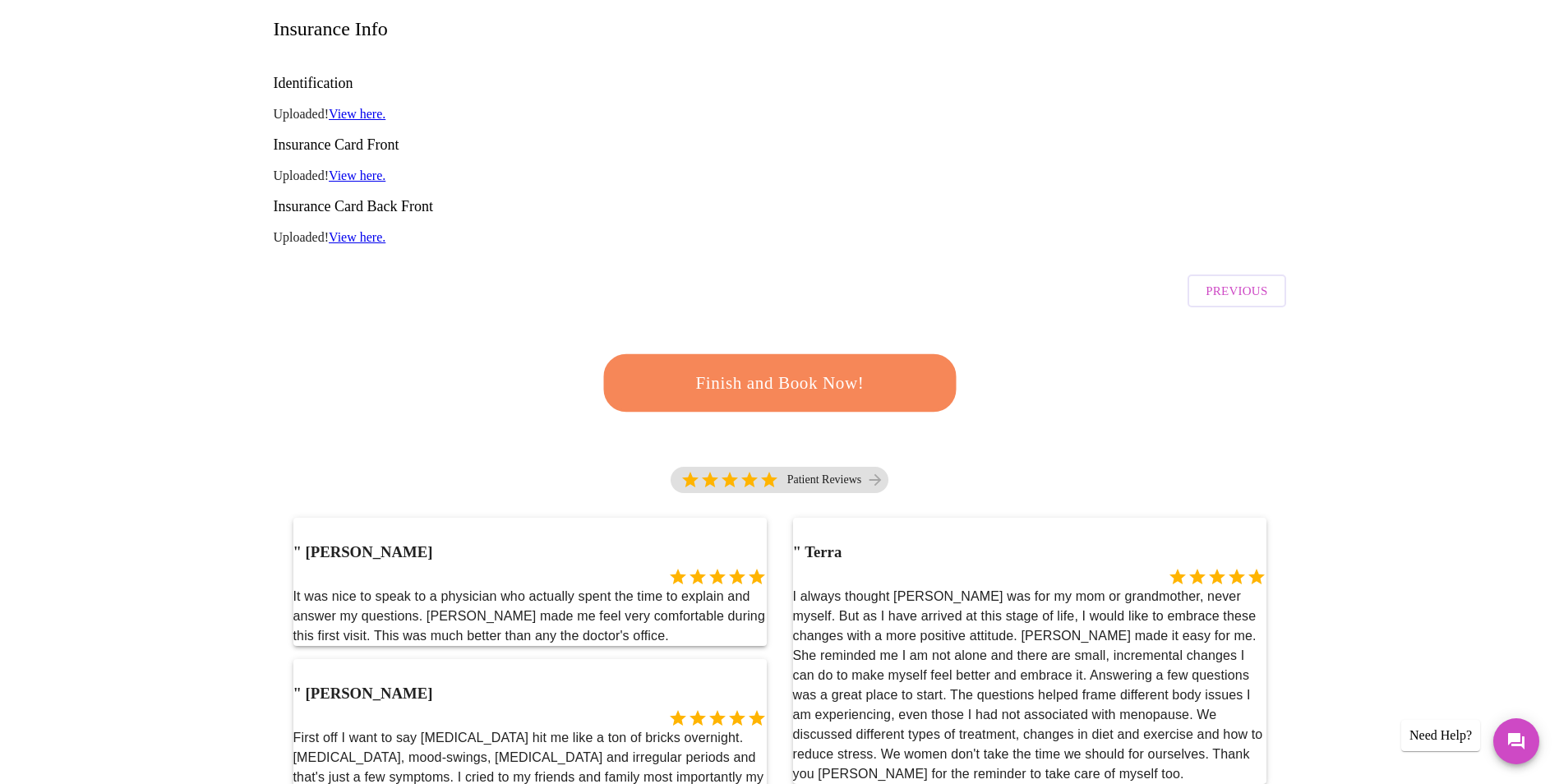
click at [790, 368] on span "Finish and Book Now!" at bounding box center [780, 383] width 304 height 30
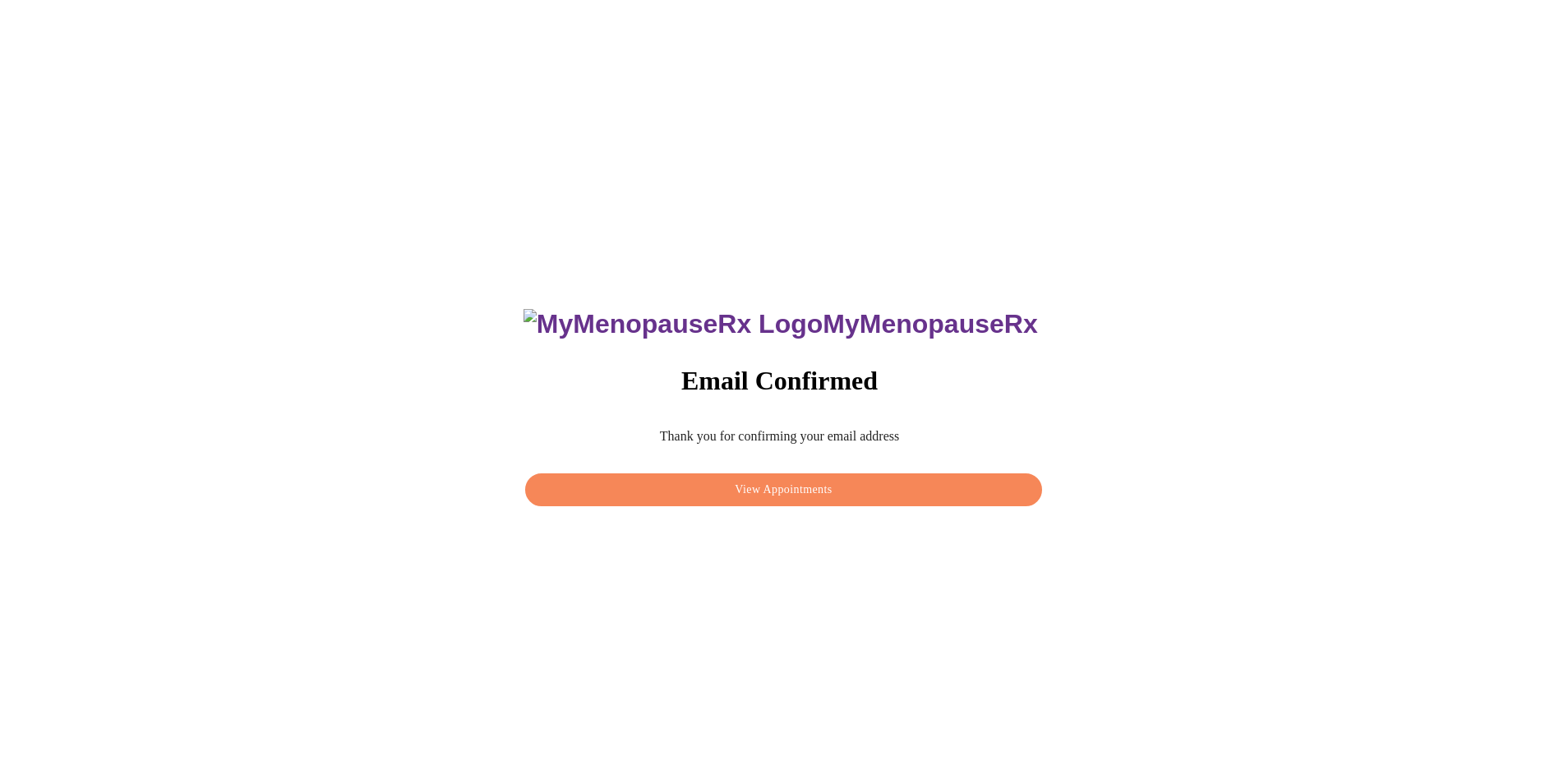
click at [761, 488] on span "View Appointments" at bounding box center [783, 489] width 479 height 21
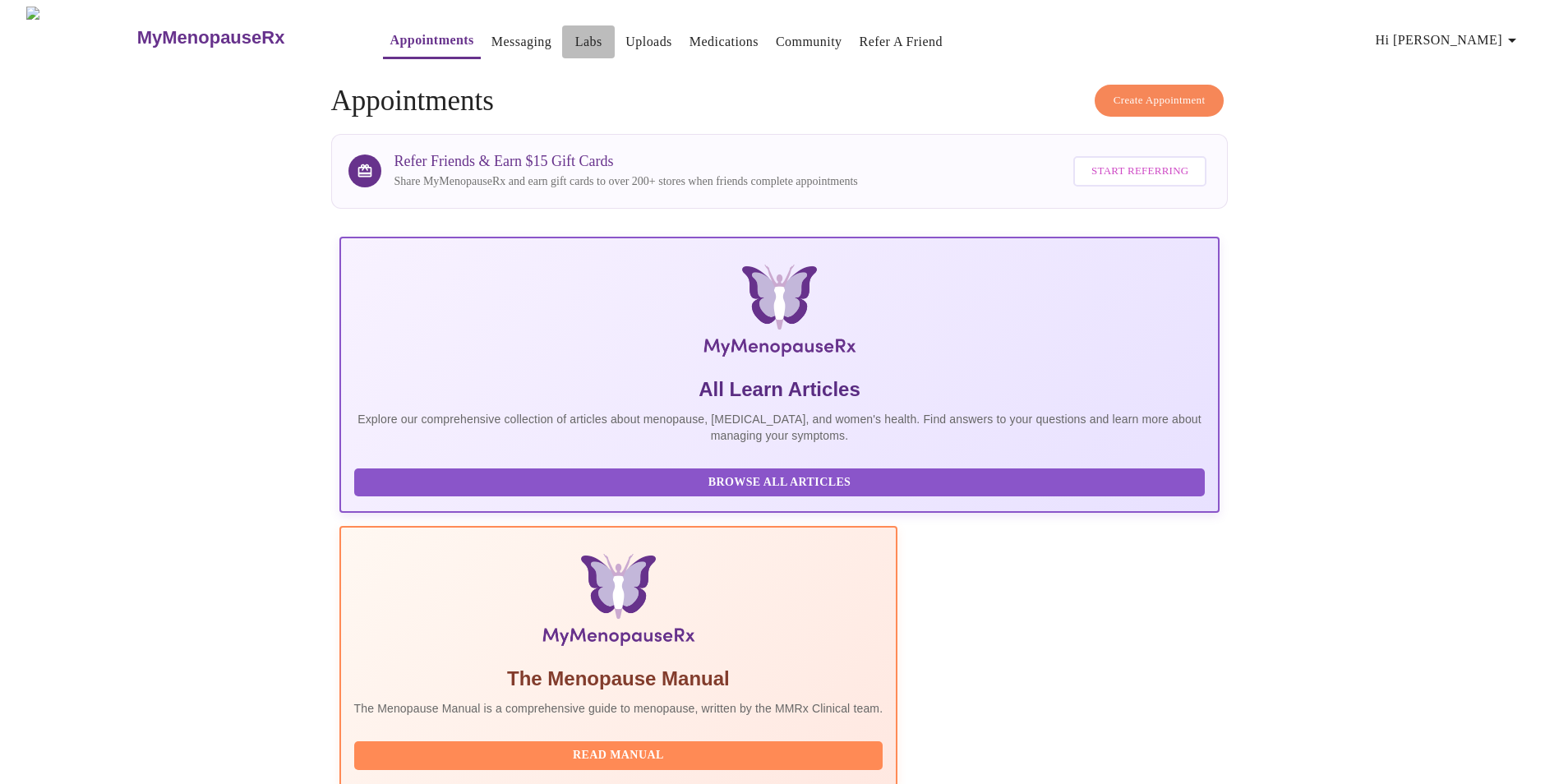
click at [575, 35] on link "Labs" at bounding box center [588, 42] width 27 height 23
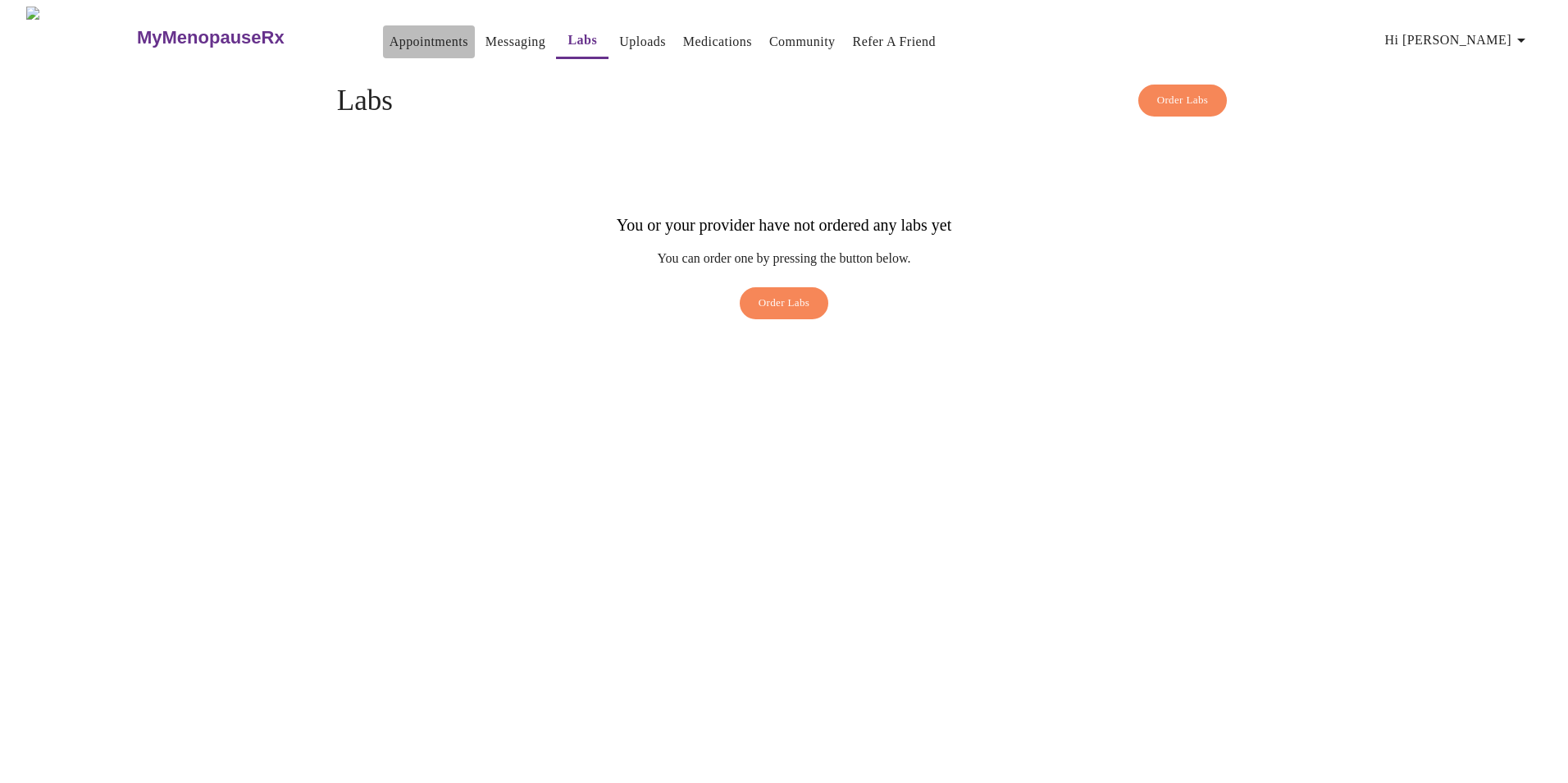
click at [404, 37] on link "Appointments" at bounding box center [429, 42] width 79 height 23
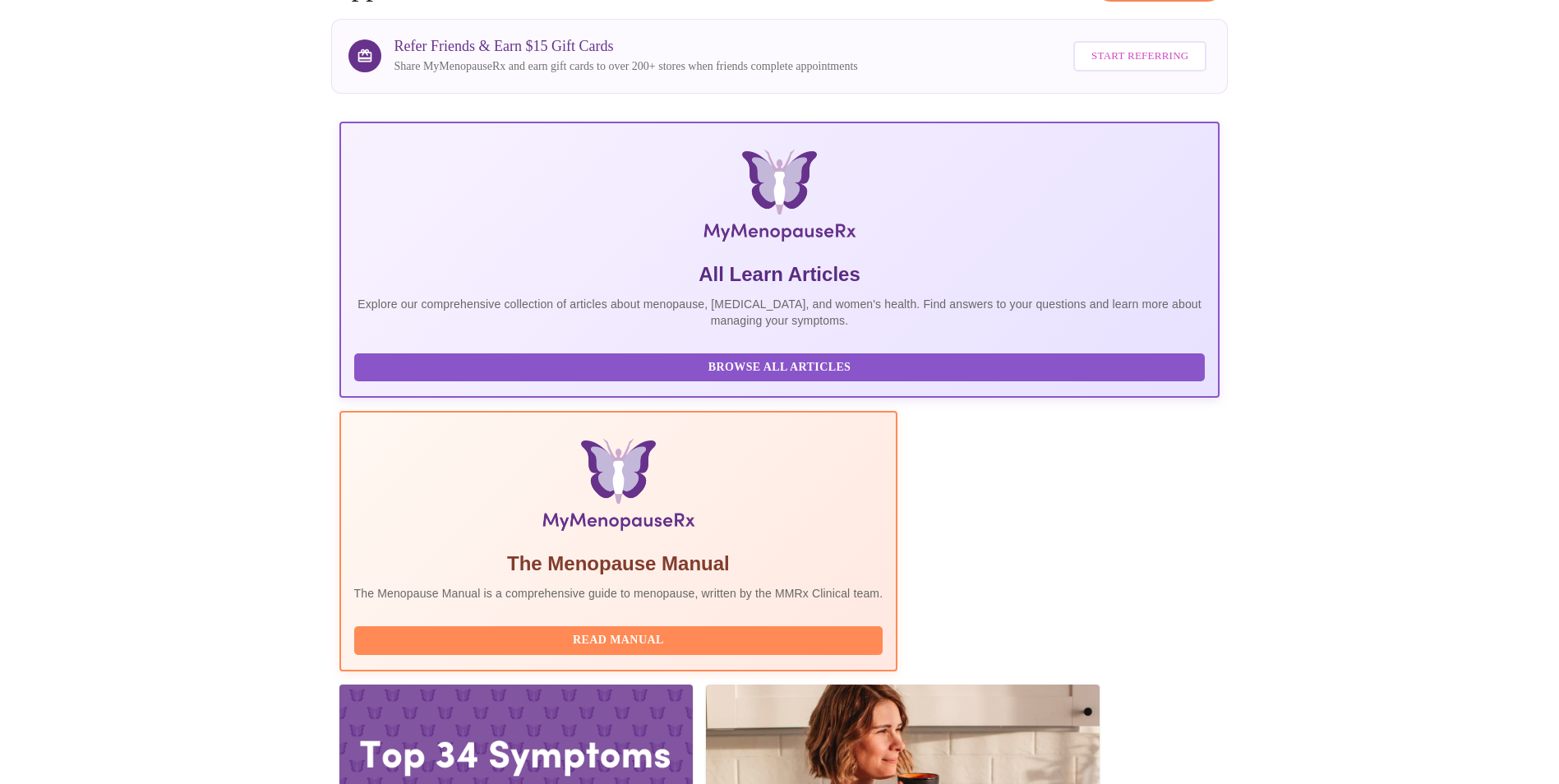
scroll to position [116, 0]
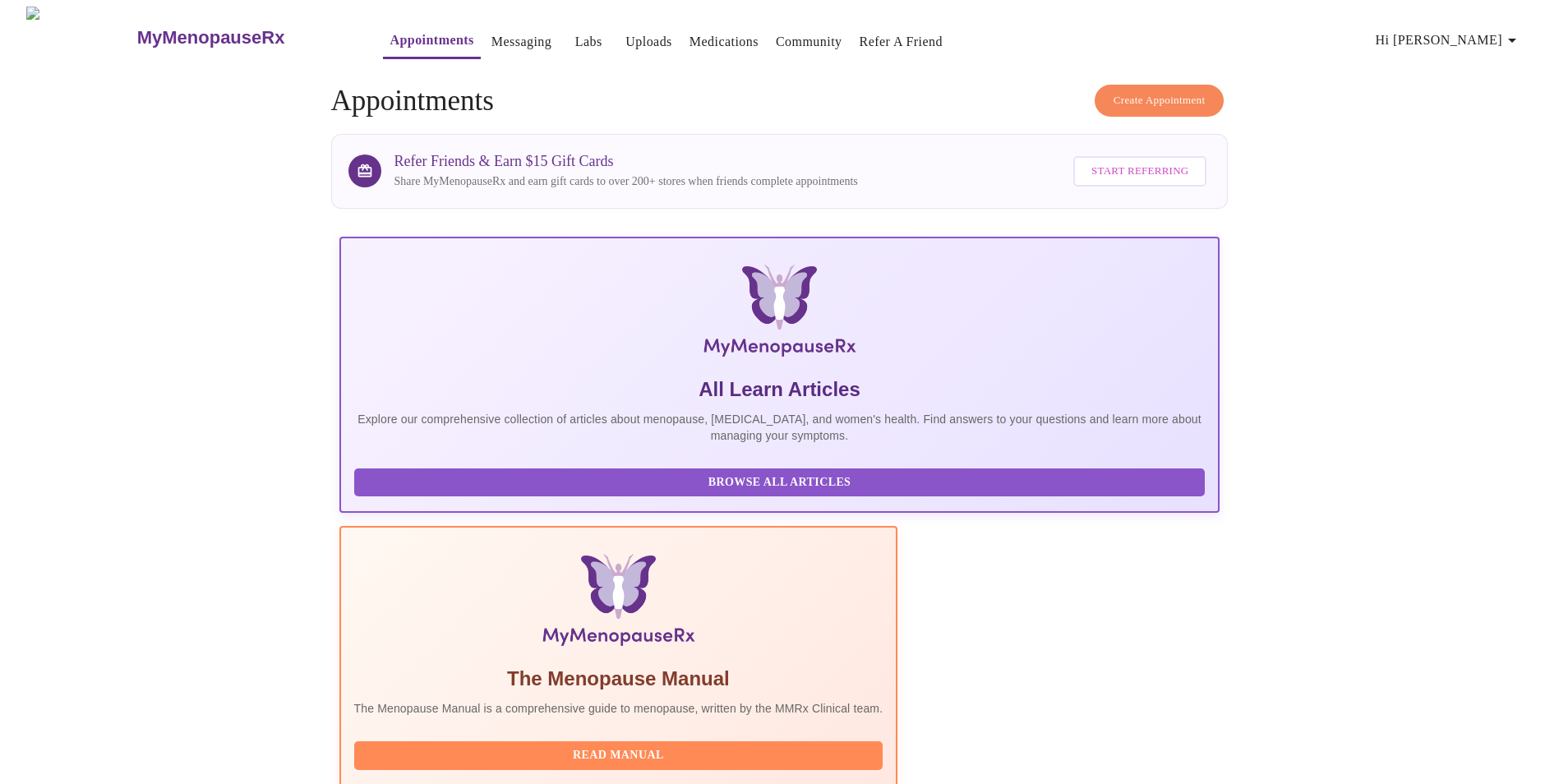
click at [1455, 32] on span "Hi [PERSON_NAME]" at bounding box center [1449, 40] width 147 height 23
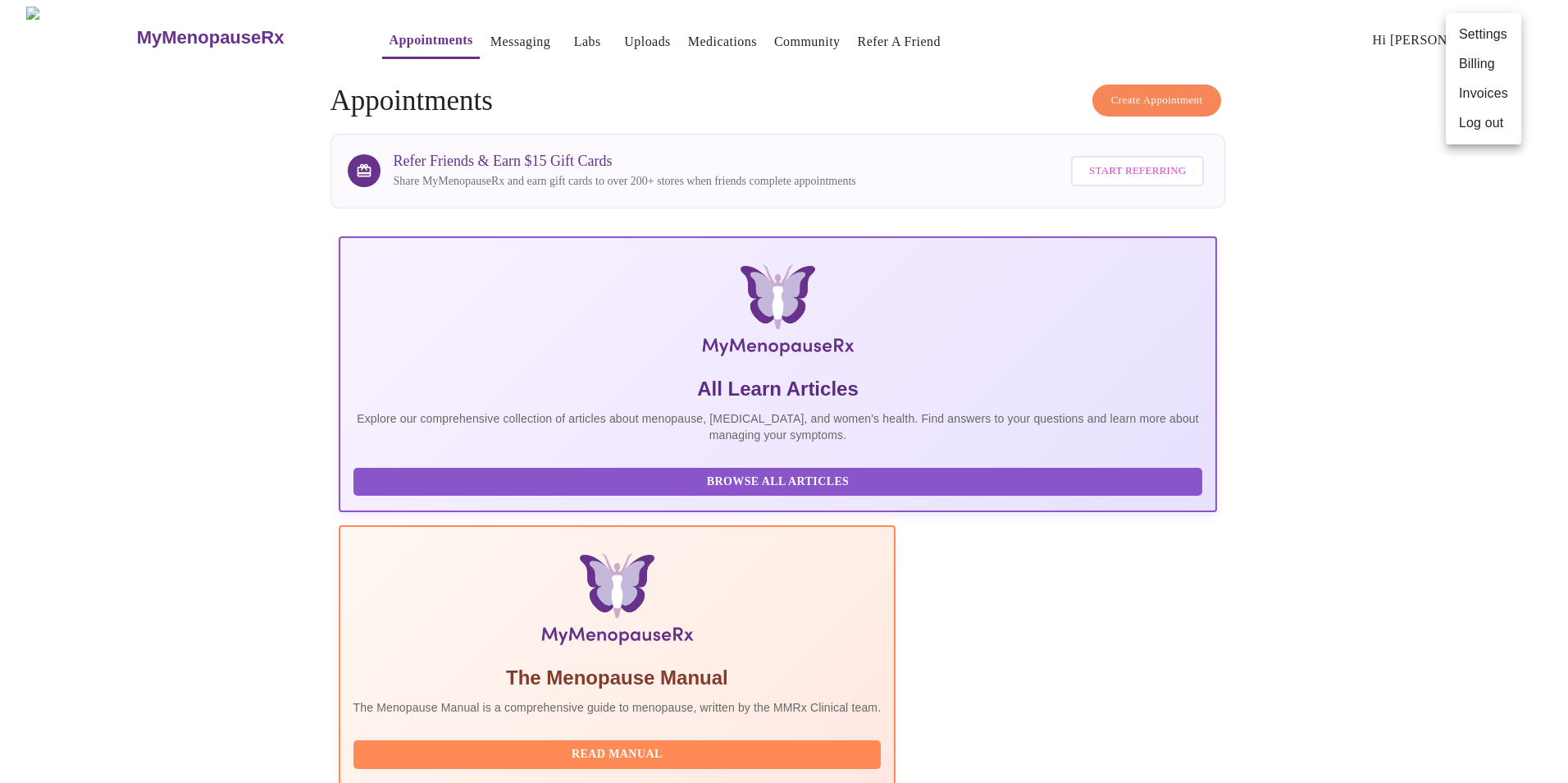
click at [1487, 24] on li "Settings" at bounding box center [1483, 35] width 76 height 30
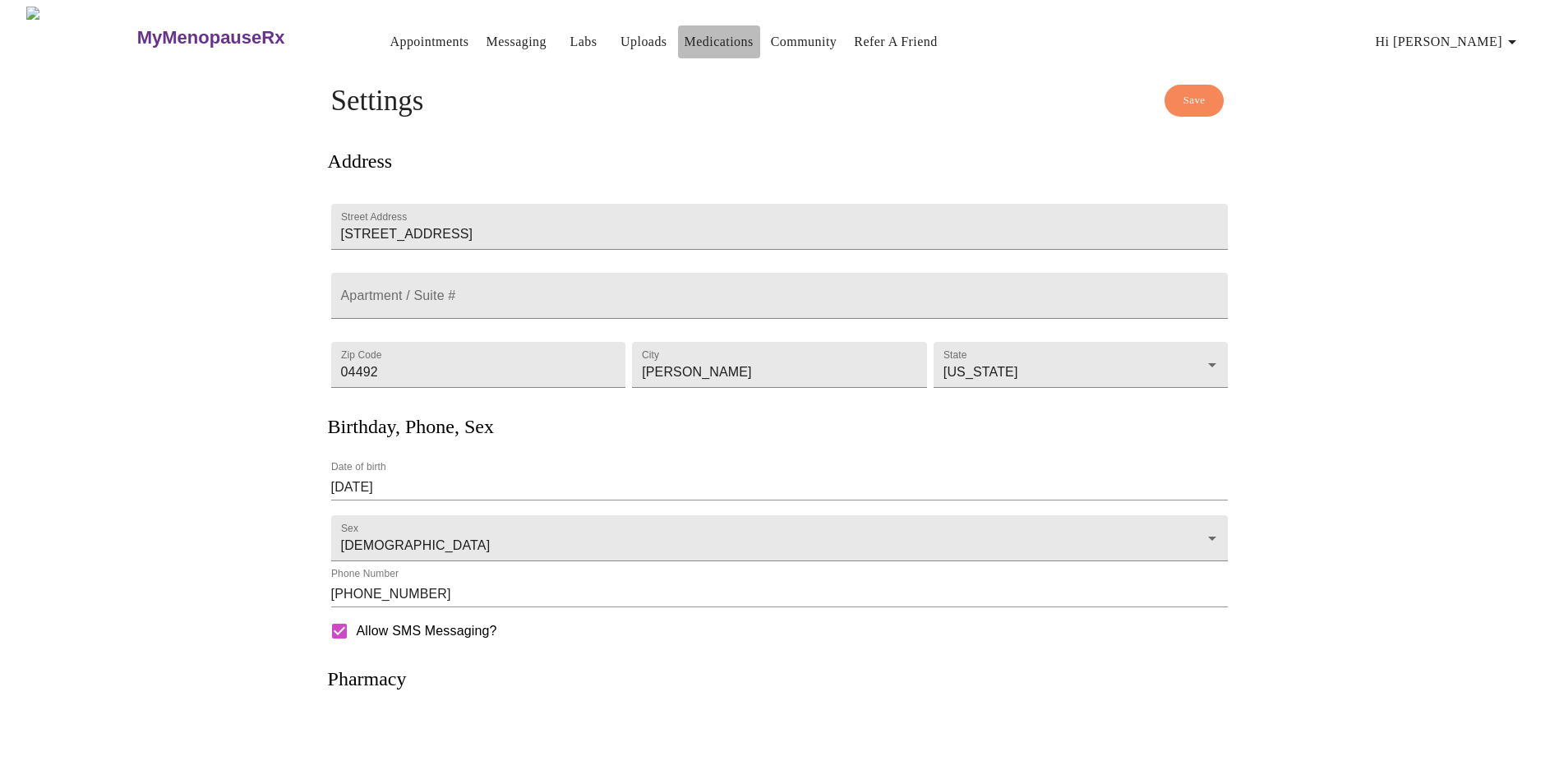
click at [708, 30] on link "Medications" at bounding box center [719, 42] width 69 height 23
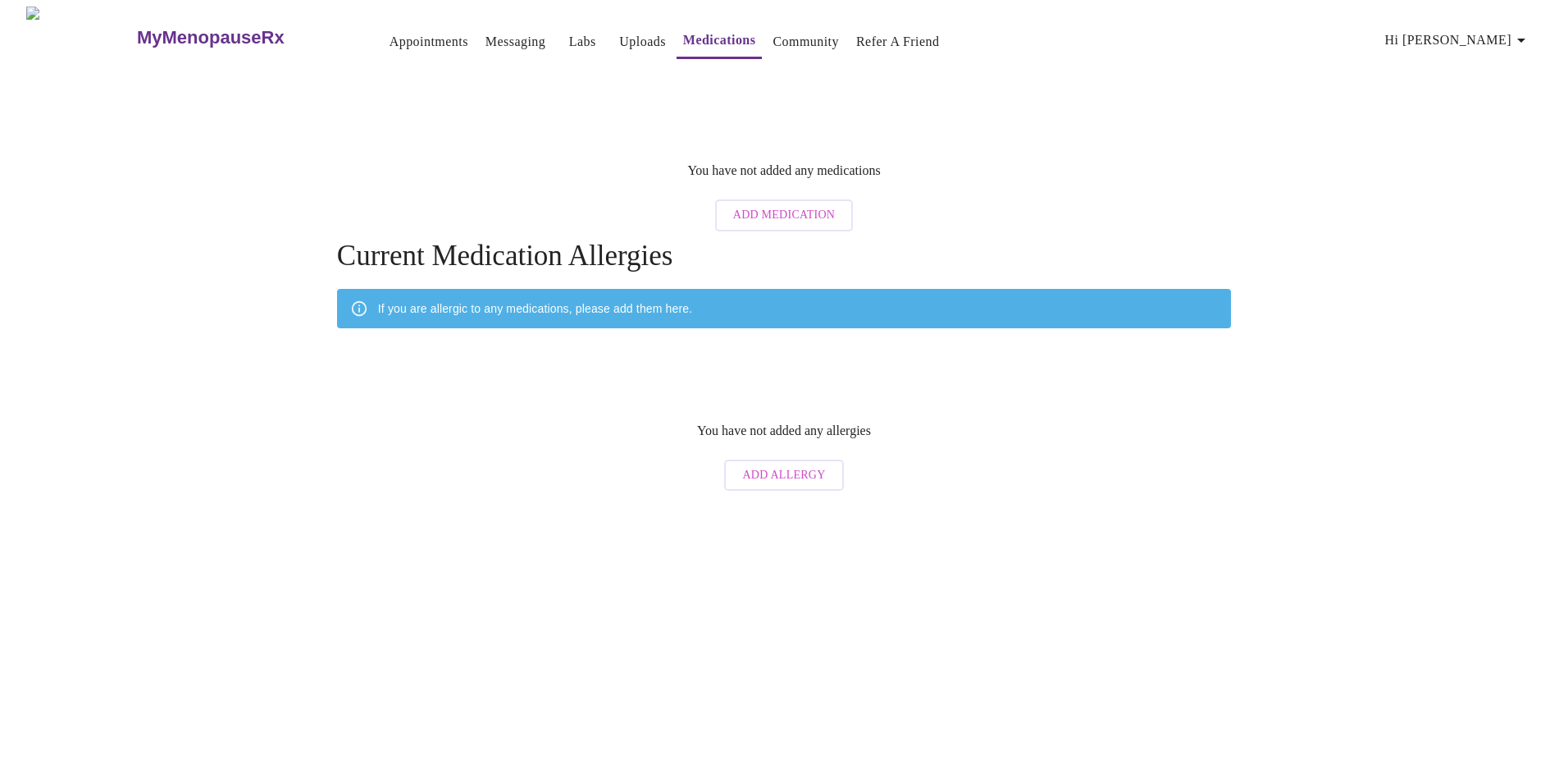
click at [390, 38] on link "Appointments" at bounding box center [429, 42] width 79 height 23
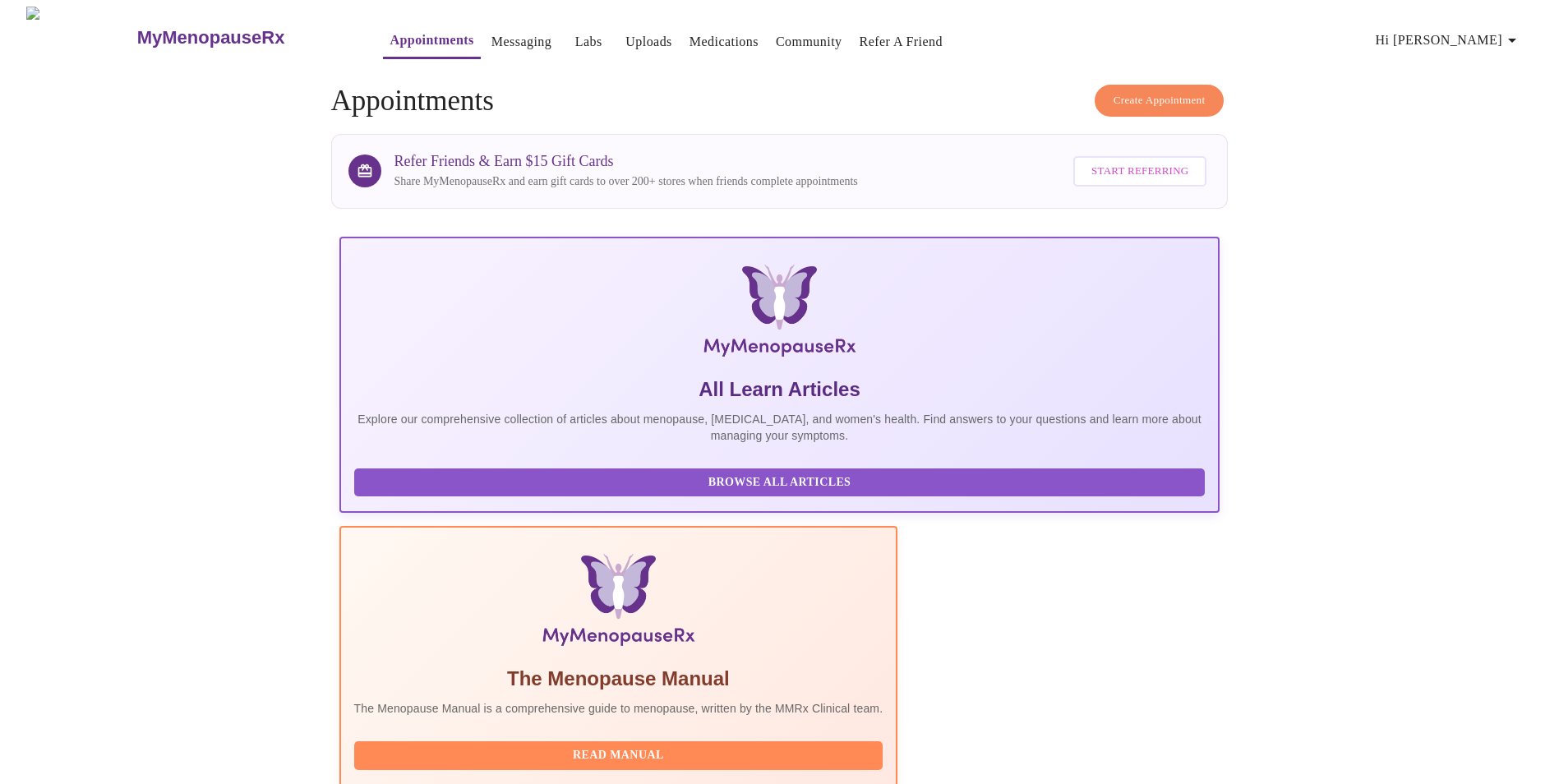
click at [491, 30] on link "Messaging" at bounding box center [521, 42] width 60 height 23
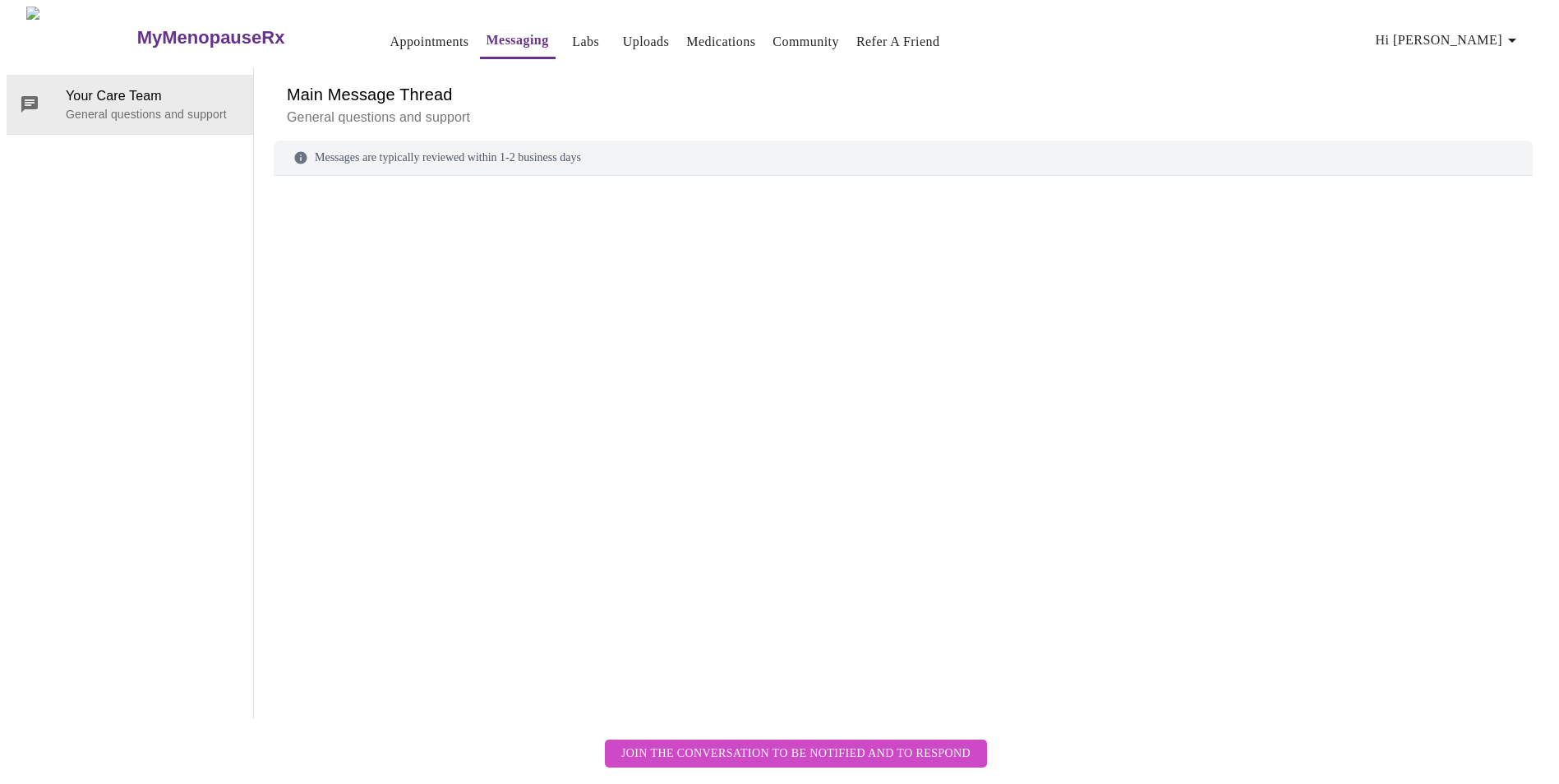
scroll to position [62, 0]
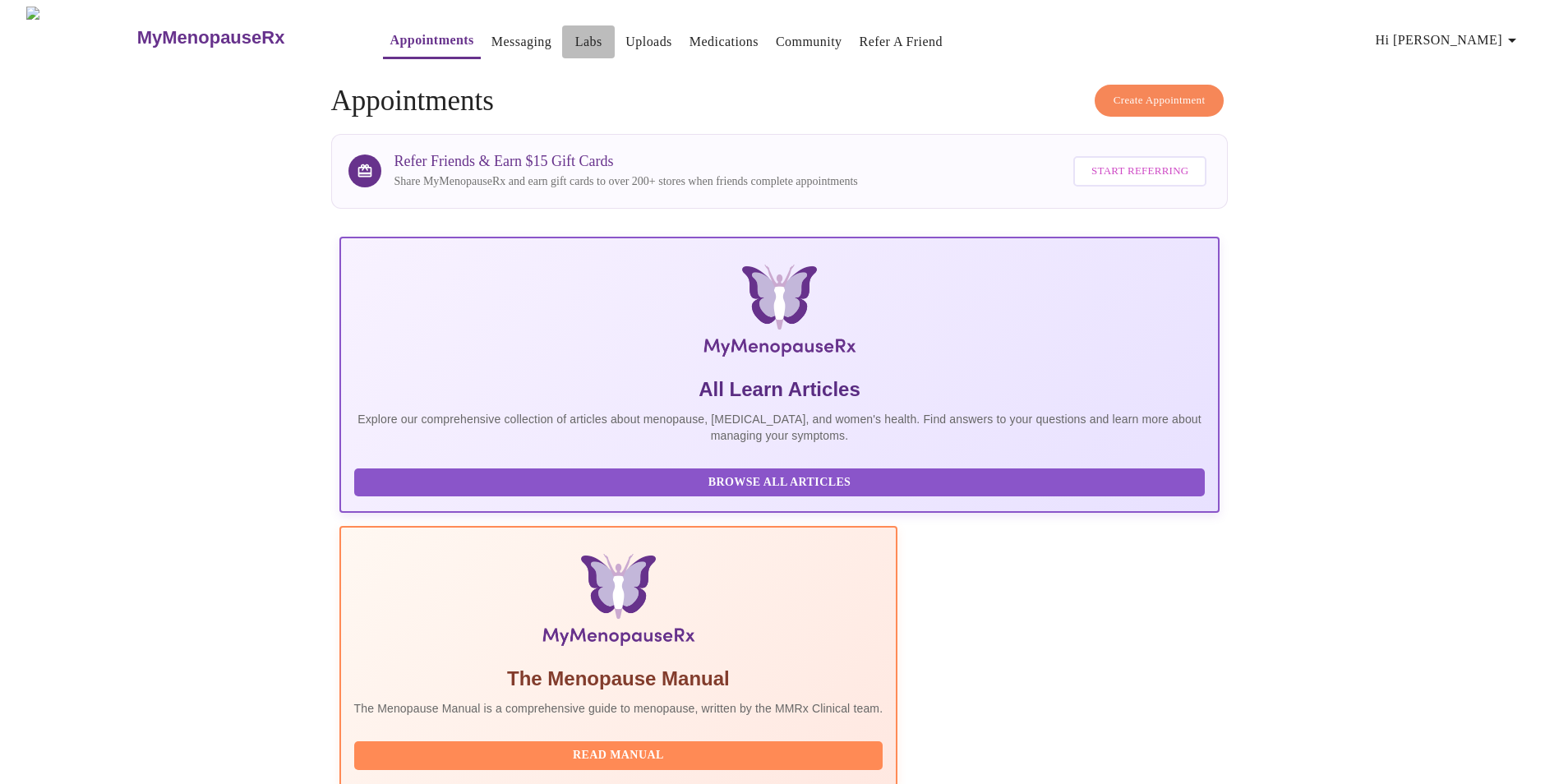
click at [575, 40] on link "Labs" at bounding box center [588, 42] width 27 height 23
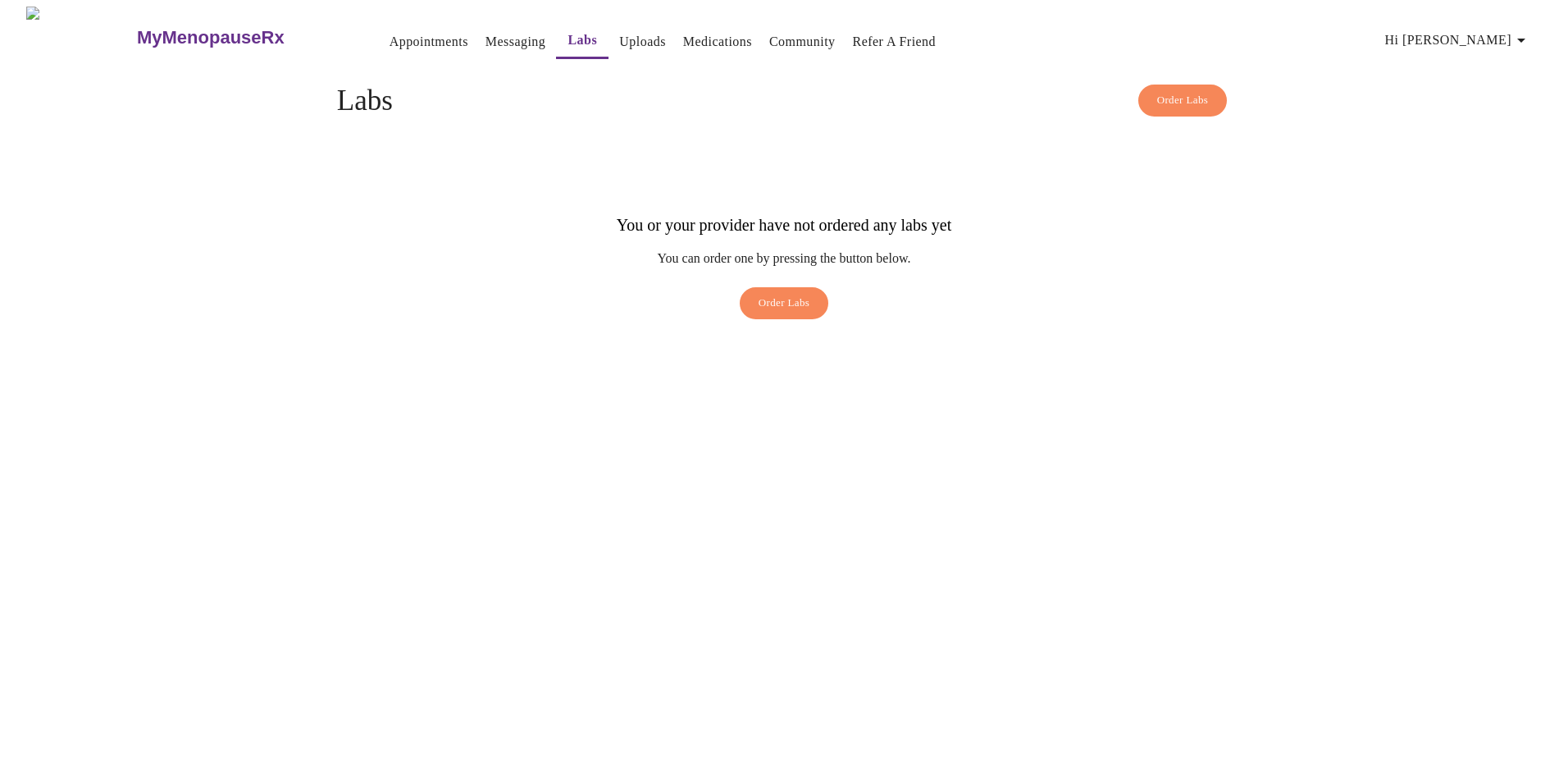
click at [619, 42] on link "Uploads" at bounding box center [642, 42] width 47 height 23
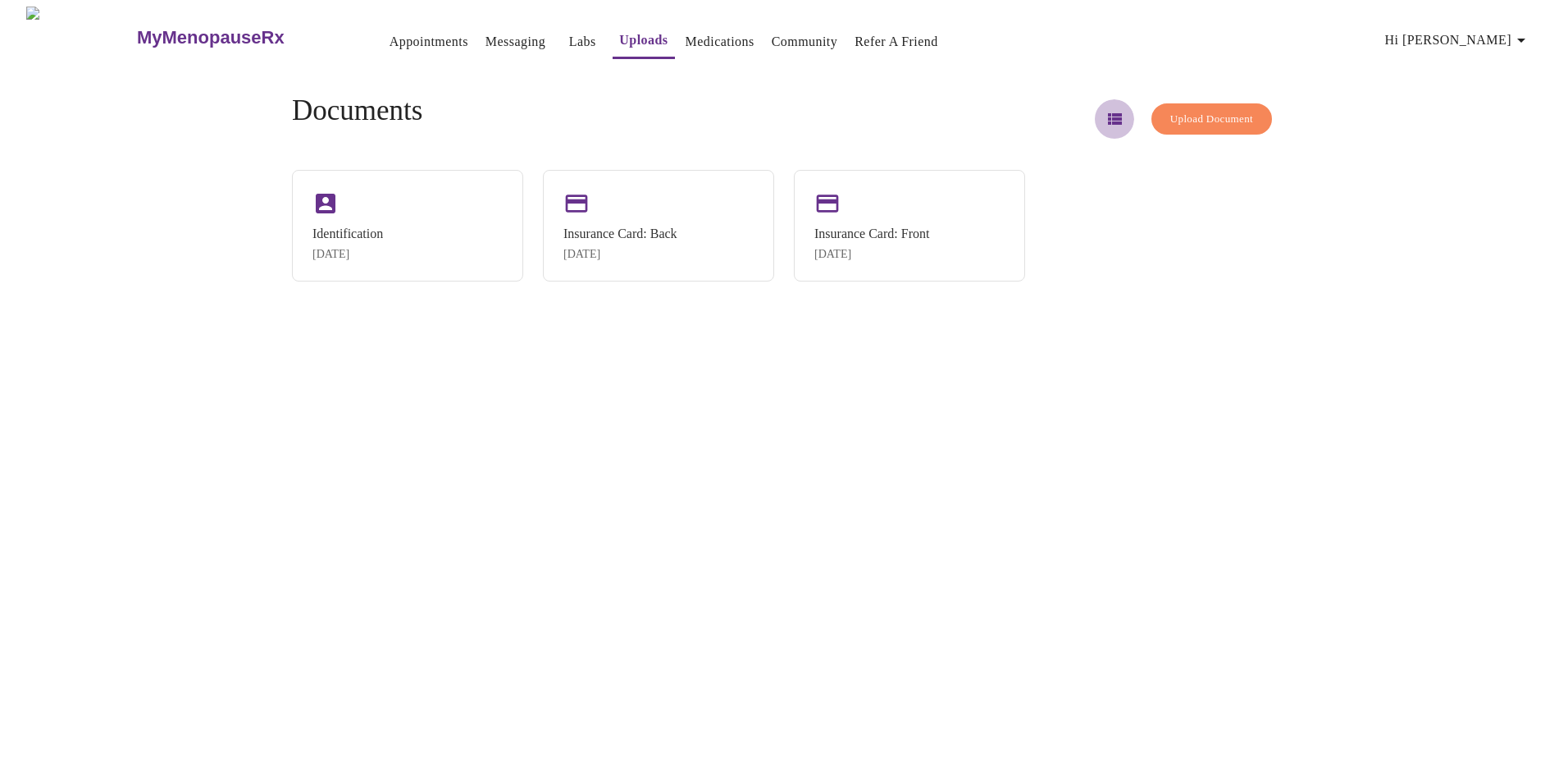
click at [1108, 114] on icon "button" at bounding box center [1115, 119] width 14 height 12
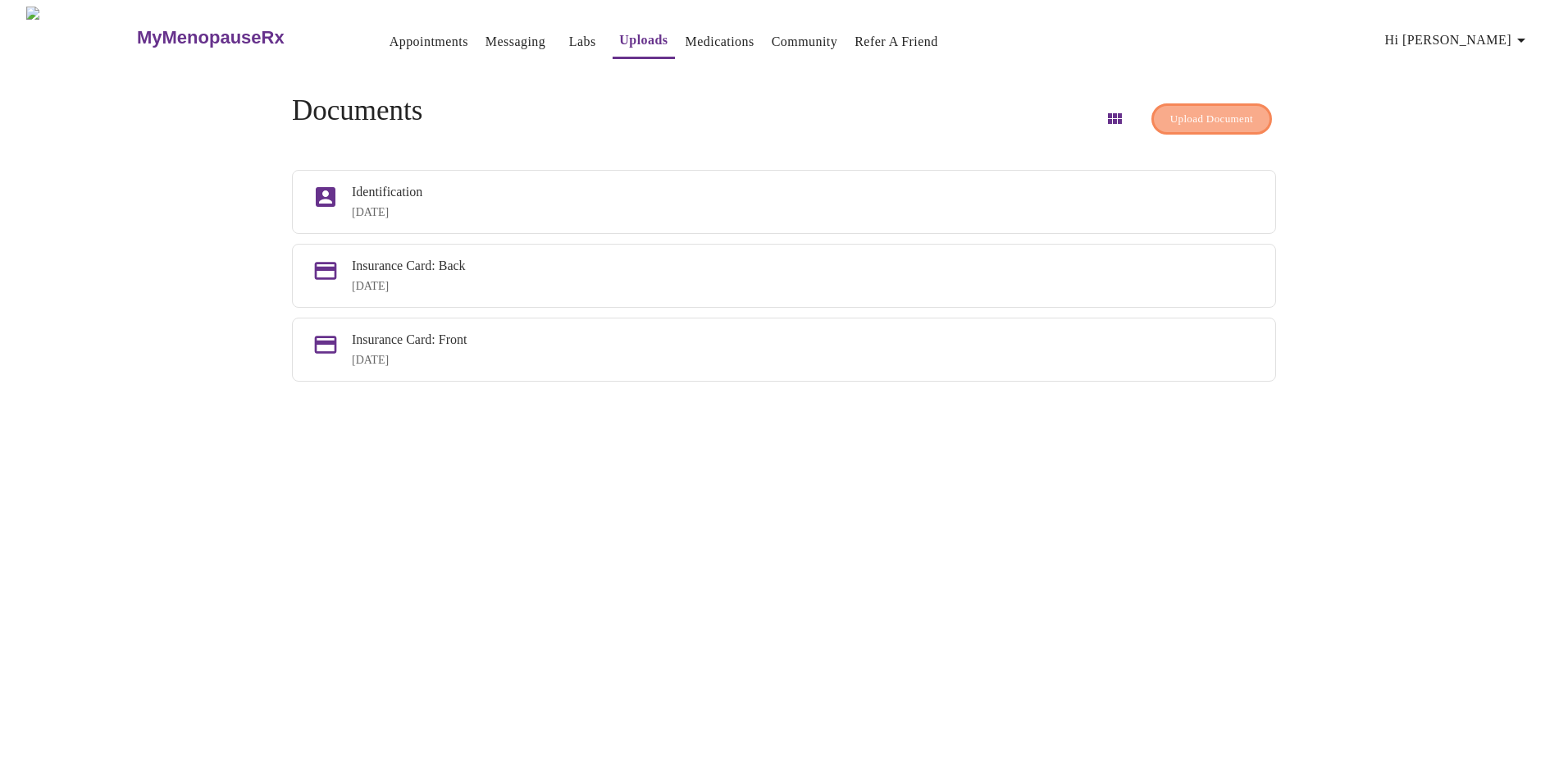
click at [1181, 110] on span "Upload Document" at bounding box center [1211, 119] width 83 height 19
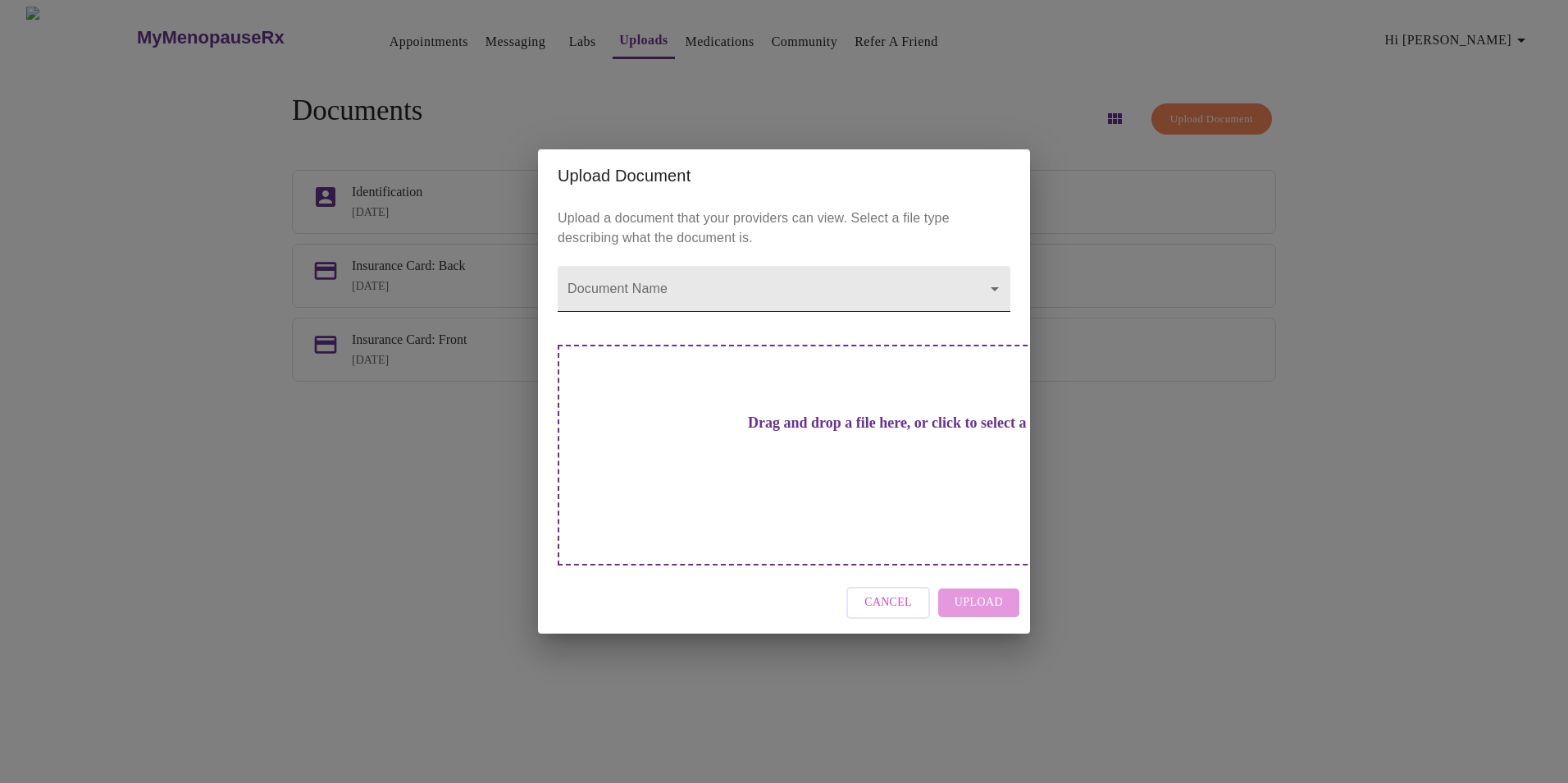
click at [787, 295] on body "MyMenopauseRx Appointments Messaging Labs Uploads Medications Community Refer a…" at bounding box center [784, 398] width 1555 height 783
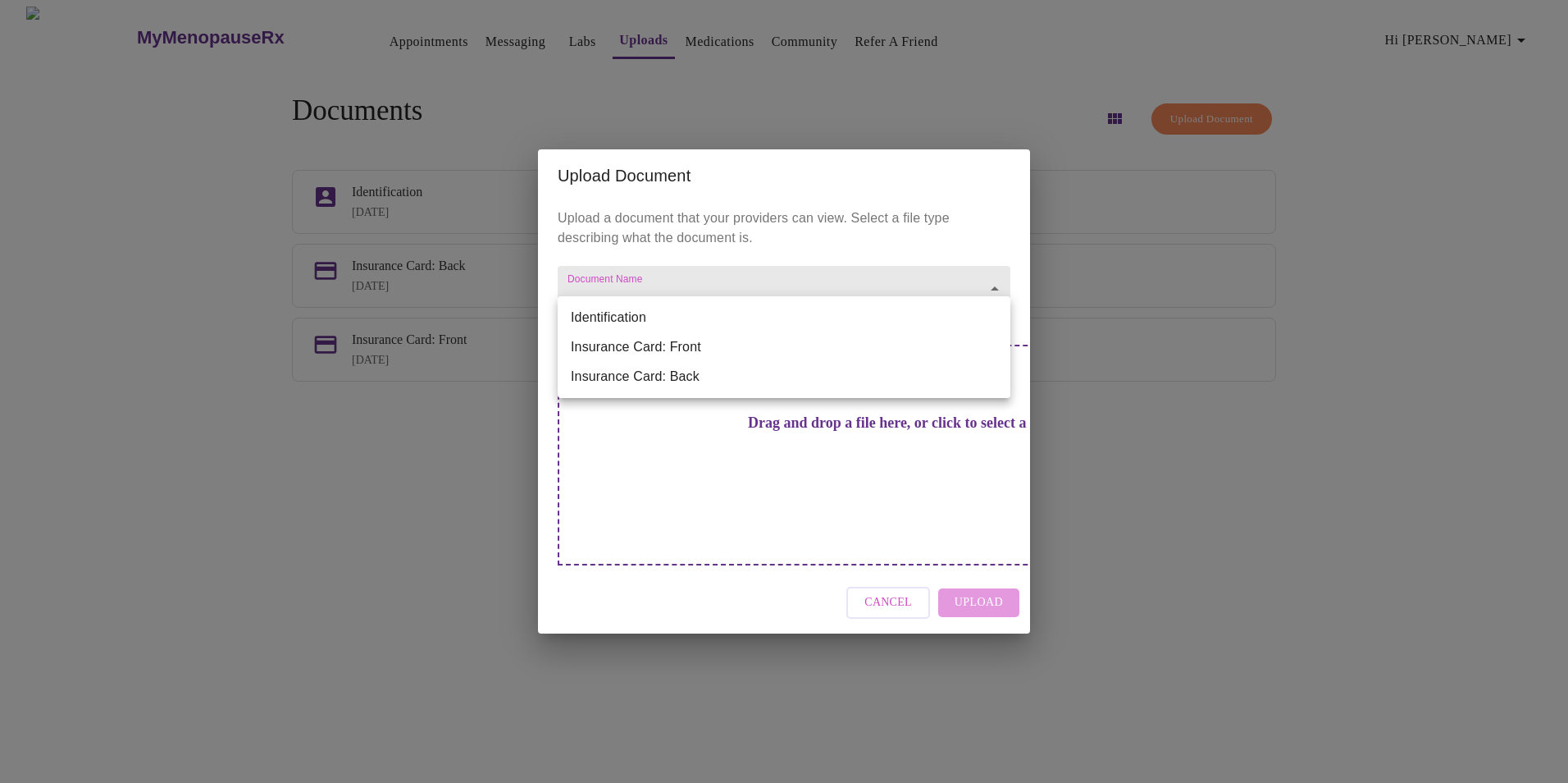
click at [906, 569] on div at bounding box center [784, 392] width 1568 height 783
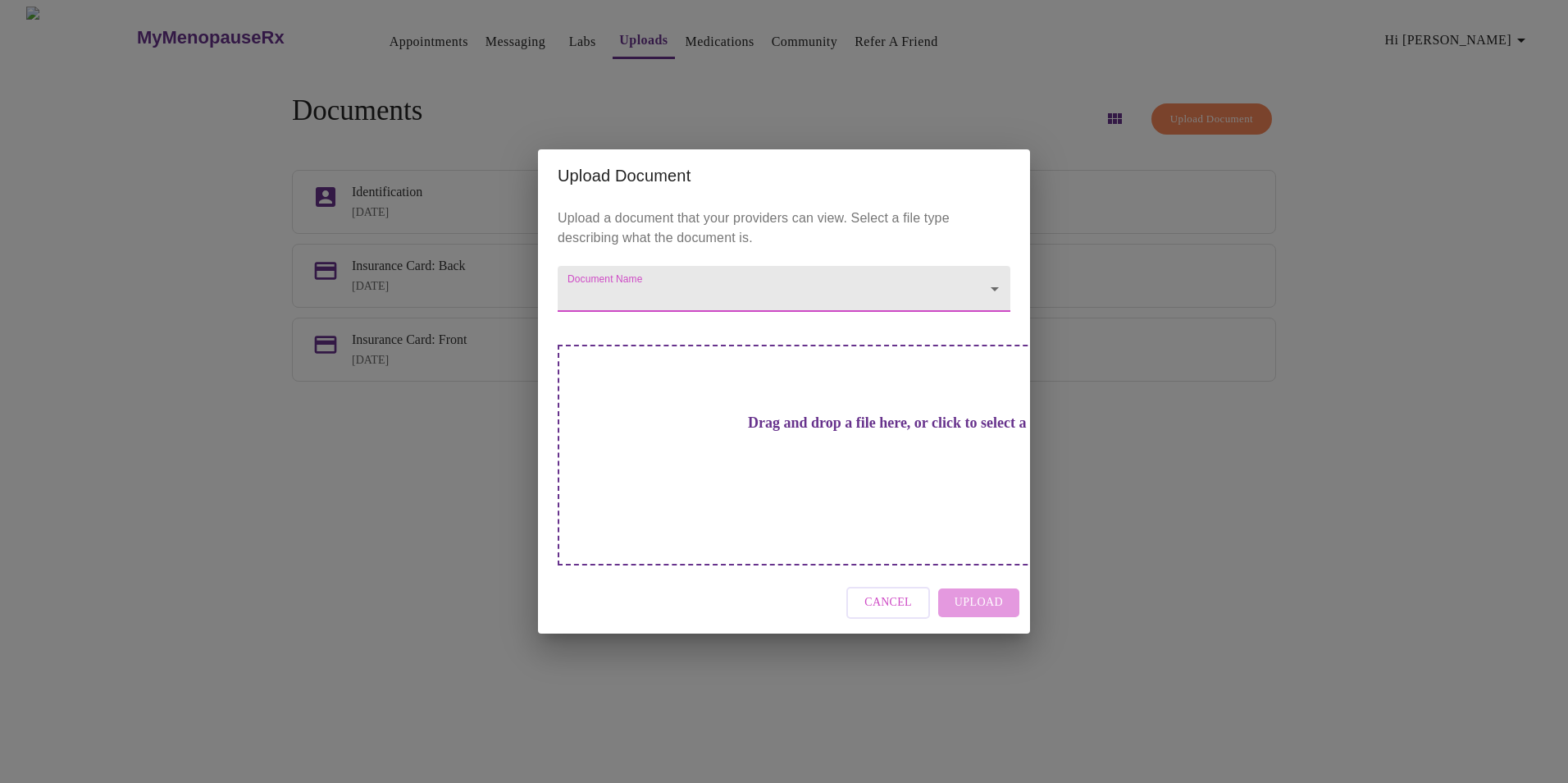
click at [883, 592] on span "Cancel" at bounding box center [888, 602] width 48 height 21
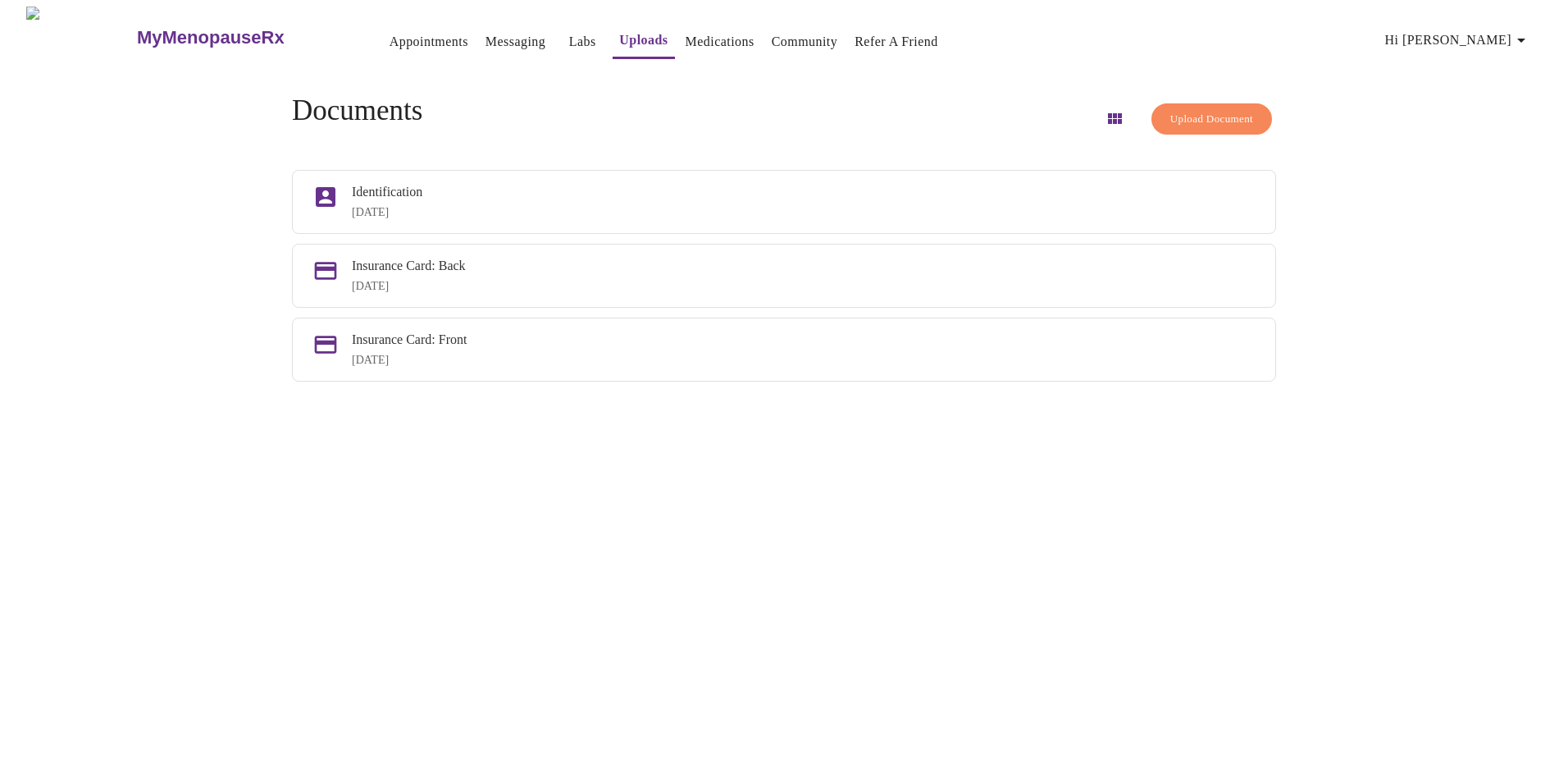
click at [778, 30] on link "Community" at bounding box center [805, 42] width 67 height 23
